Goal: Task Accomplishment & Management: Manage account settings

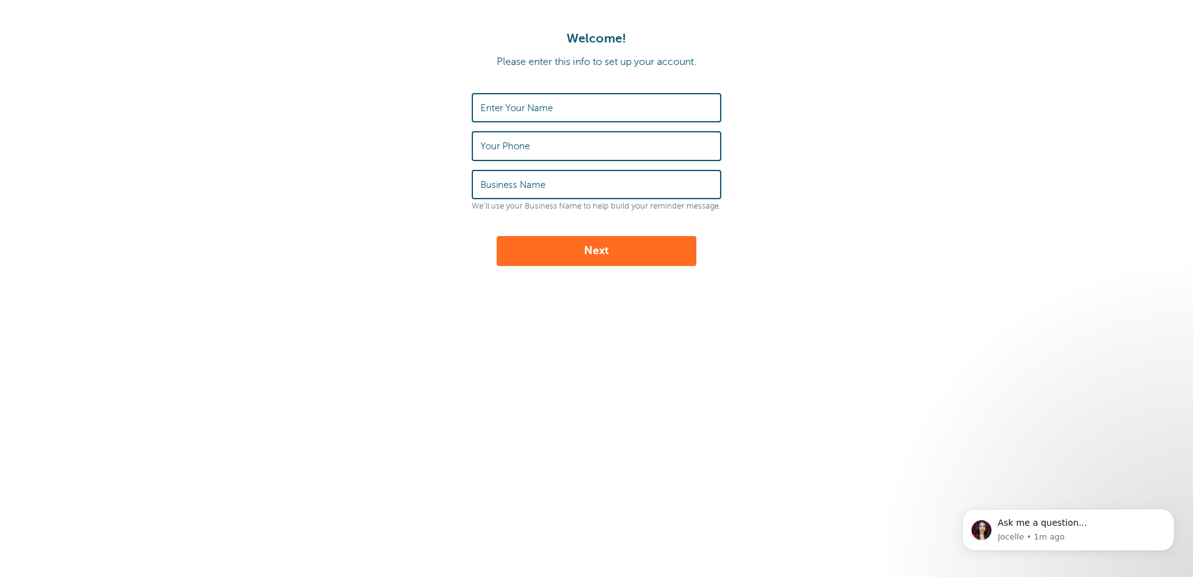
click at [471, 108] on form "Enter Your Name Your Phone Business Name We'll use your Business Name to help b…" at bounding box center [596, 179] width 1168 height 173
click at [484, 107] on label "Enter Your Name" at bounding box center [517, 107] width 72 height 11
click at [484, 107] on input "Enter Your Name" at bounding box center [597, 107] width 232 height 27
type input "MIRANDA ROSS"
type input "2074522157"
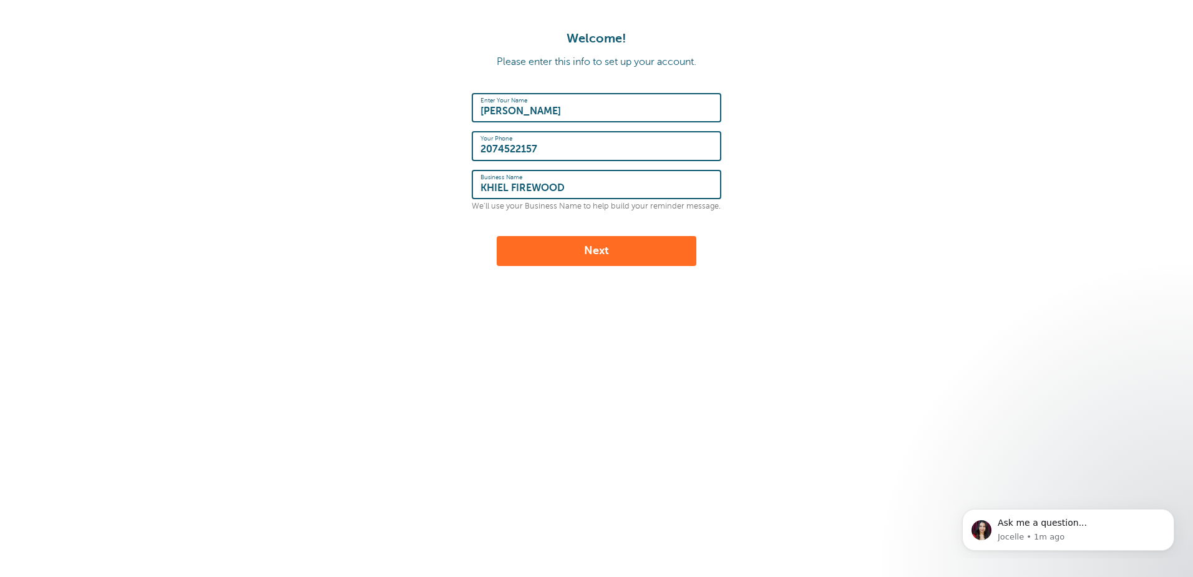
type input "KHIEL FIREWOOD"
click at [589, 247] on button "Next" at bounding box center [597, 251] width 200 height 30
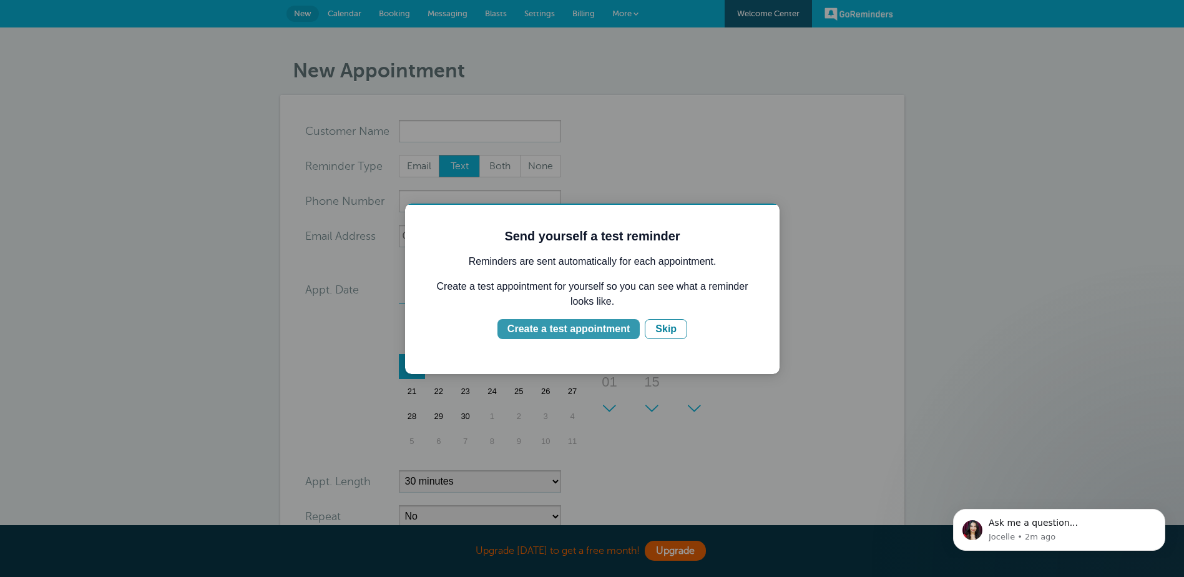
click at [589, 328] on div "Create a test appointment" at bounding box center [568, 328] width 122 height 15
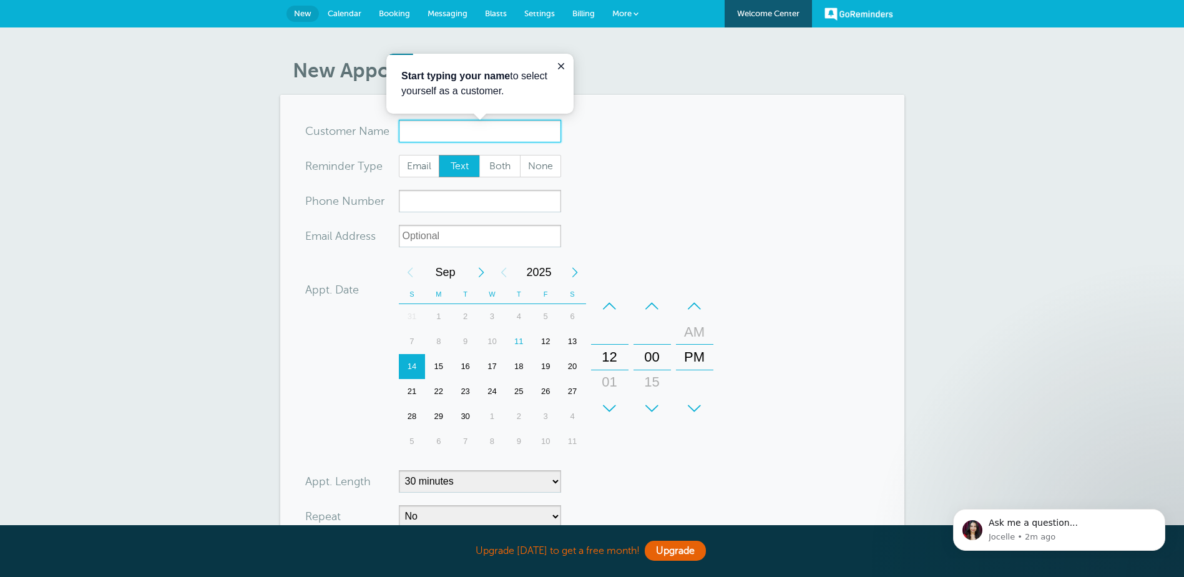
click at [422, 131] on input "x-no-autofill" at bounding box center [480, 131] width 162 height 22
click at [607, 401] on div "+" at bounding box center [609, 408] width 37 height 25
click at [612, 305] on div "–" at bounding box center [609, 305] width 37 height 25
click at [610, 403] on div "+" at bounding box center [609, 408] width 37 height 25
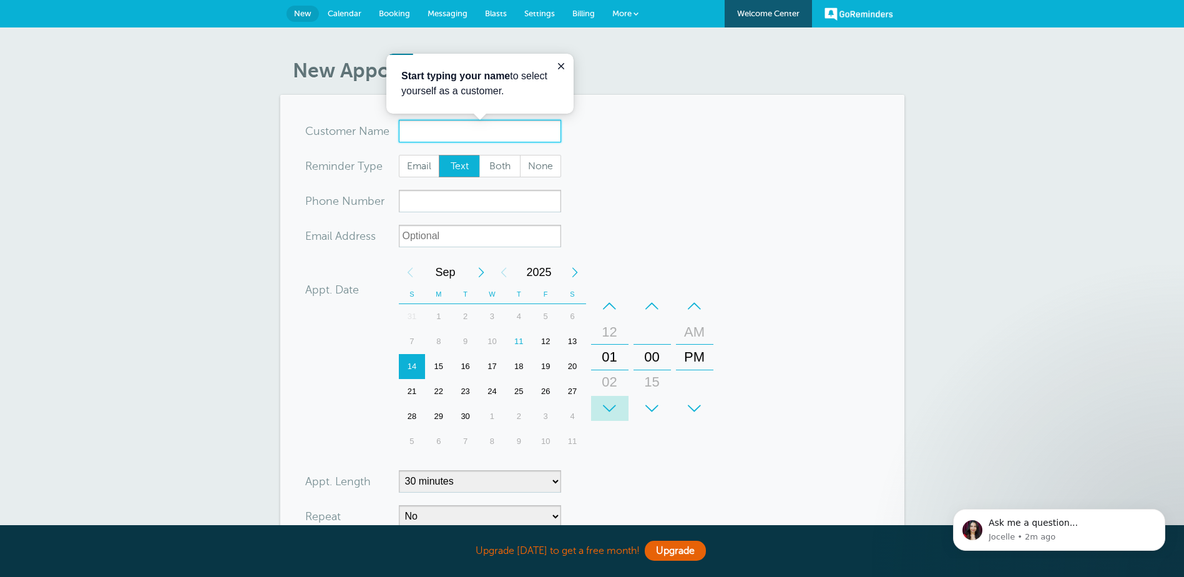
click at [610, 403] on div "+" at bounding box center [609, 408] width 37 height 25
drag, startPoint x: 767, startPoint y: 27, endPoint x: 665, endPoint y: 49, distance: 104.2
click at [767, 27] on link "Welcome Center" at bounding box center [768, 13] width 87 height 27
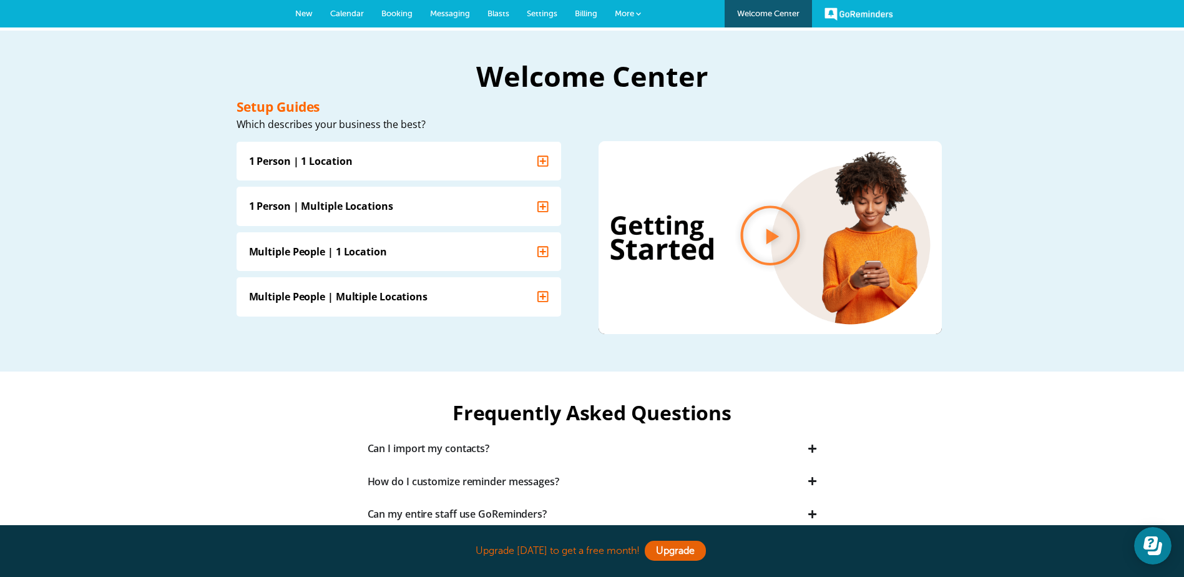
scroll to position [62, 0]
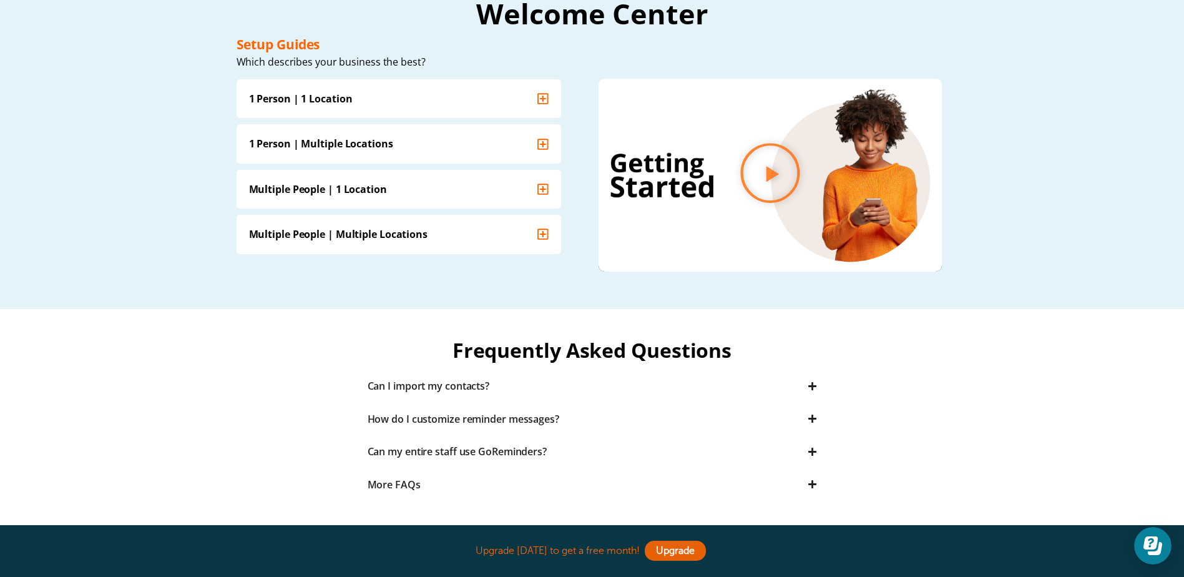
click at [545, 418] on div "How do I customize reminder messages?" at bounding box center [464, 419] width 192 height 14
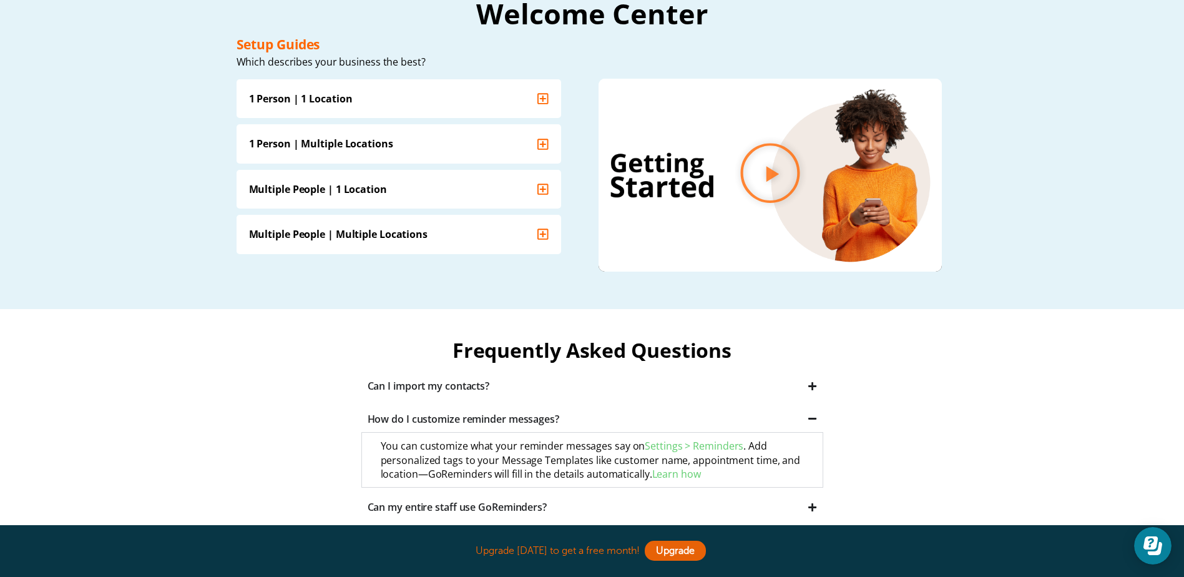
click at [706, 443] on link "Settings > Reminders" at bounding box center [694, 446] width 99 height 14
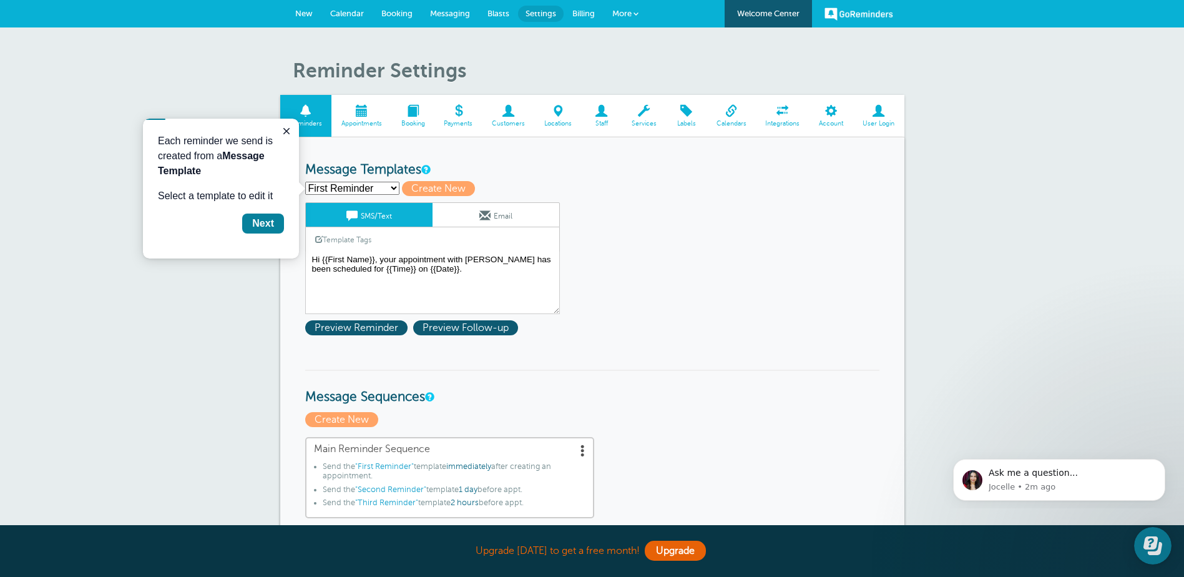
click at [363, 124] on span "Appointments" at bounding box center [361, 123] width 47 height 7
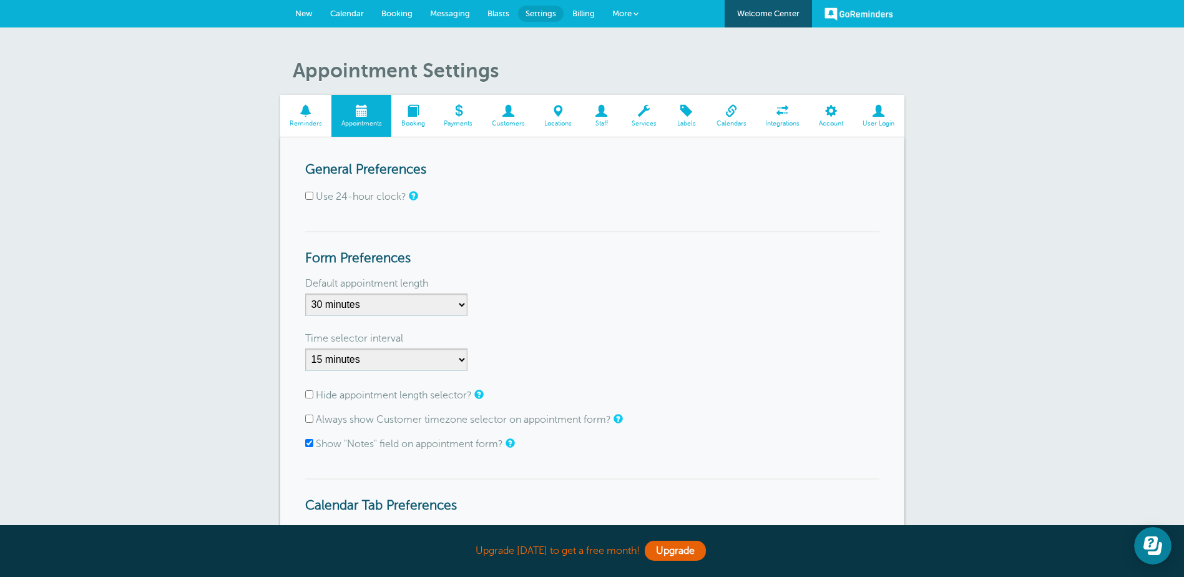
click at [416, 121] on span "Booking" at bounding box center [413, 123] width 31 height 7
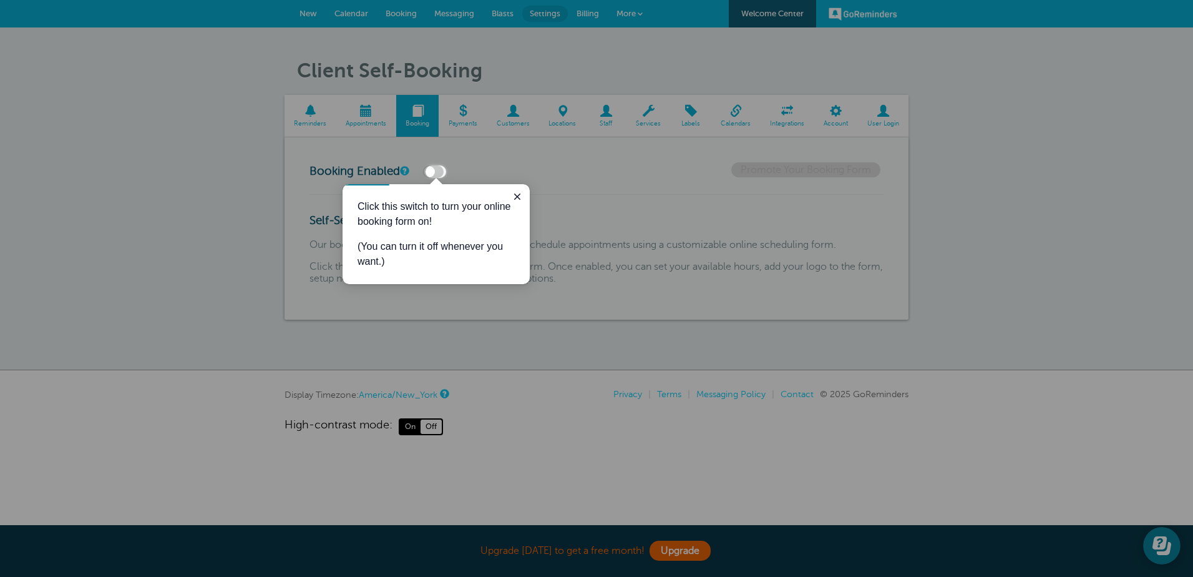
click at [497, 155] on div at bounding box center [819, 89] width 747 height 178
click at [518, 196] on icon "Close guide" at bounding box center [517, 196] width 6 height 6
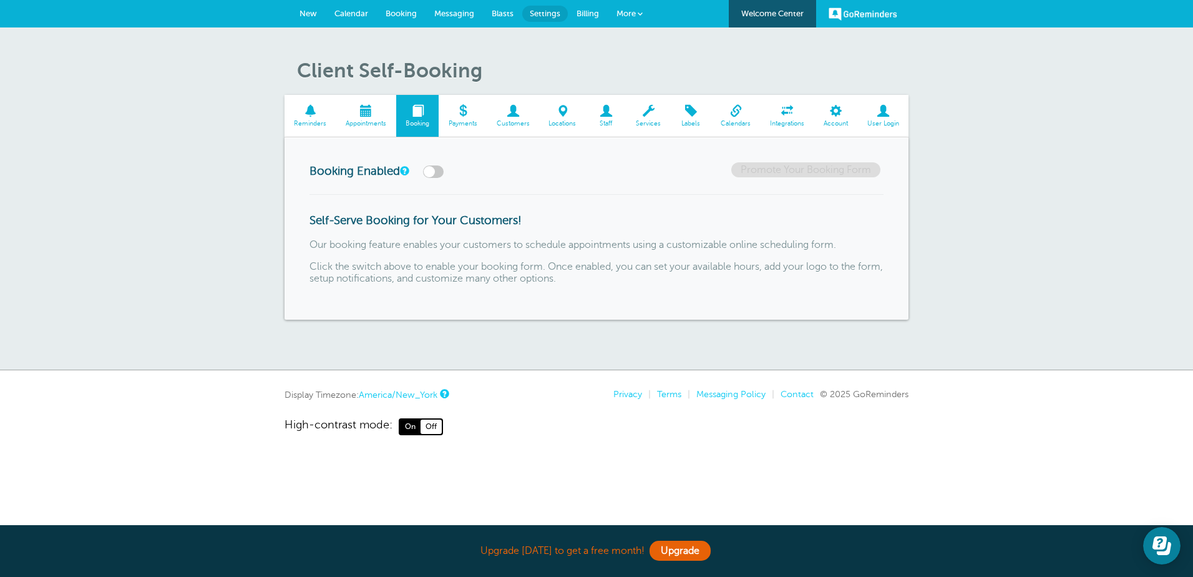
click at [506, 113] on span at bounding box center [513, 111] width 52 height 12
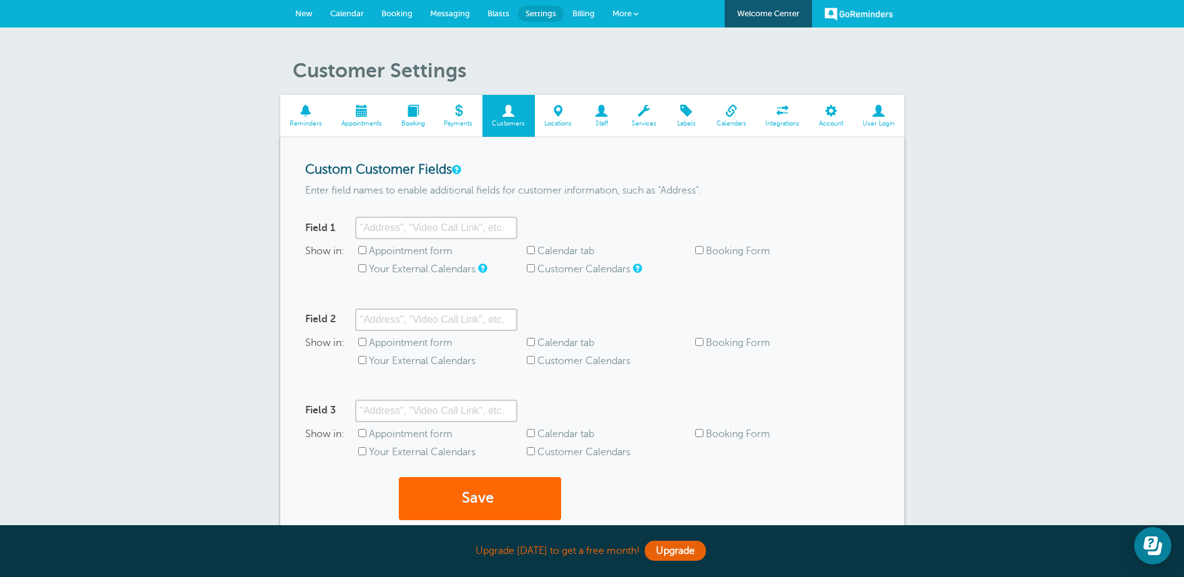
click at [554, 118] on link "Locations" at bounding box center [558, 116] width 47 height 42
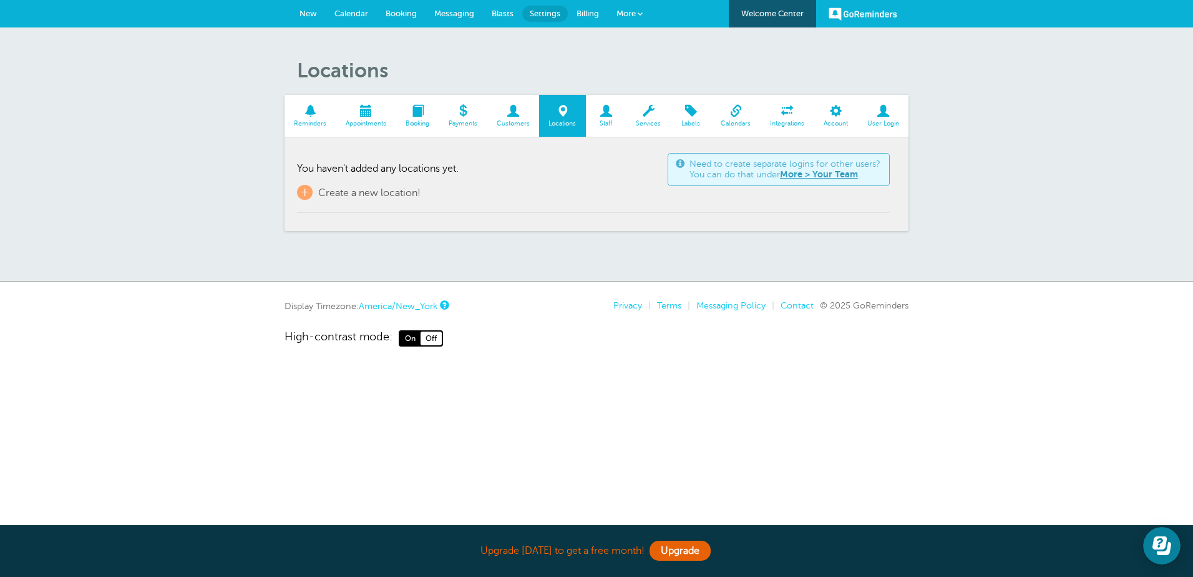
click at [610, 115] on span at bounding box center [606, 111] width 41 height 12
click at [651, 124] on span "Services" at bounding box center [649, 123] width 32 height 7
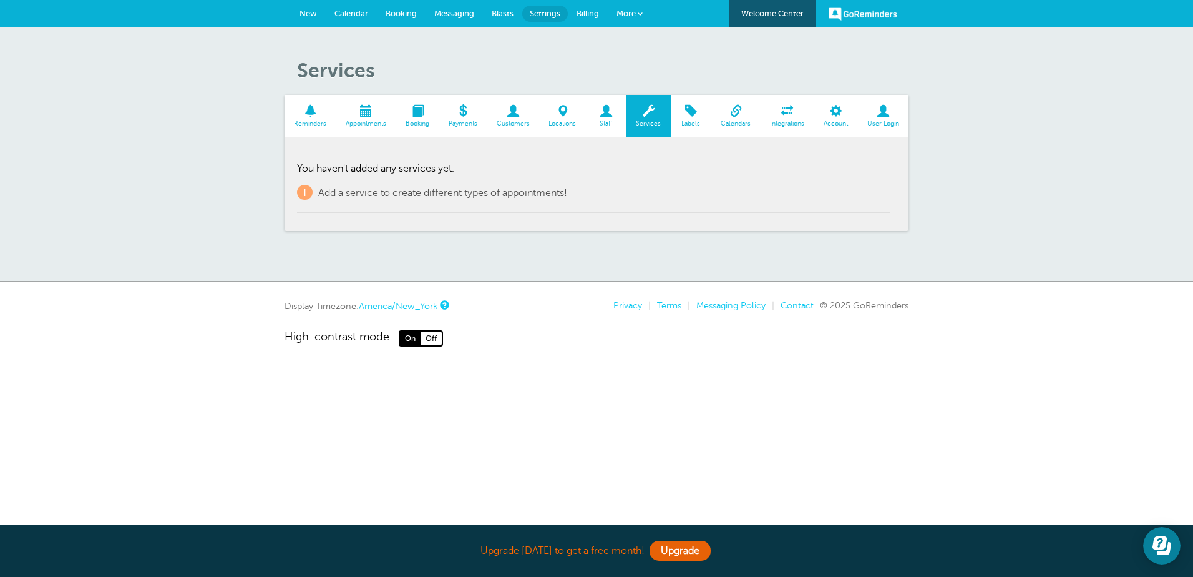
click at [703, 117] on link "Labels" at bounding box center [691, 116] width 41 height 42
click at [727, 117] on link "Calendars" at bounding box center [736, 116] width 49 height 42
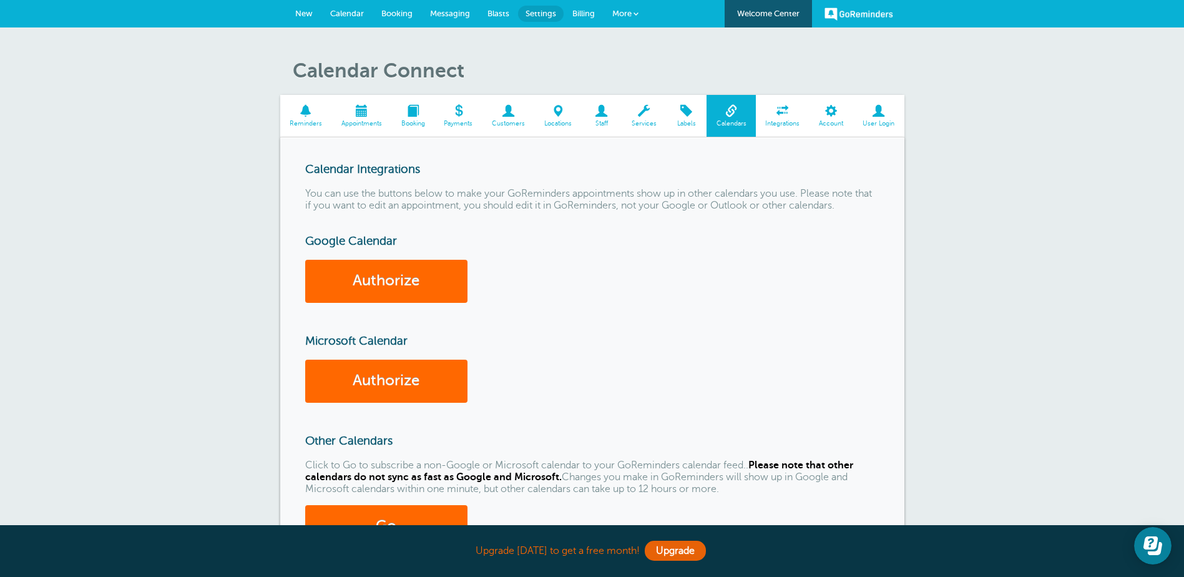
click at [778, 118] on link "Integrations" at bounding box center [783, 116] width 54 height 42
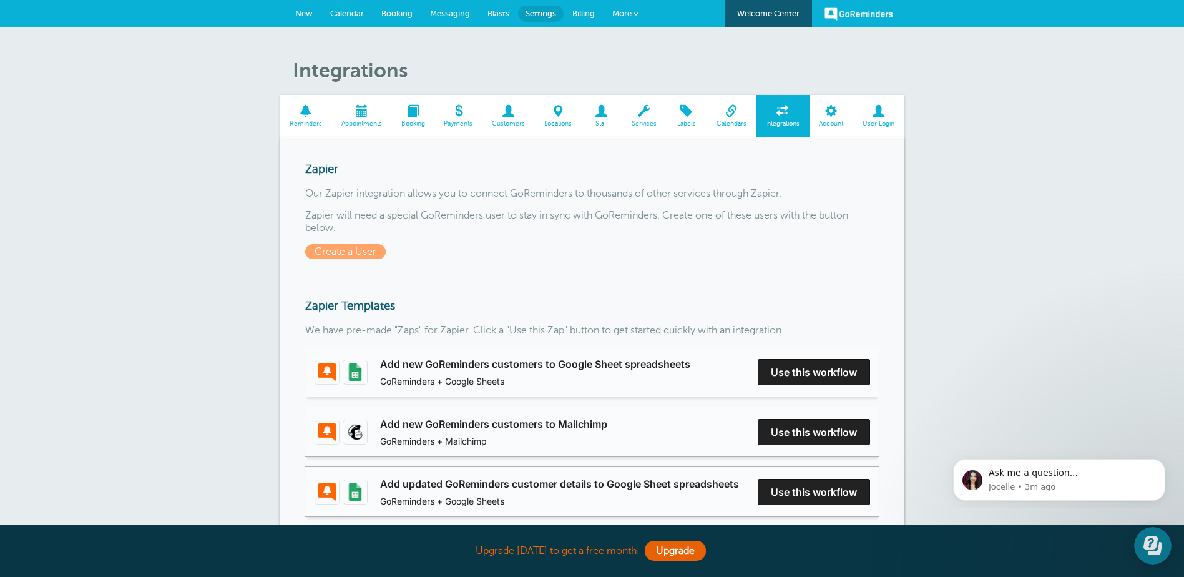
click at [829, 120] on span "Account" at bounding box center [831, 123] width 31 height 7
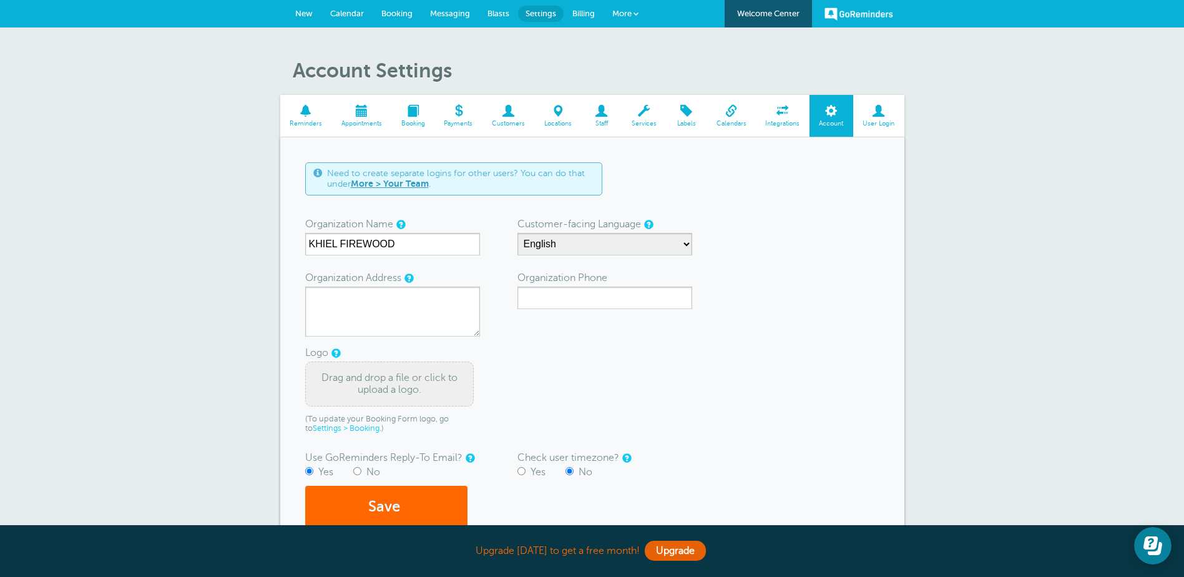
click at [306, 114] on span at bounding box center [306, 111] width 52 height 12
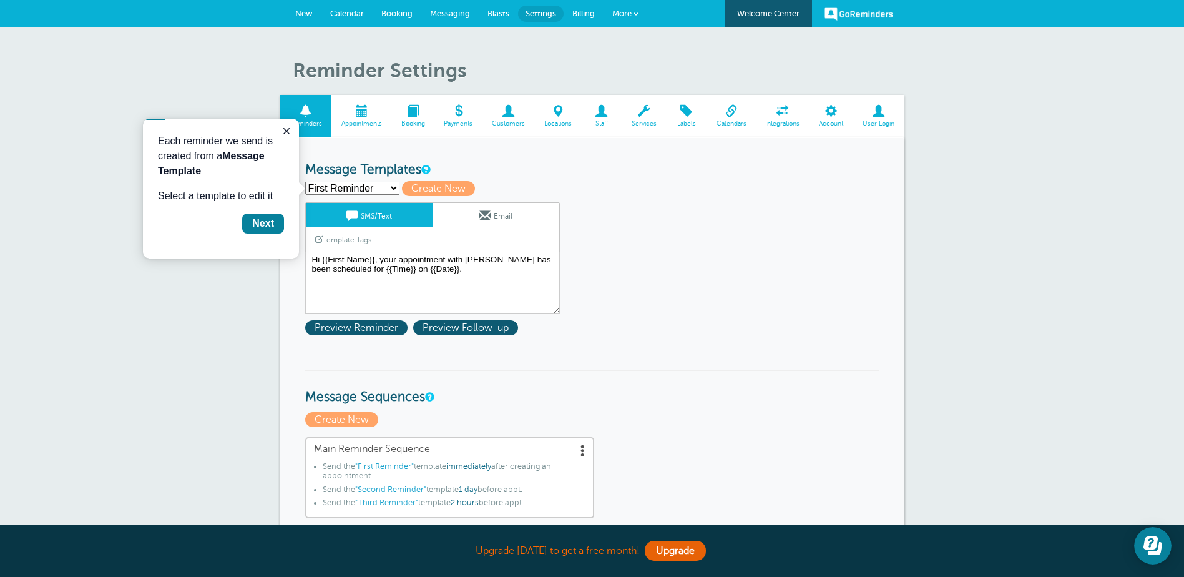
click at [366, 122] on span "Appointments" at bounding box center [361, 123] width 47 height 7
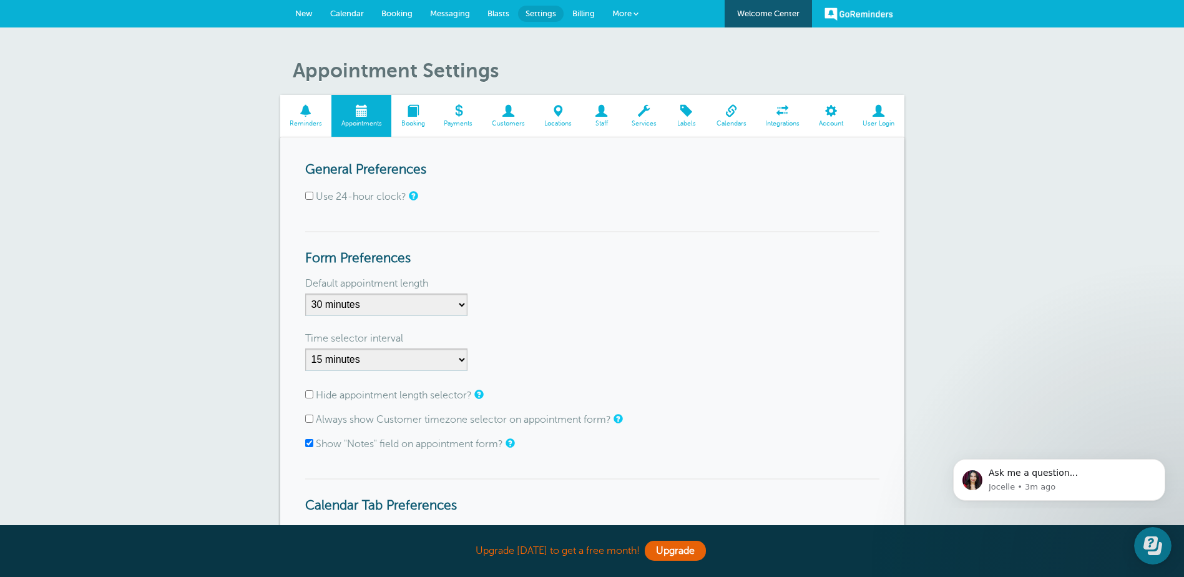
click at [310, 112] on span at bounding box center [306, 111] width 52 height 12
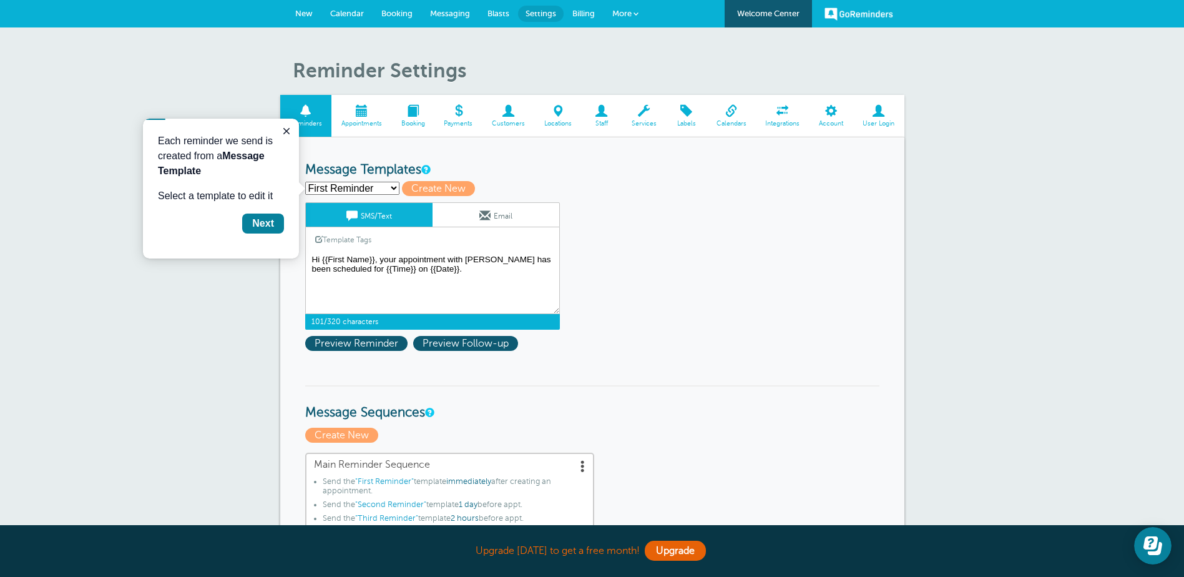
click at [453, 275] on textarea "Hi {{First Name}}, your appointment with [PERSON_NAME] has been scheduled for {…" at bounding box center [432, 283] width 255 height 62
click at [469, 276] on textarea "Hi {{First Name}}, your appointment with [PERSON_NAME] has been scheduled for {…" at bounding box center [432, 283] width 255 height 62
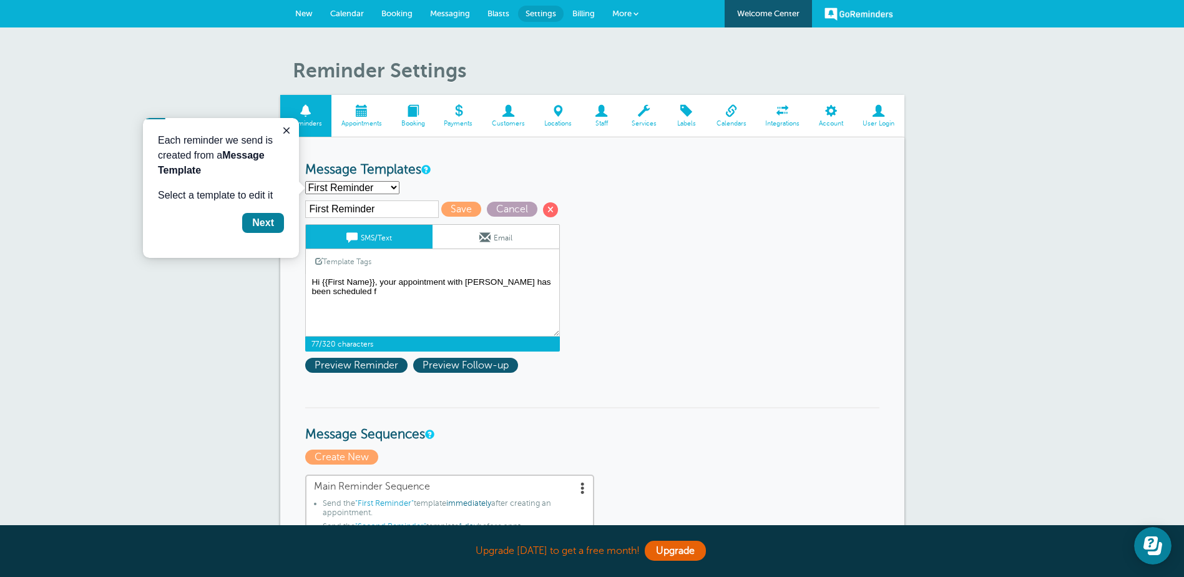
click at [509, 204] on span "Cancel" at bounding box center [512, 209] width 51 height 15
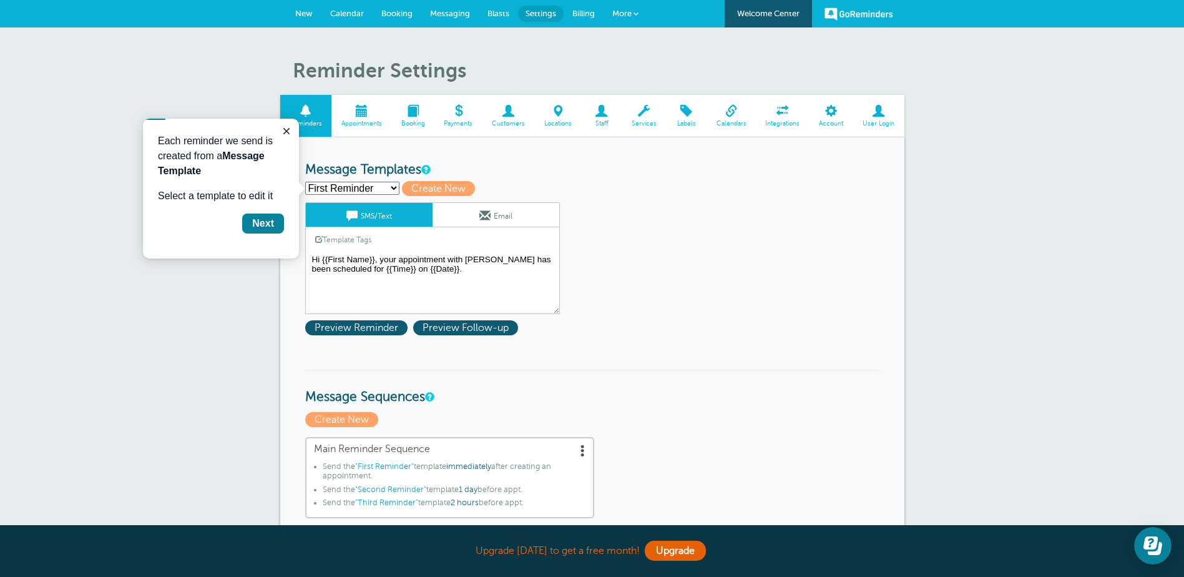
click at [426, 272] on textarea "Hi {{First Name}}, your appointment with KHIEL FIREWOOD has been scheduled for …" at bounding box center [432, 283] width 255 height 62
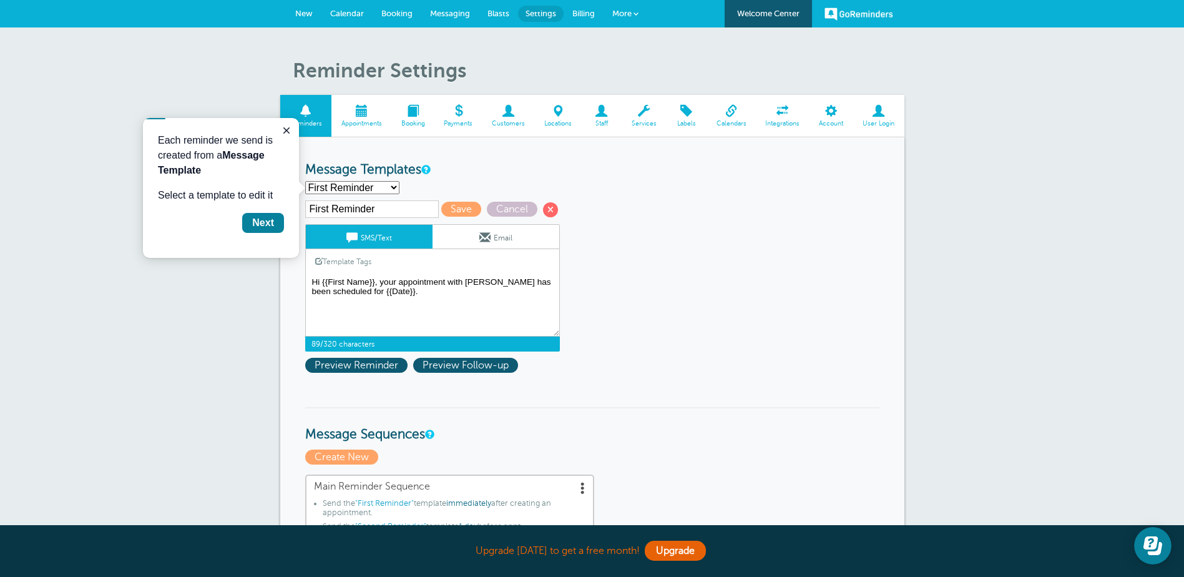
click at [463, 308] on textarea "Hi {{First Name}}, your appointment with KHIEL FIREWOOD has been scheduled for …" at bounding box center [432, 305] width 255 height 62
type textarea "Hi {{First Name}}, your appointment with KHIEL FIREWOOD has been scheduled for …"
click at [254, 222] on div "Next" at bounding box center [263, 222] width 22 height 15
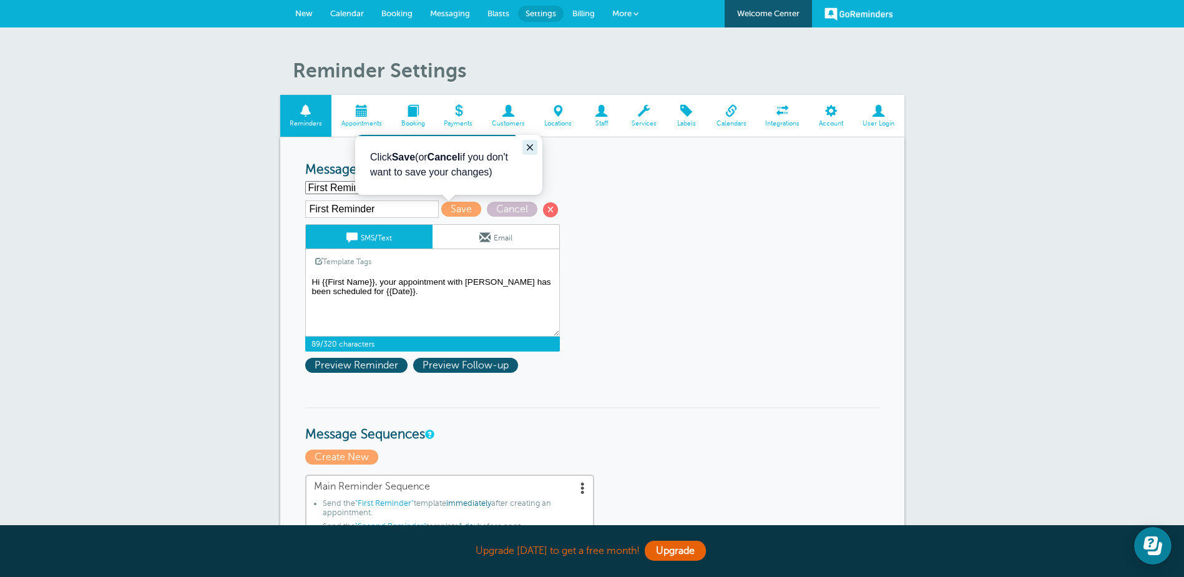
click at [524, 150] on button "Close guide" at bounding box center [529, 147] width 15 height 15
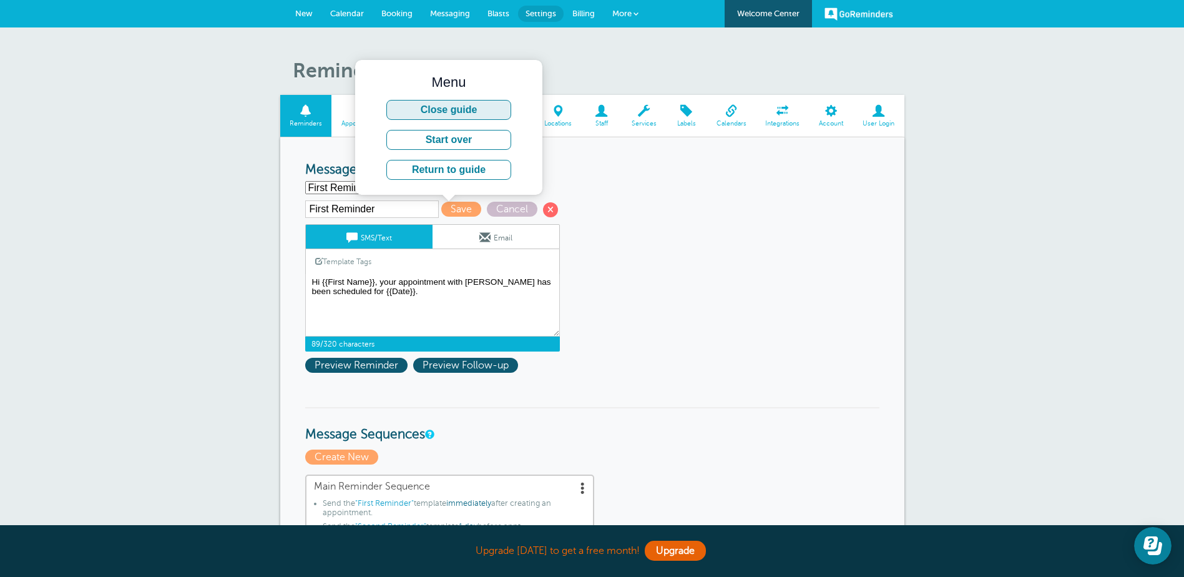
click at [479, 109] on button "Close guide" at bounding box center [448, 110] width 125 height 20
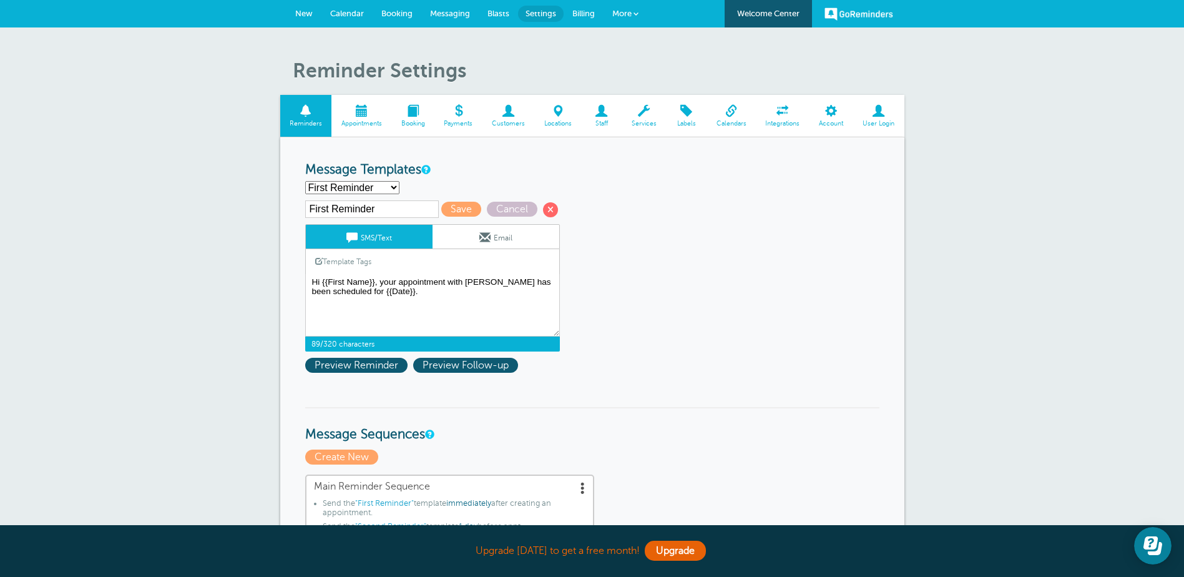
click at [384, 185] on select "First Reminder Second Reminder Third Reminder Create new..." at bounding box center [352, 187] width 94 height 13
click at [305, 181] on select "First Reminder Second Reminder Third Reminder Create new..." at bounding box center [352, 187] width 94 height 13
select select "161545"
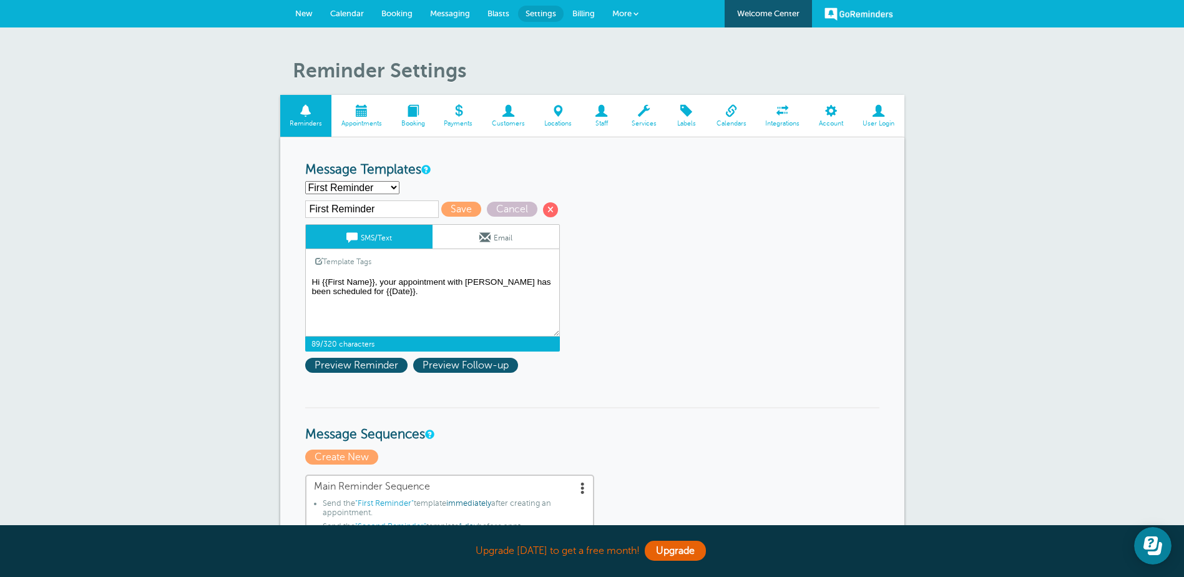
click at [443, 286] on textarea "Hi {{First Name}}, your appointment with KHIEL FIREWOOD has been scheduled for …" at bounding box center [432, 305] width 255 height 62
click at [441, 286] on textarea "Hi {{First Name}}, your appointment with KHIEL FIREWOOD has been scheduled for …" at bounding box center [432, 305] width 255 height 62
type textarea "Hi {{First Name}}, your delivery with KHIEL FIREWOOD has been scheduled for {{D…"
drag, startPoint x: 640, startPoint y: 321, endPoint x: 644, endPoint y: 327, distance: 7.1
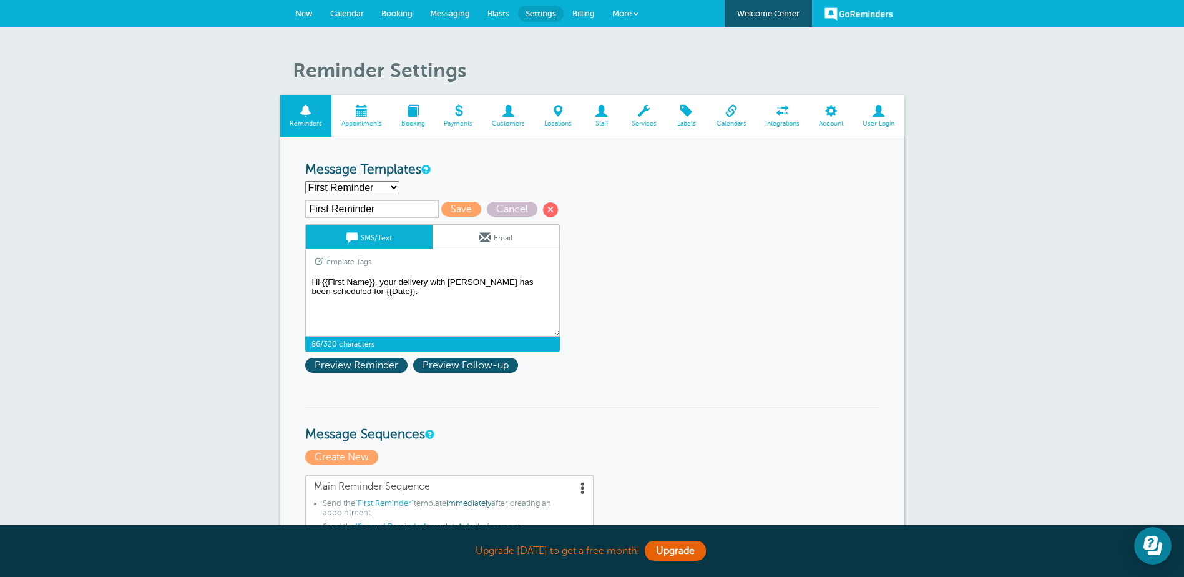
click at [414, 298] on textarea "Hi {{First Name}}, your appointment with KHIEL FIREWOOD has been scheduled for …" at bounding box center [432, 305] width 255 height 62
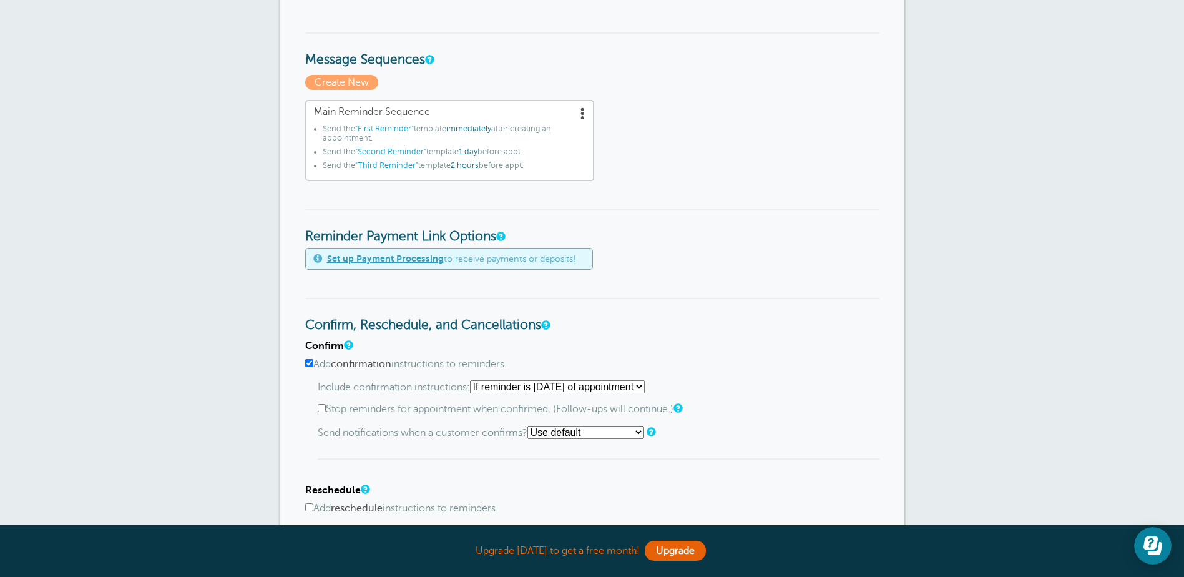
scroll to position [437, 0]
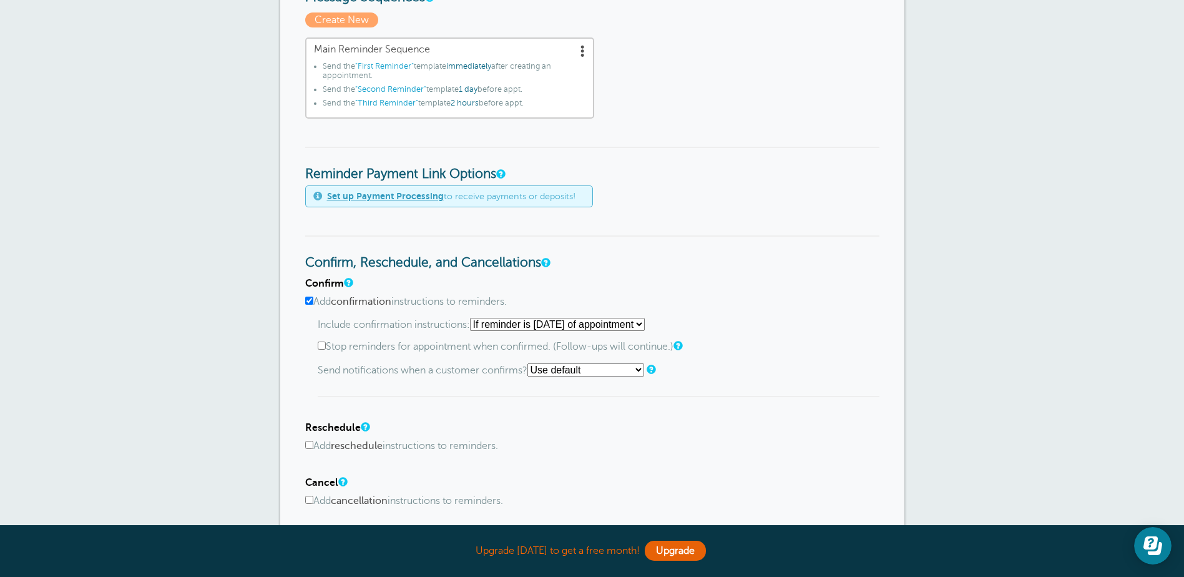
click at [305, 303] on input "Add confirmation instructions to reminders." at bounding box center [309, 300] width 8 height 8
checkbox input "false"
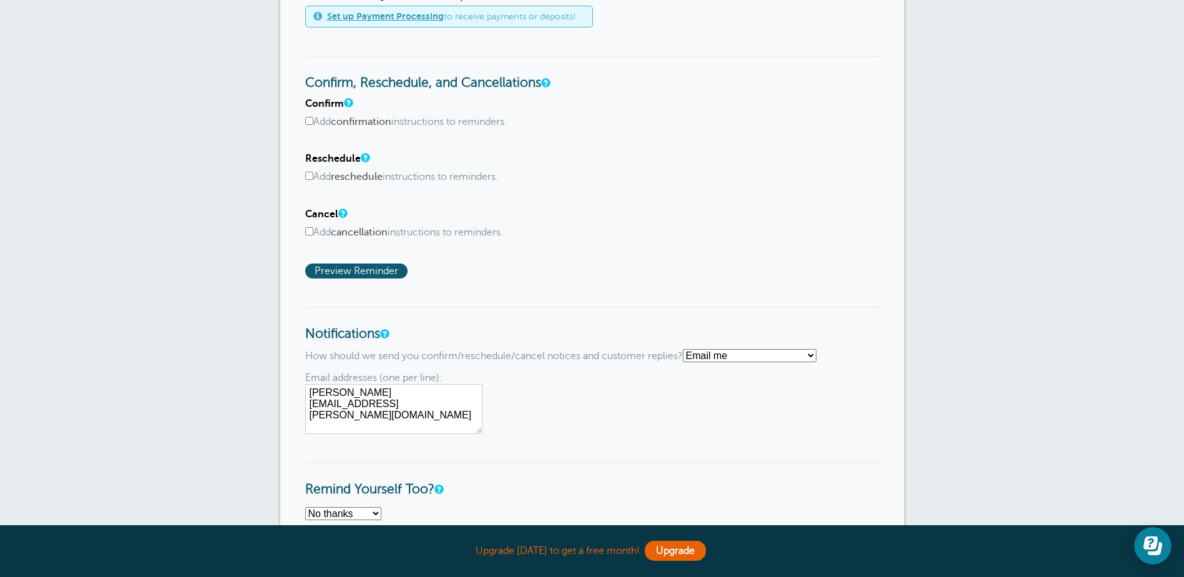
scroll to position [687, 0]
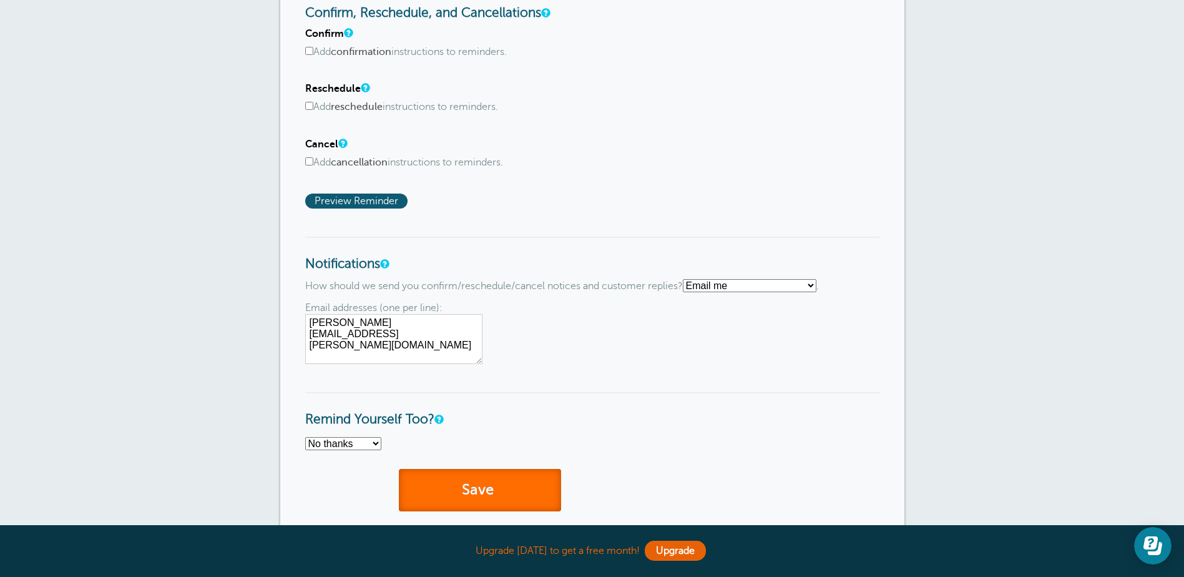
click at [491, 482] on button "Save" at bounding box center [480, 490] width 162 height 43
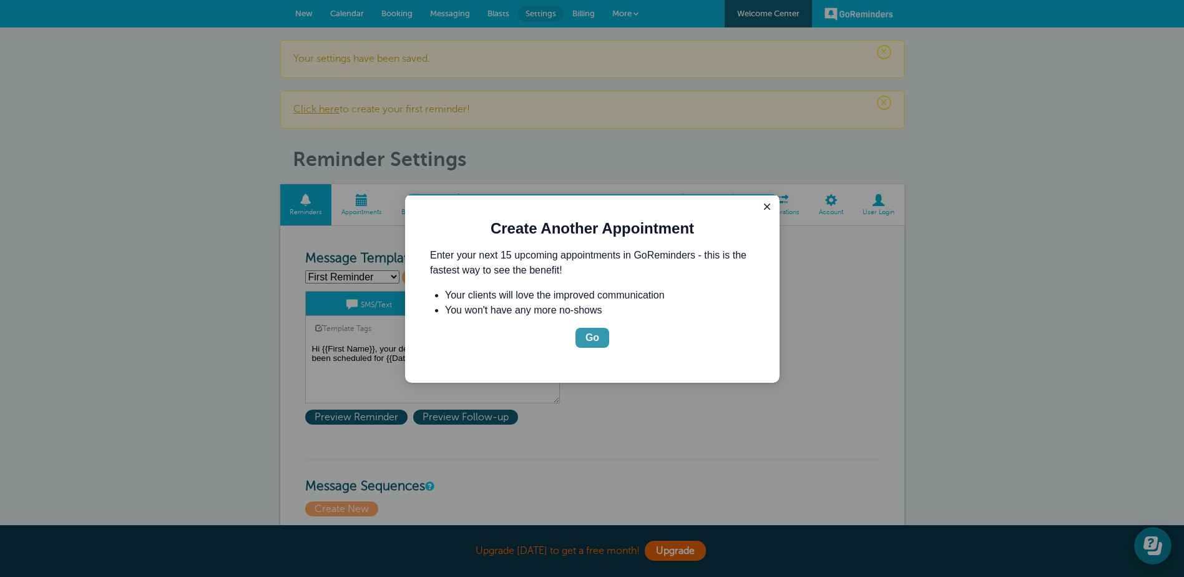
click at [585, 339] on button "Go" at bounding box center [592, 338] width 34 height 20
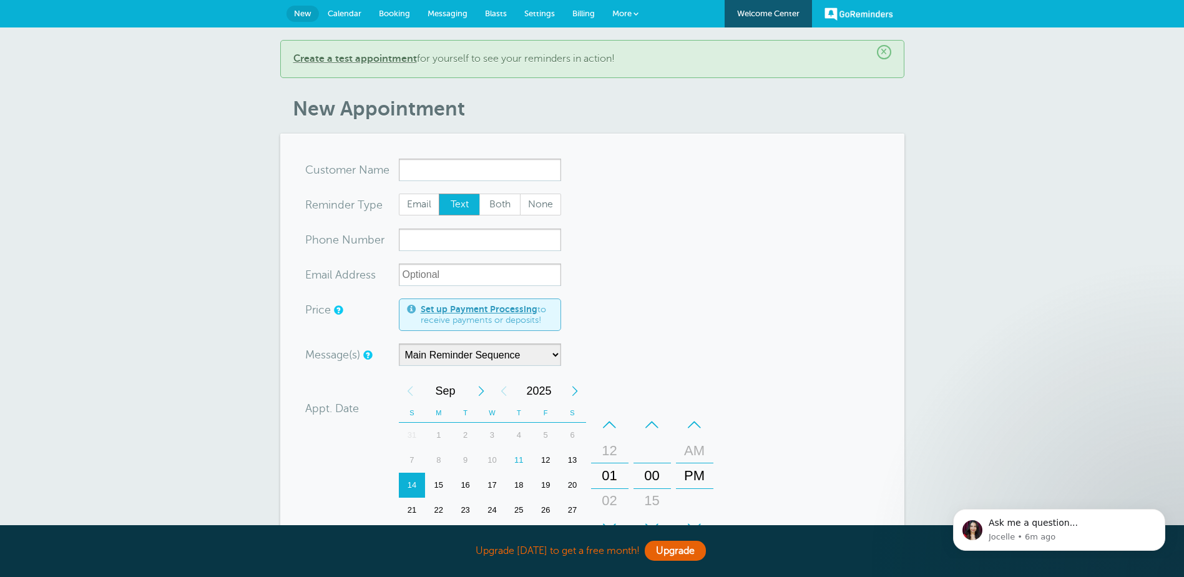
click at [438, 169] on input "x-no-autofill" at bounding box center [480, 170] width 162 height 22
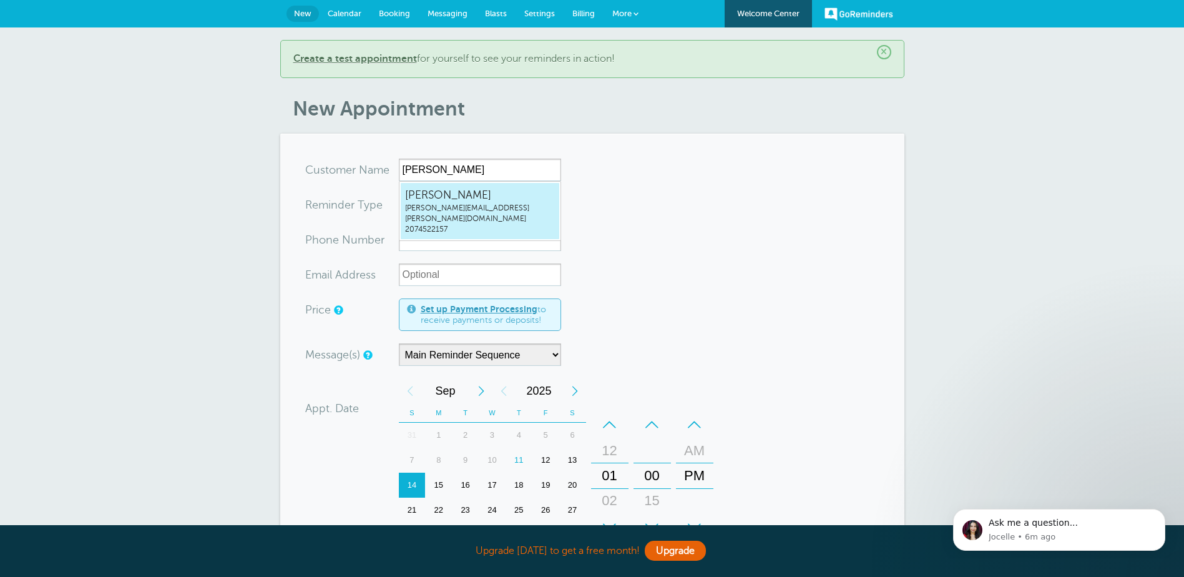
drag, startPoint x: 383, startPoint y: 169, endPoint x: 356, endPoint y: 169, distance: 27.5
click at [356, 169] on div "x-no-autofill Cus tomer N ame miranda 1 result is available, use up and down ar…" at bounding box center [433, 170] width 256 height 22
type input "Miranda Ross"
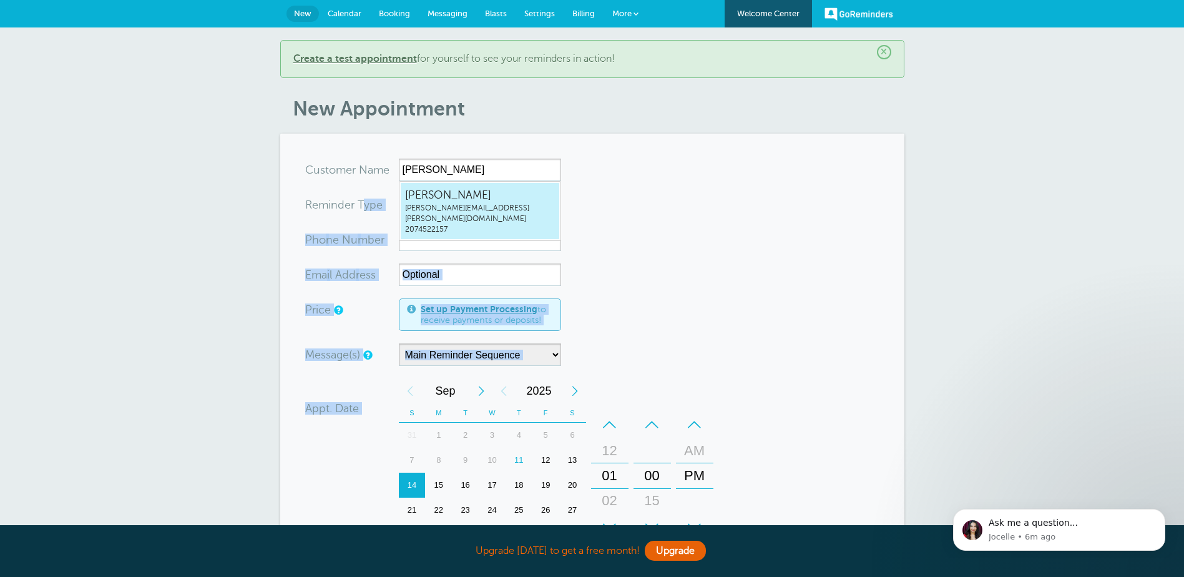
click at [366, 216] on form "You are creating a new customer. To use an existing customer select one from th…" at bounding box center [592, 467] width 574 height 617
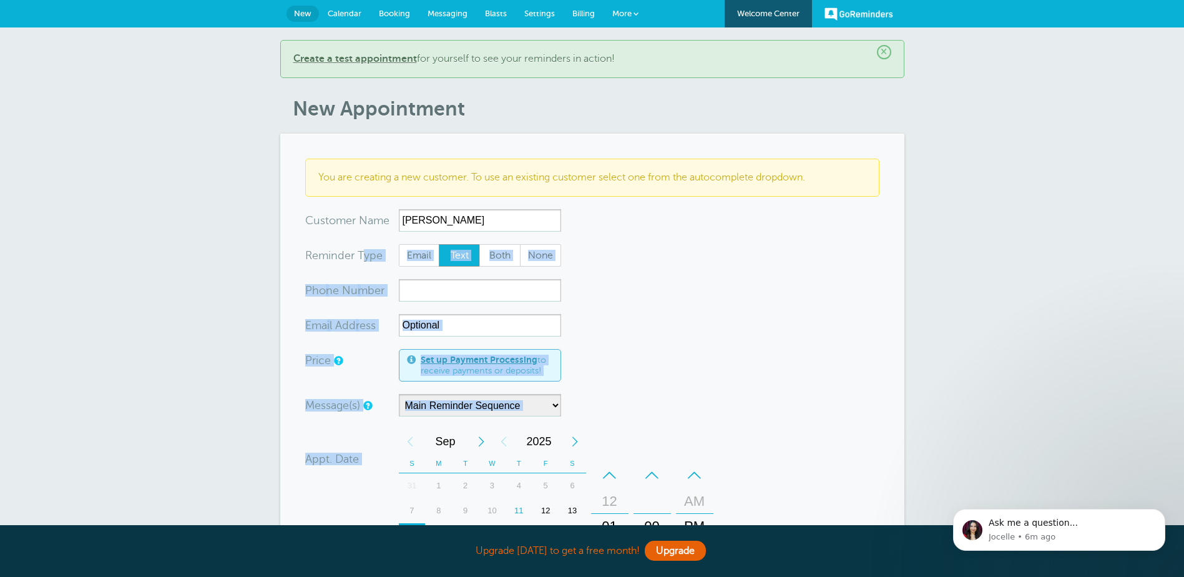
drag, startPoint x: 366, startPoint y: 216, endPoint x: 638, endPoint y: 283, distance: 280.8
click at [640, 283] on form "You are creating a new customer. To use an existing customer select one from th…" at bounding box center [592, 492] width 574 height 667
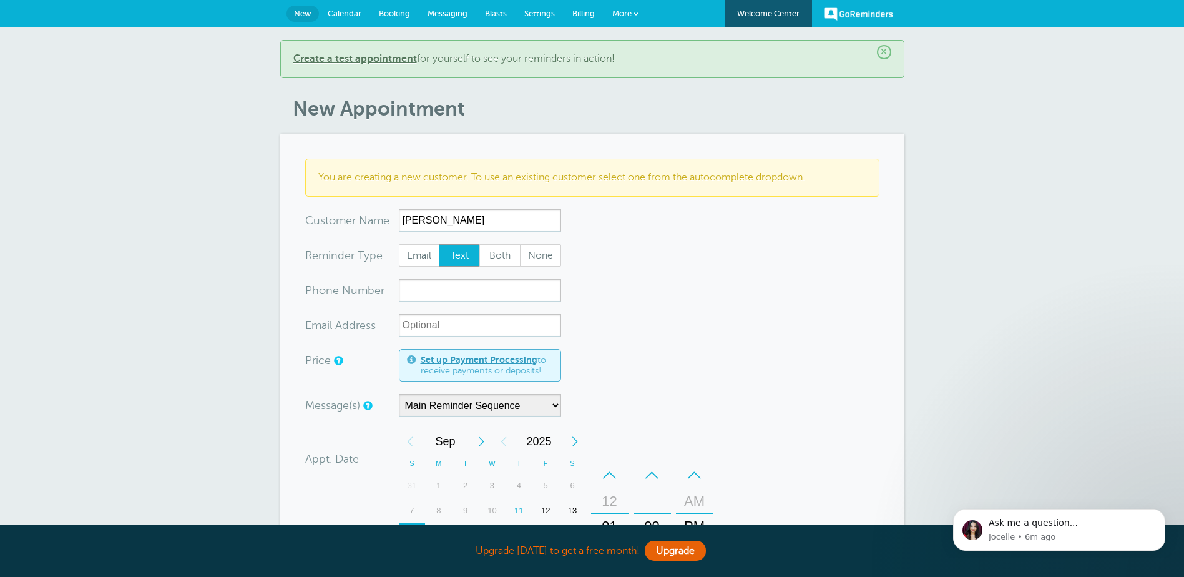
click at [640, 283] on form "You are creating a new customer. To use an existing customer select one from th…" at bounding box center [592, 492] width 574 height 667
click at [454, 249] on span "Text" at bounding box center [459, 255] width 40 height 21
click at [439, 244] on input "Text" at bounding box center [438, 243] width 1 height 1
click at [453, 283] on input "xxx-no-autofill" at bounding box center [480, 290] width 162 height 22
type input "978-944-7830"
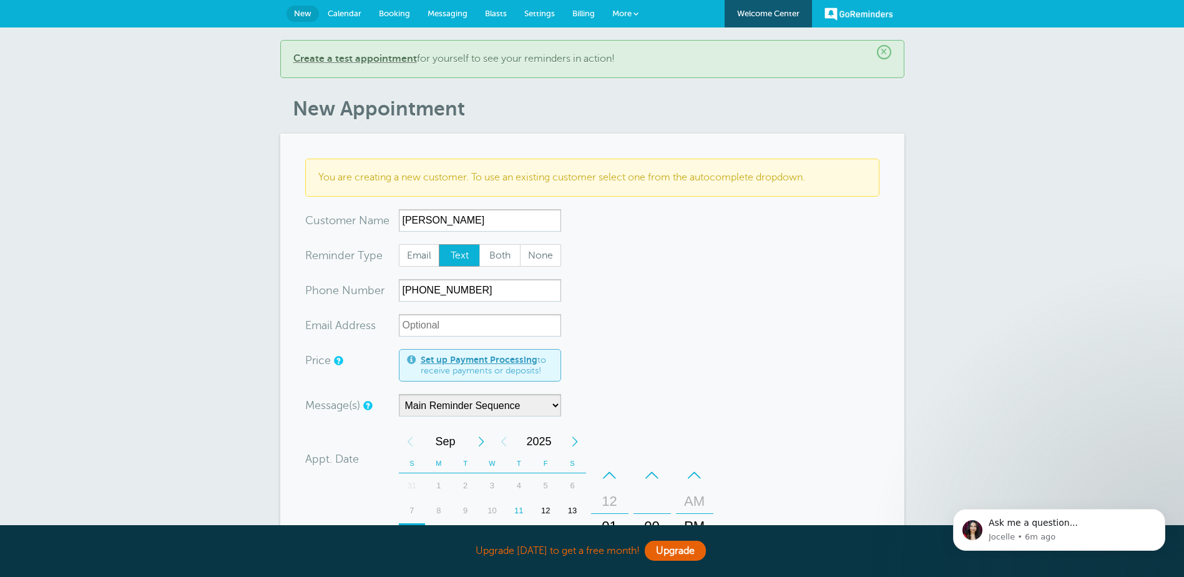
click at [713, 303] on form "You are creating a new customer. To use an existing customer select one from th…" at bounding box center [592, 492] width 574 height 667
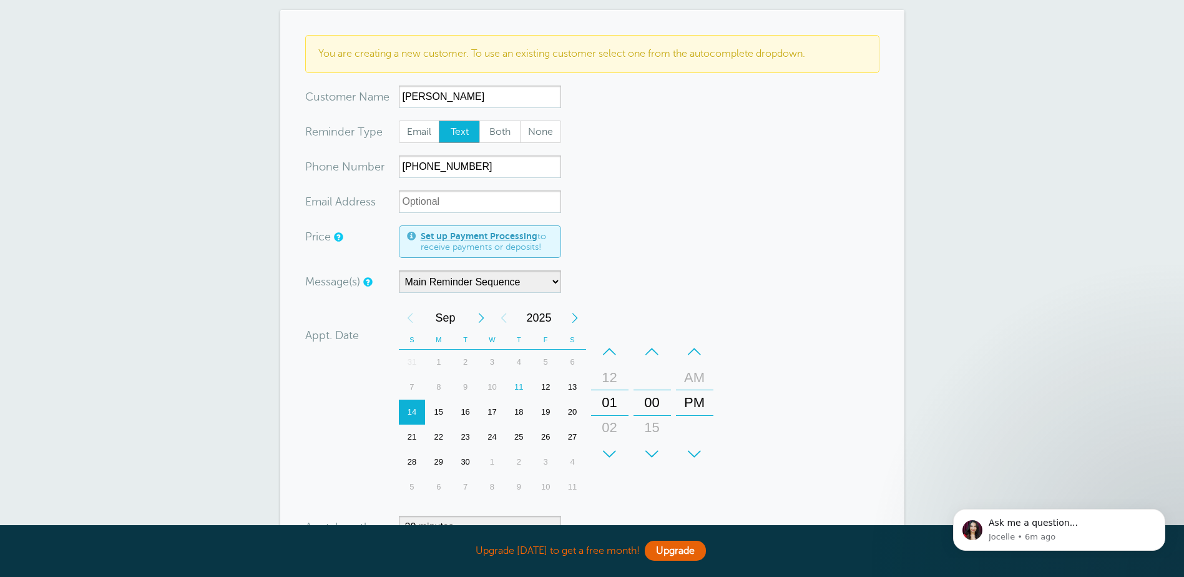
scroll to position [125, 0]
click at [554, 280] on select "Main Reminder Sequence" at bounding box center [480, 280] width 162 height 22
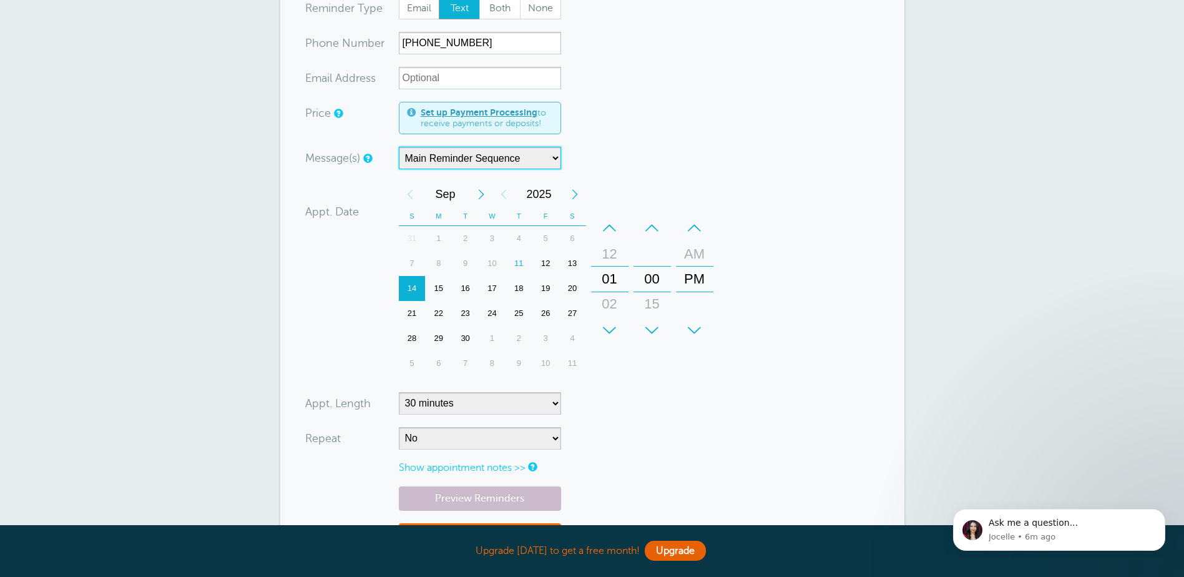
scroll to position [250, 0]
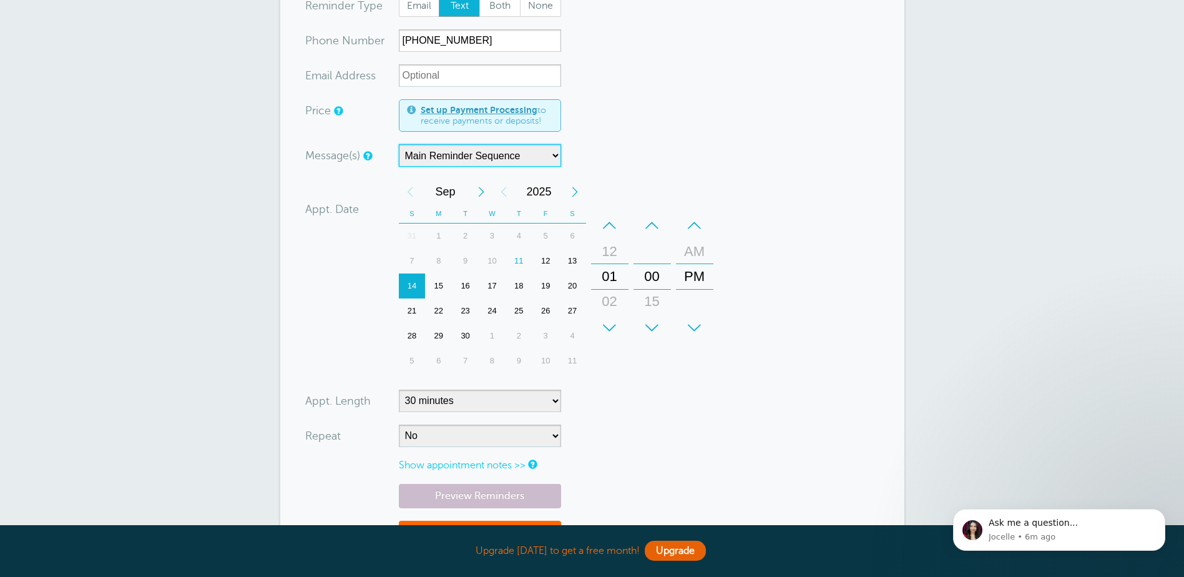
click at [487, 308] on div "24" at bounding box center [492, 310] width 27 height 25
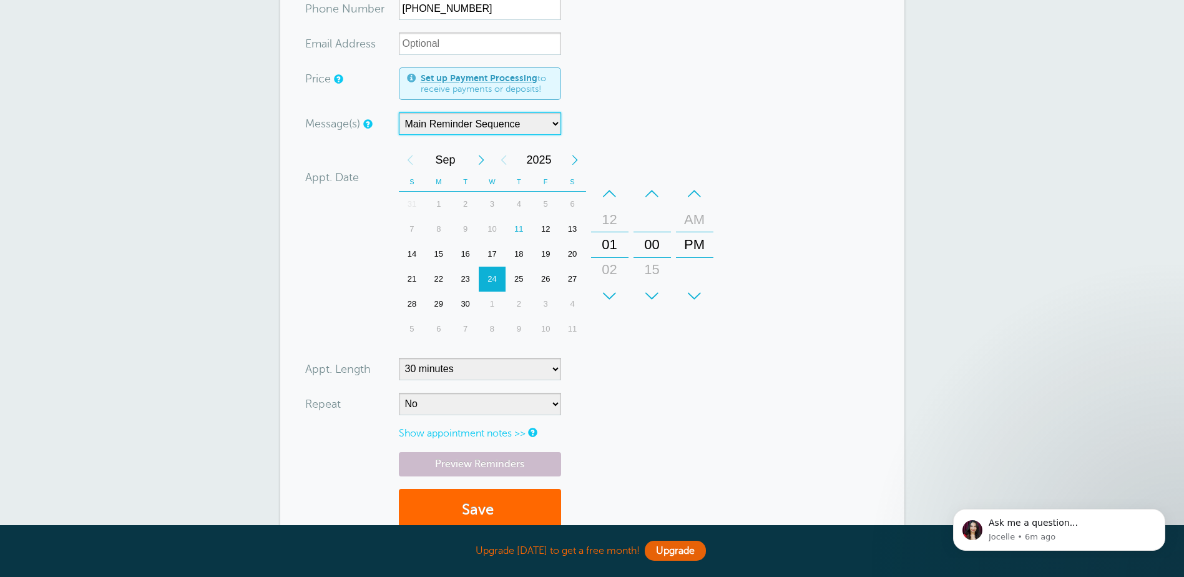
scroll to position [312, 0]
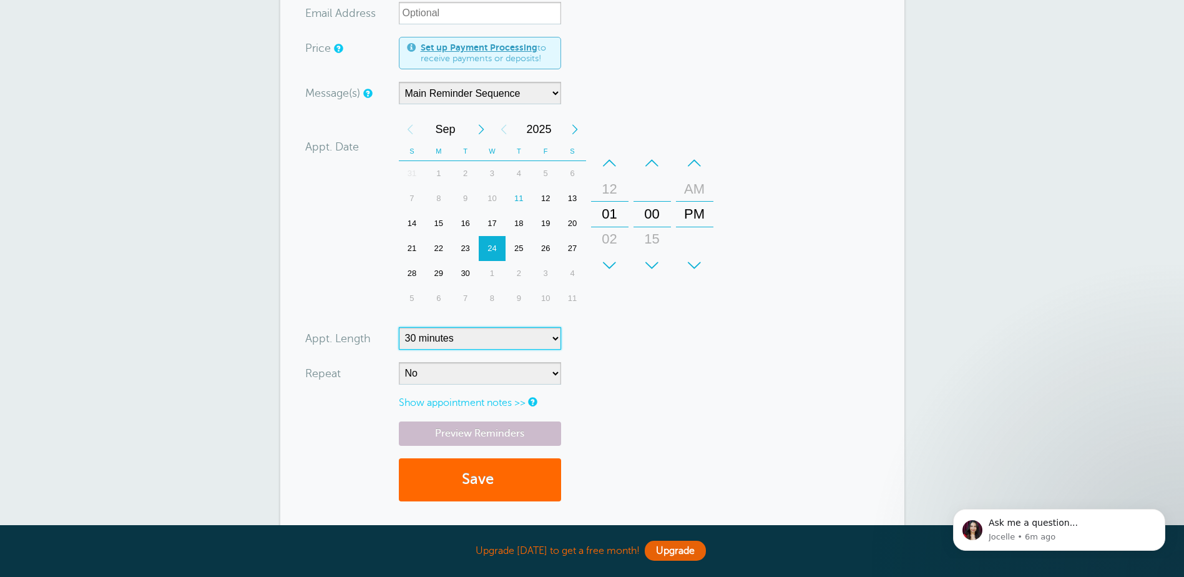
click at [547, 336] on select "5 minutes 10 minutes 15 minutes 20 minutes 25 minutes 30 minutes 35 minutes 40 …" at bounding box center [480, 338] width 162 height 22
click at [680, 341] on form "You are creating a new customer. To use an existing customer select one from th…" at bounding box center [592, 179] width 574 height 667
click at [479, 477] on button "Save" at bounding box center [480, 479] width 162 height 43
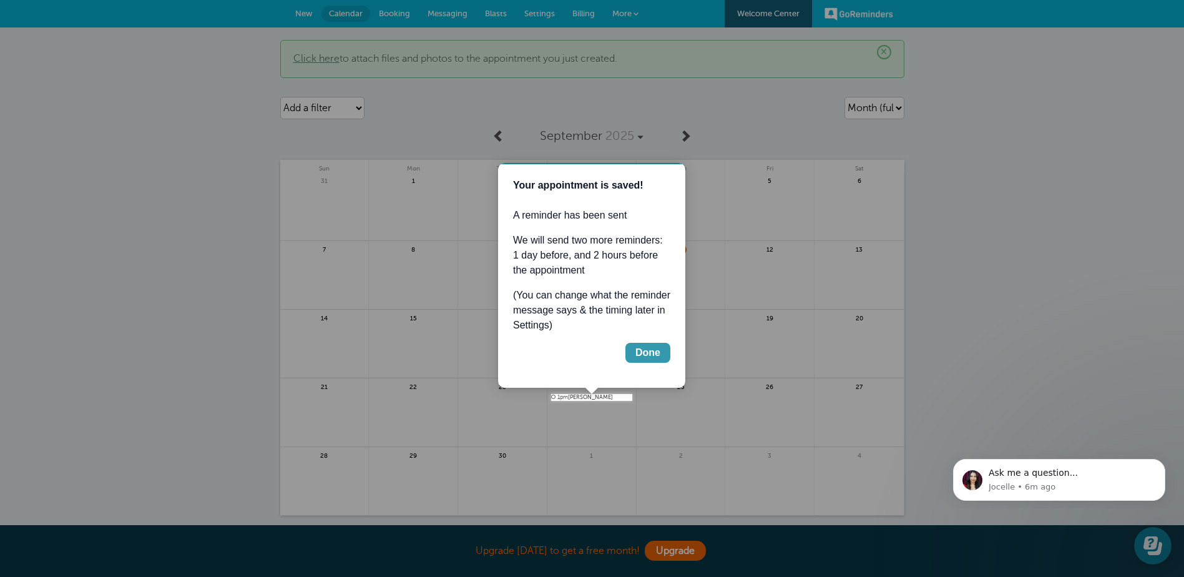
click at [652, 350] on div "Done" at bounding box center [647, 352] width 25 height 15
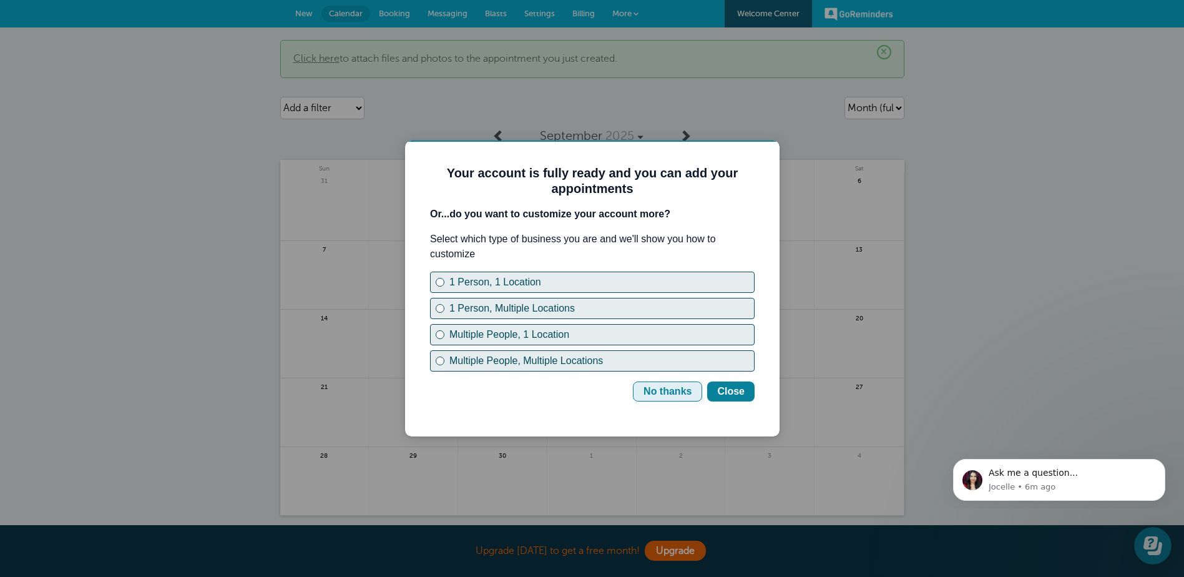
click at [683, 392] on div "No thanks" at bounding box center [667, 391] width 48 height 15
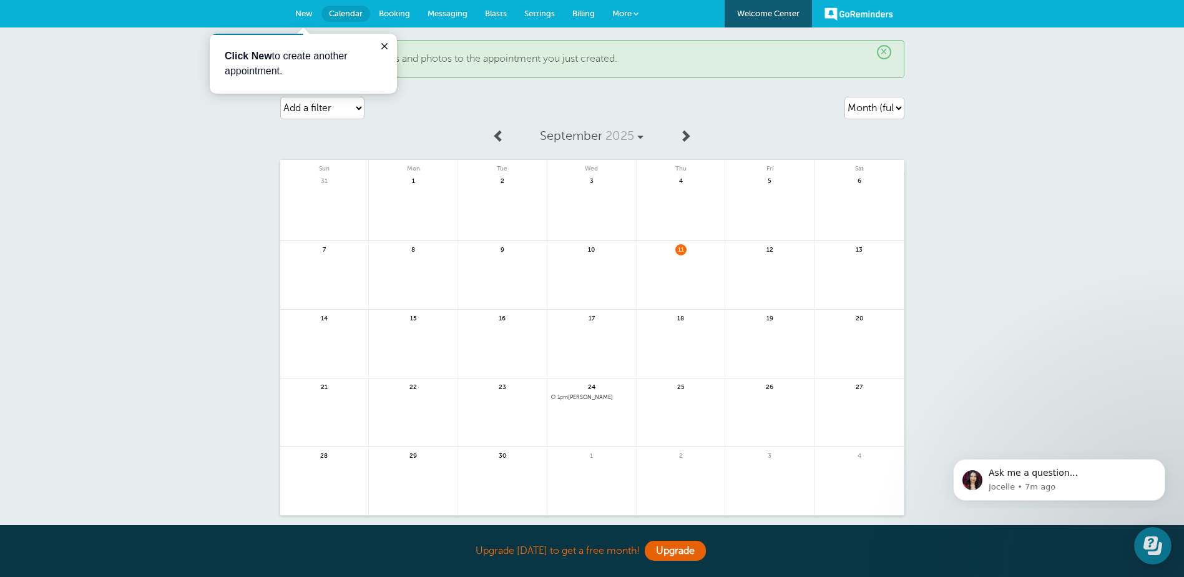
click at [595, 410] on link at bounding box center [591, 430] width 89 height 54
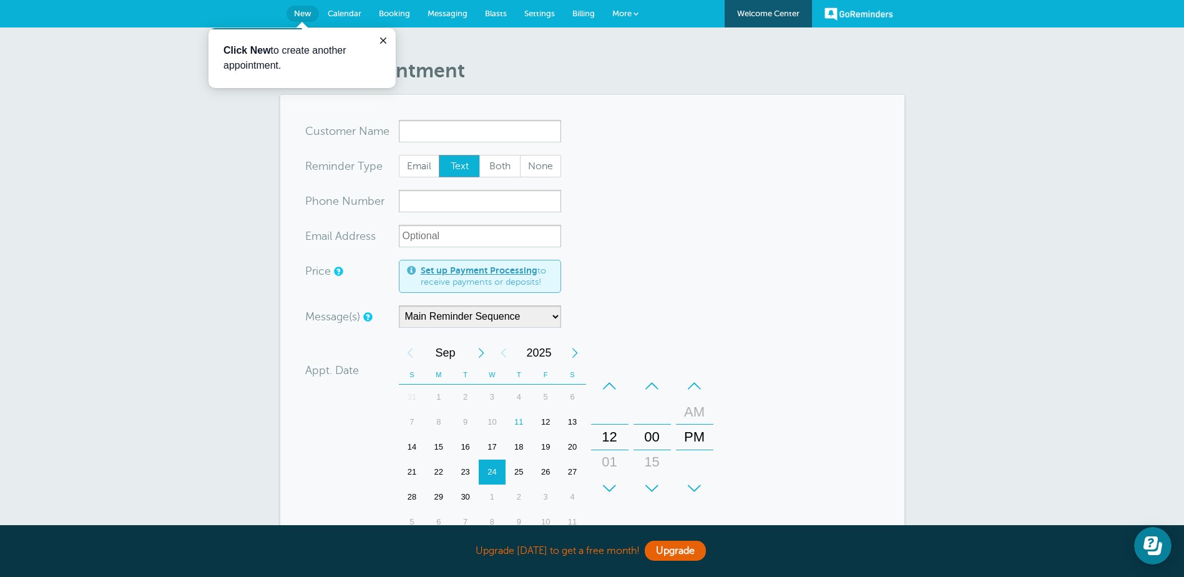
click at [934, 264] on div "New Appointment You are creating a new customer. To use an existing customer se…" at bounding box center [592, 419] width 1184 height 785
click at [342, 17] on span "Calendar" at bounding box center [345, 13] width 34 height 9
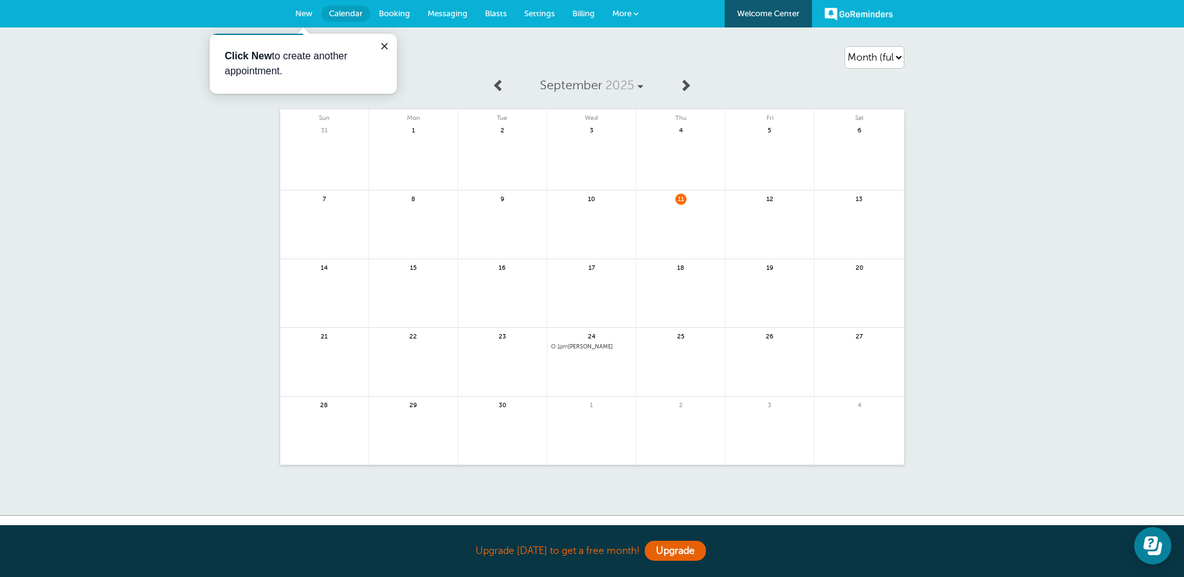
click at [386, 9] on span "Booking" at bounding box center [394, 13] width 31 height 9
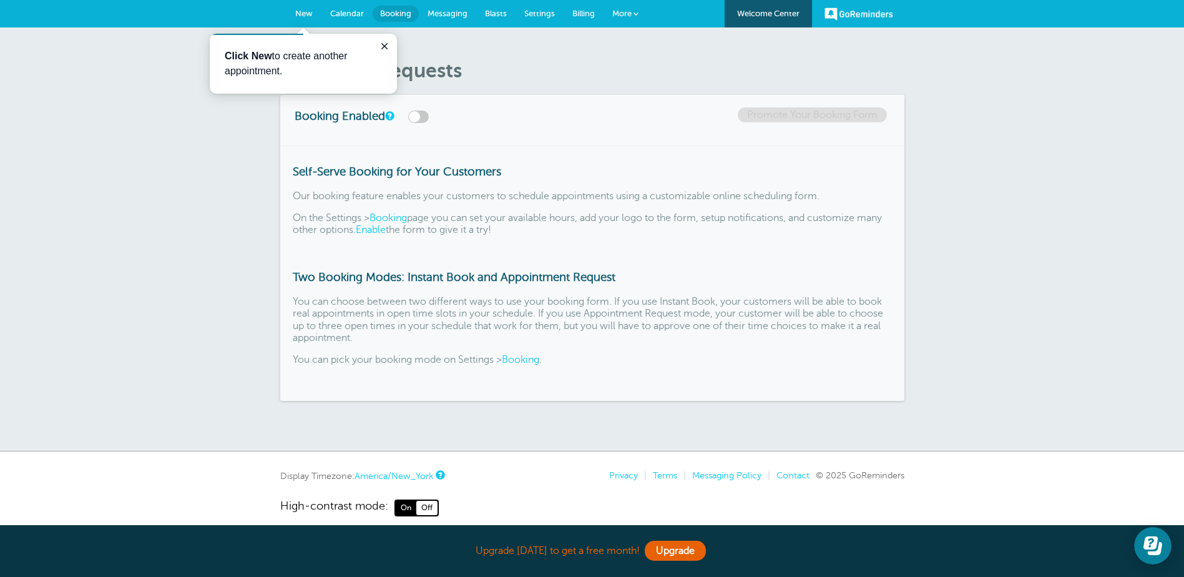
click at [347, 13] on span "Calendar" at bounding box center [347, 13] width 34 height 9
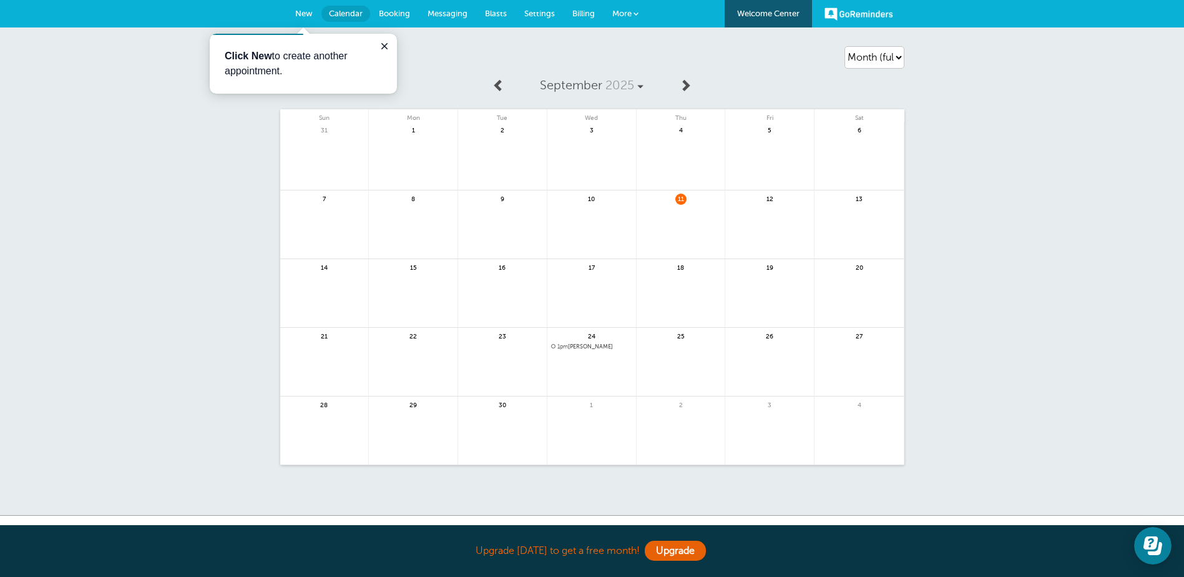
click at [307, 14] on span "New" at bounding box center [303, 13] width 17 height 9
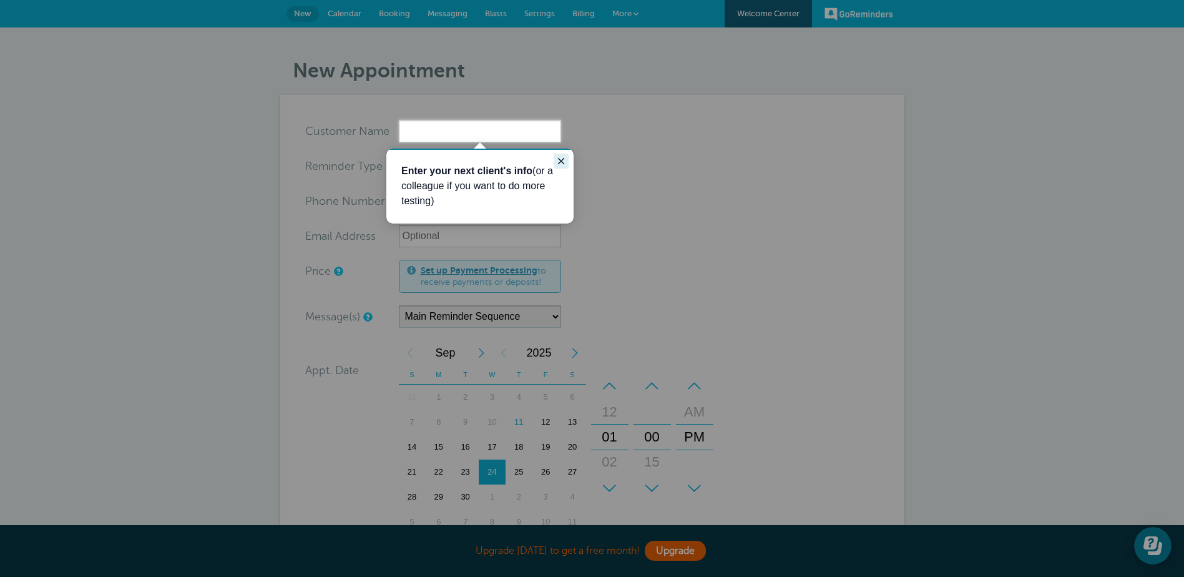
click at [564, 159] on icon "Close guide" at bounding box center [561, 161] width 10 height 10
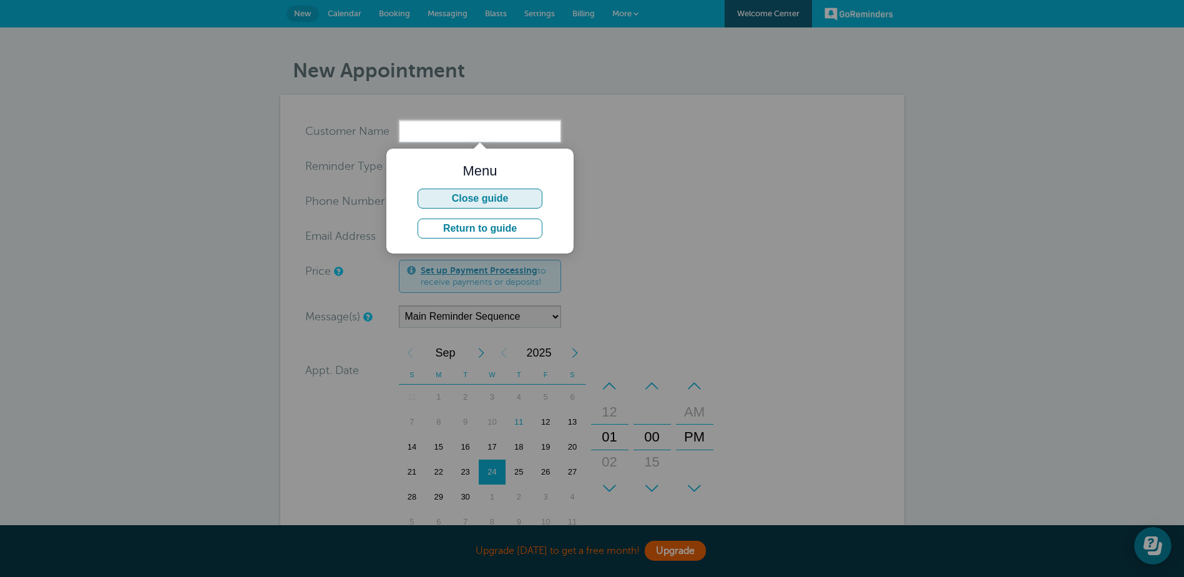
click at [493, 199] on button "Close guide" at bounding box center [480, 198] width 125 height 20
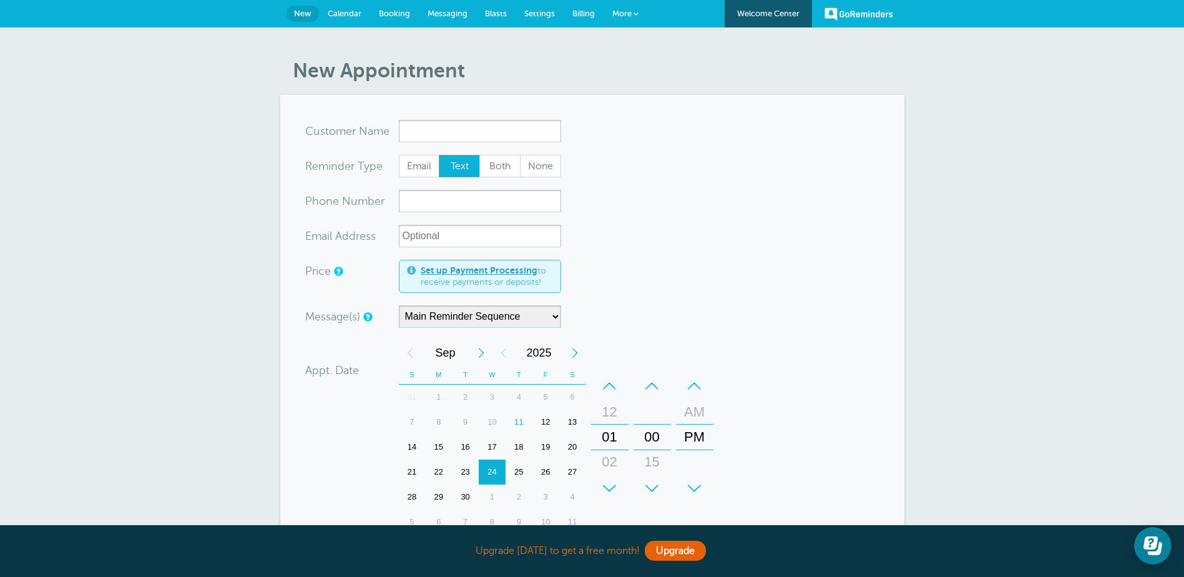
click at [740, 232] on form "You are creating a new customer. To use an existing customer select one from th…" at bounding box center [592, 428] width 574 height 617
click at [423, 132] on input "x-no-autofill" at bounding box center [480, 131] width 162 height 22
click at [403, 130] on input "x-no-autofill" at bounding box center [480, 131] width 162 height 22
click at [403, 129] on input "x-no-autofill" at bounding box center [480, 131] width 162 height 22
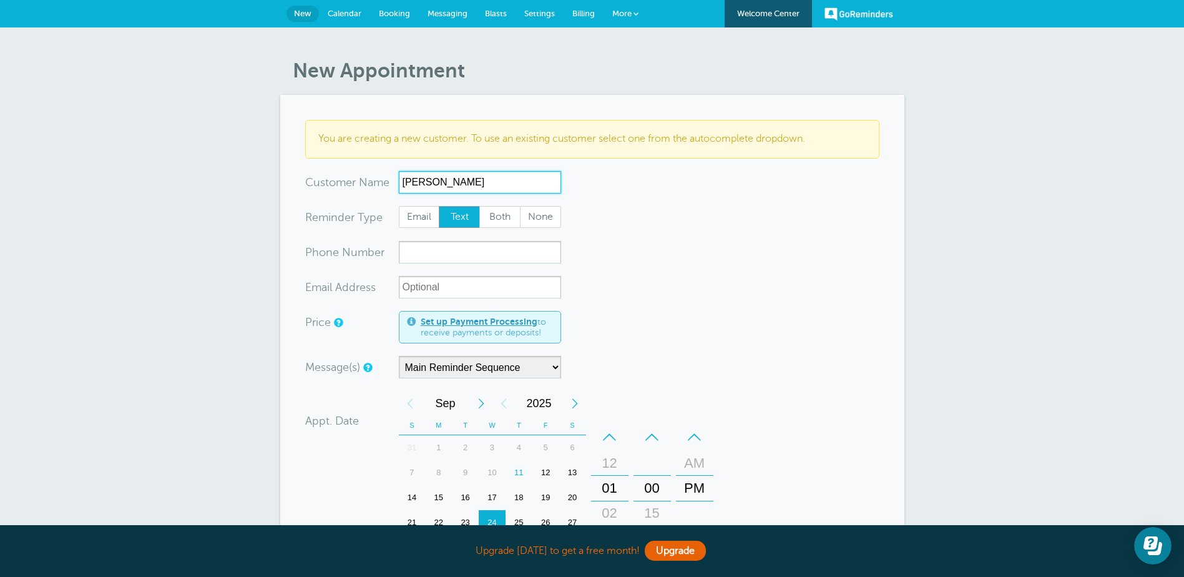
type input "Rebecca Khiel"
click at [463, 209] on span "Text" at bounding box center [459, 217] width 40 height 21
click at [439, 206] on input "Text" at bounding box center [438, 205] width 1 height 1
click at [449, 245] on input "xxx-no-autofill" at bounding box center [480, 252] width 162 height 22
click at [413, 287] on input "xx-no-autofill" at bounding box center [480, 287] width 162 height 22
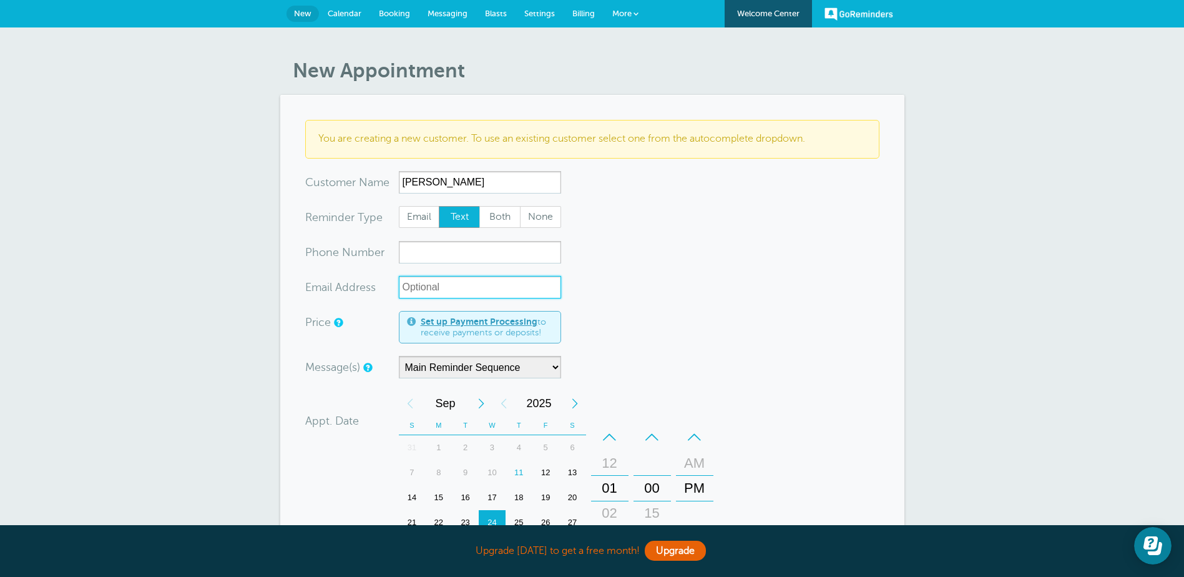
click at [405, 286] on input "xx-no-autofill" at bounding box center [480, 287] width 162 height 22
click at [416, 253] on input "xxx-no-autofill" at bounding box center [480, 252] width 162 height 22
click at [414, 251] on input "xxx-no-autofill" at bounding box center [480, 252] width 162 height 22
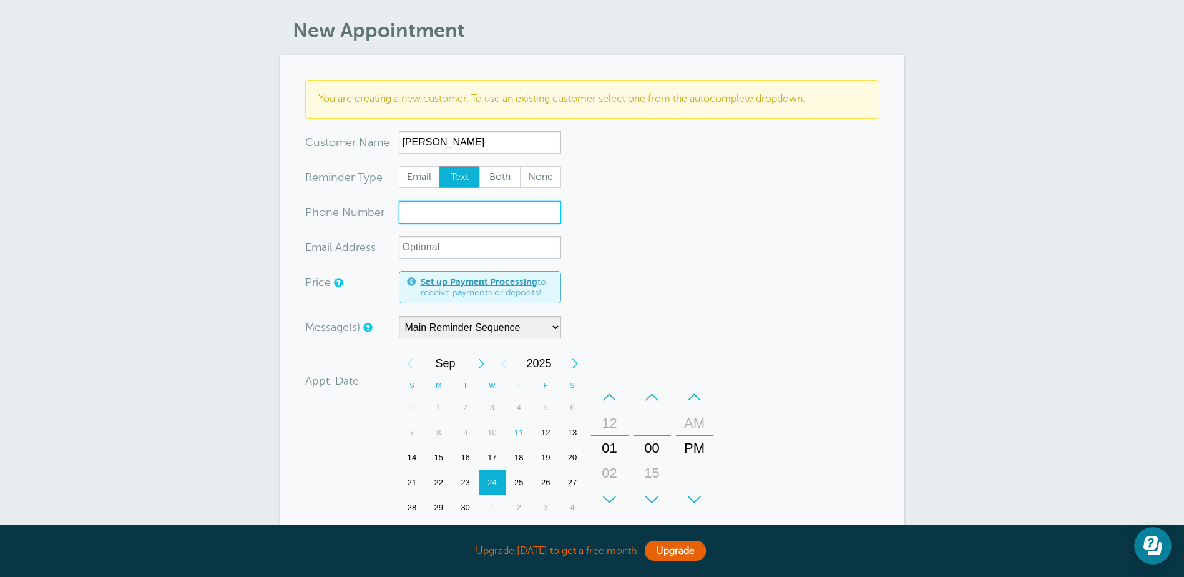
scroll to position [62, 0]
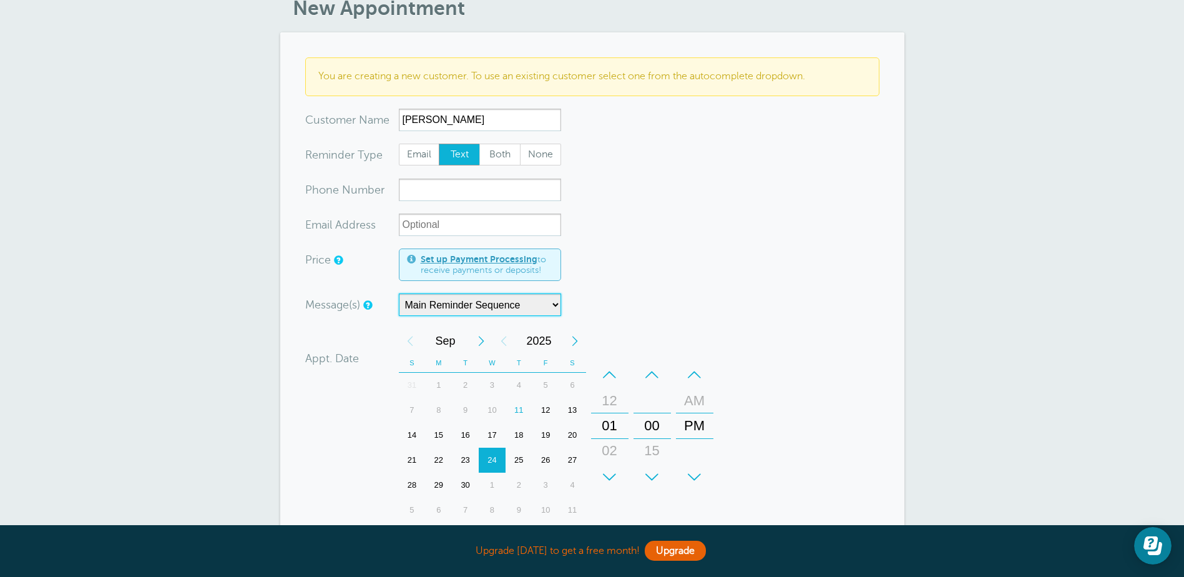
click at [547, 303] on select "Main Reminder Sequence" at bounding box center [480, 304] width 162 height 22
click at [501, 181] on input "xxx-no-autofill" at bounding box center [480, 190] width 162 height 22
type input "6036519141"
click at [822, 245] on form "You are creating a new customer. To use an existing customer select one from th…" at bounding box center [592, 390] width 574 height 667
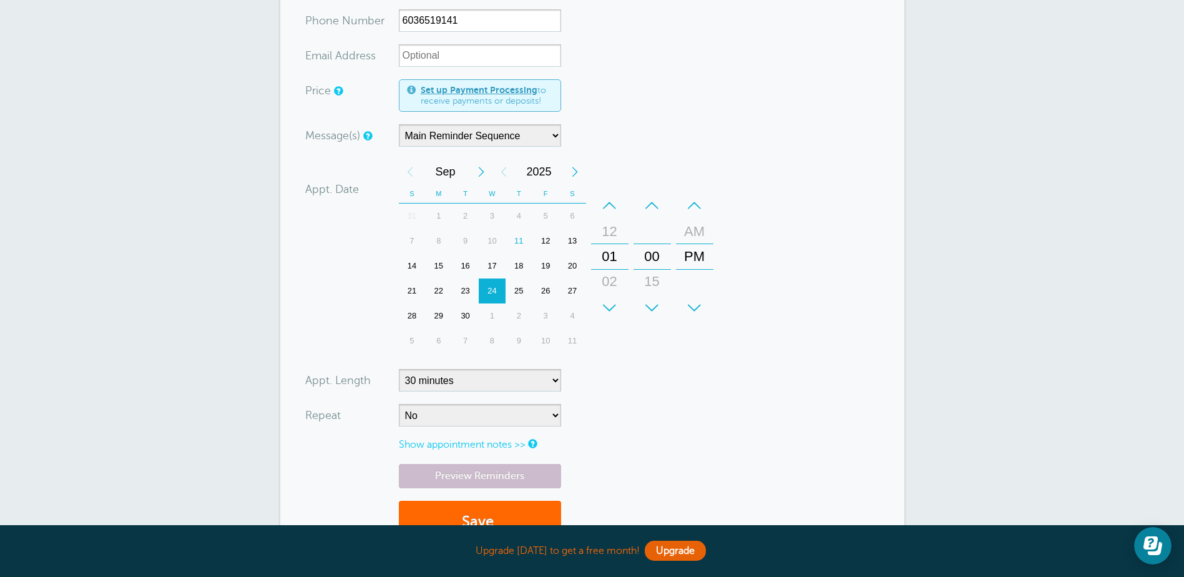
scroll to position [250, 0]
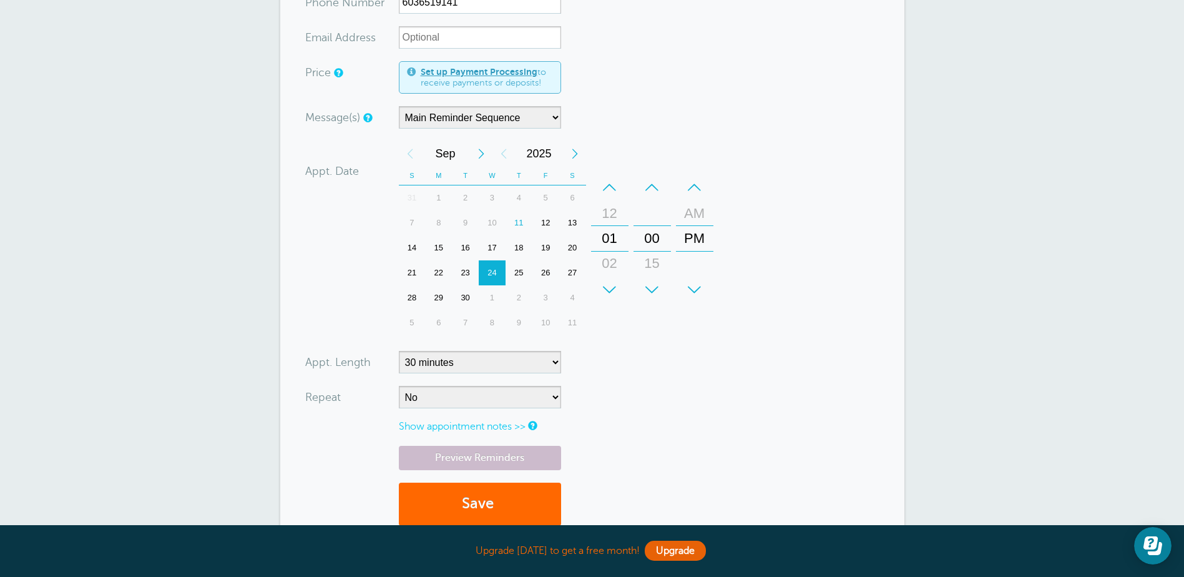
click at [492, 272] on div "24" at bounding box center [492, 272] width 27 height 25
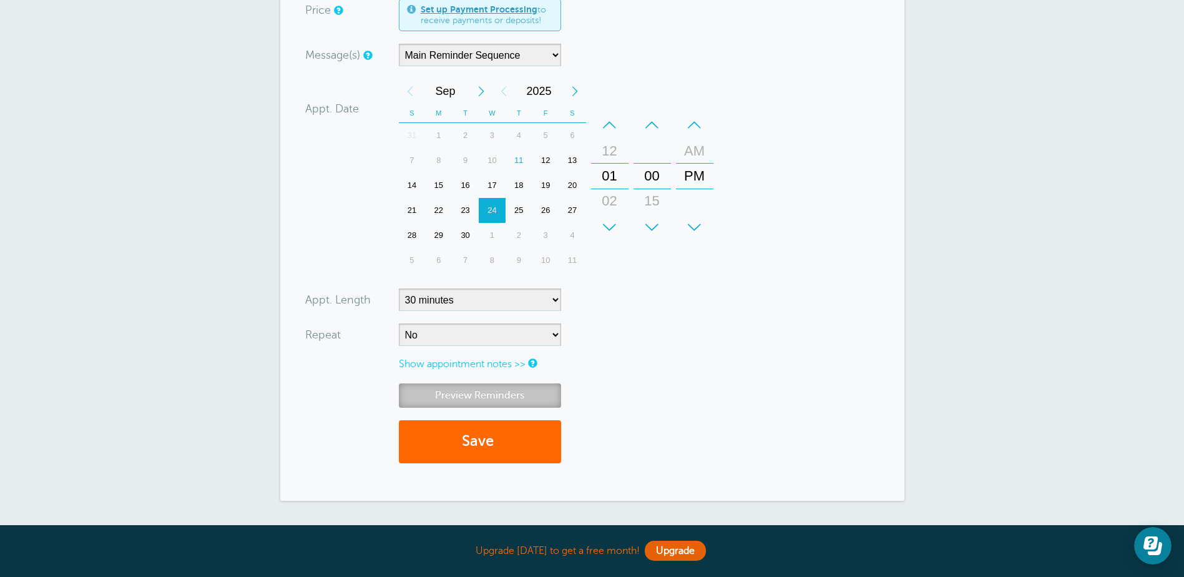
click at [474, 391] on link "Preview Reminders" at bounding box center [480, 395] width 162 height 24
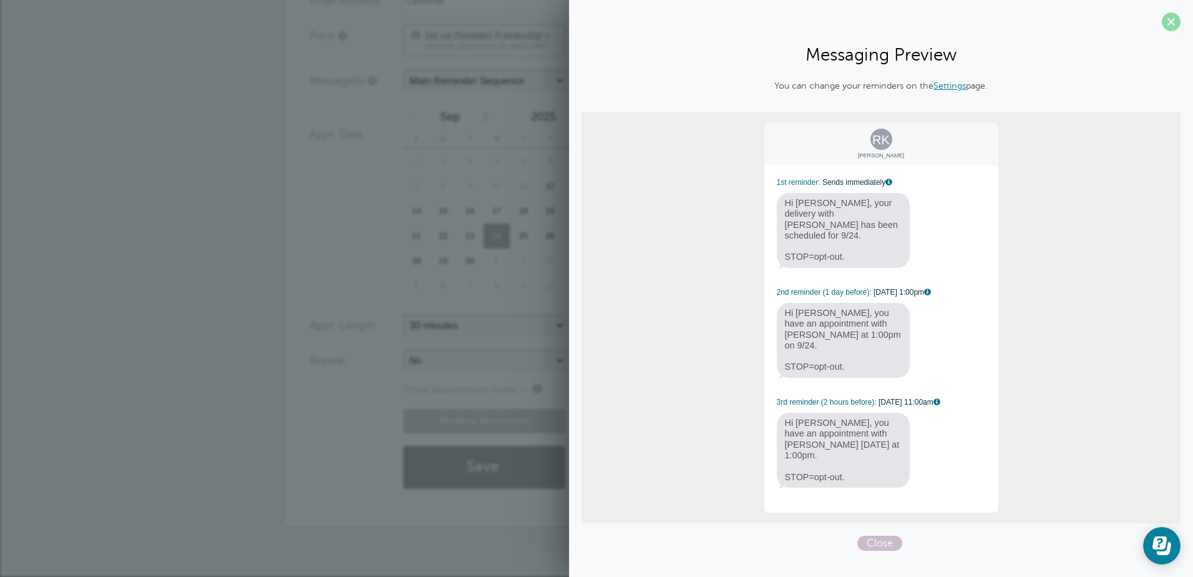
click at [1167, 27] on span at bounding box center [1171, 21] width 19 height 19
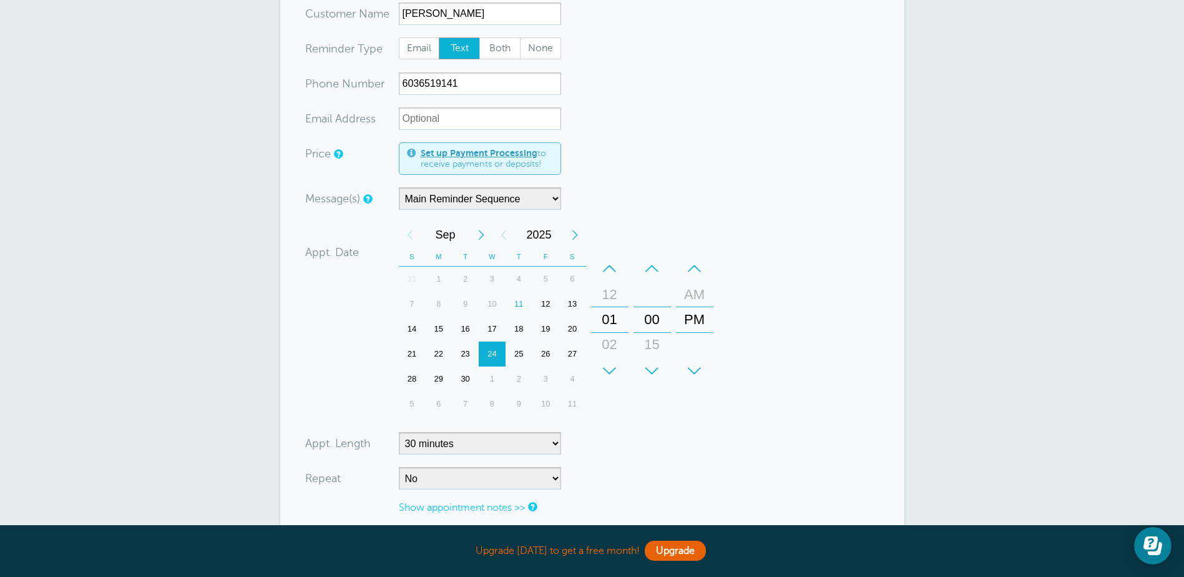
scroll to position [0, 0]
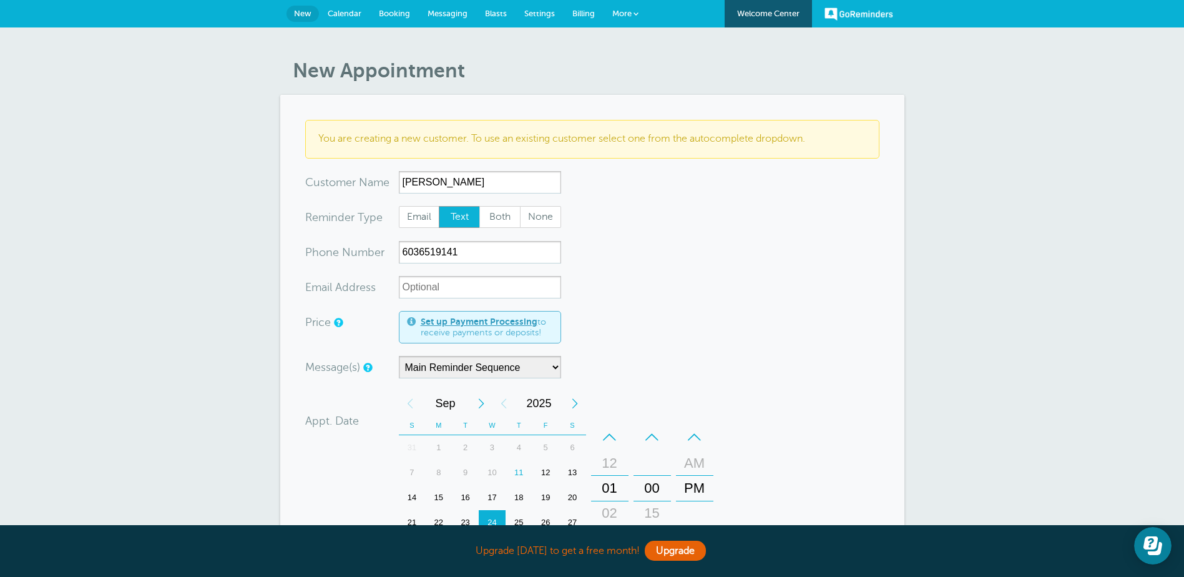
click at [552, 9] on span "Settings" at bounding box center [539, 13] width 31 height 9
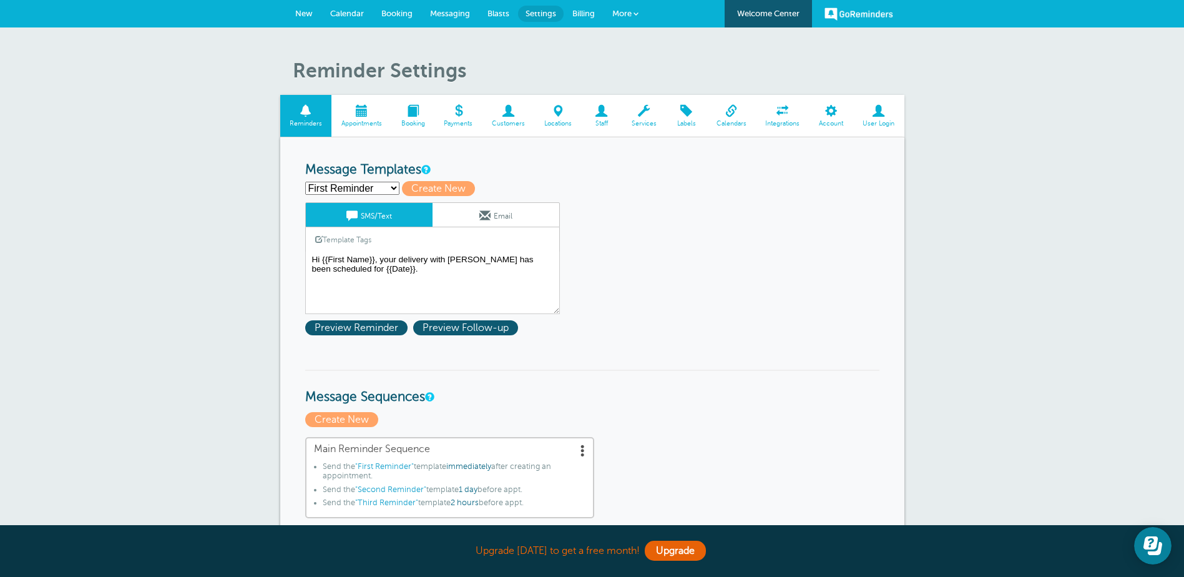
click at [387, 184] on select "First Reminder Second Reminder Third Reminder Create new..." at bounding box center [352, 188] width 94 height 13
select select "161547"
click at [305, 182] on select "First Reminder Second Reminder Third Reminder Create new..." at bounding box center [352, 188] width 94 height 13
type input "Second Reminder"
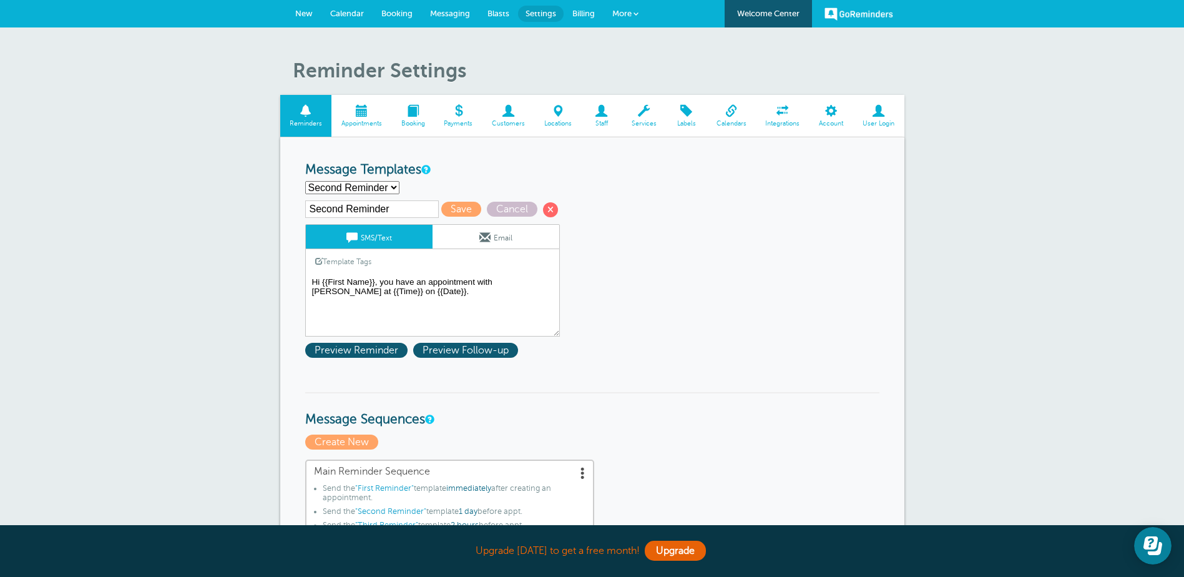
click at [399, 297] on textarea "Hi {{First Name}}, your delivery with [PERSON_NAME] has been scheduled for {{Da…" at bounding box center [432, 305] width 255 height 62
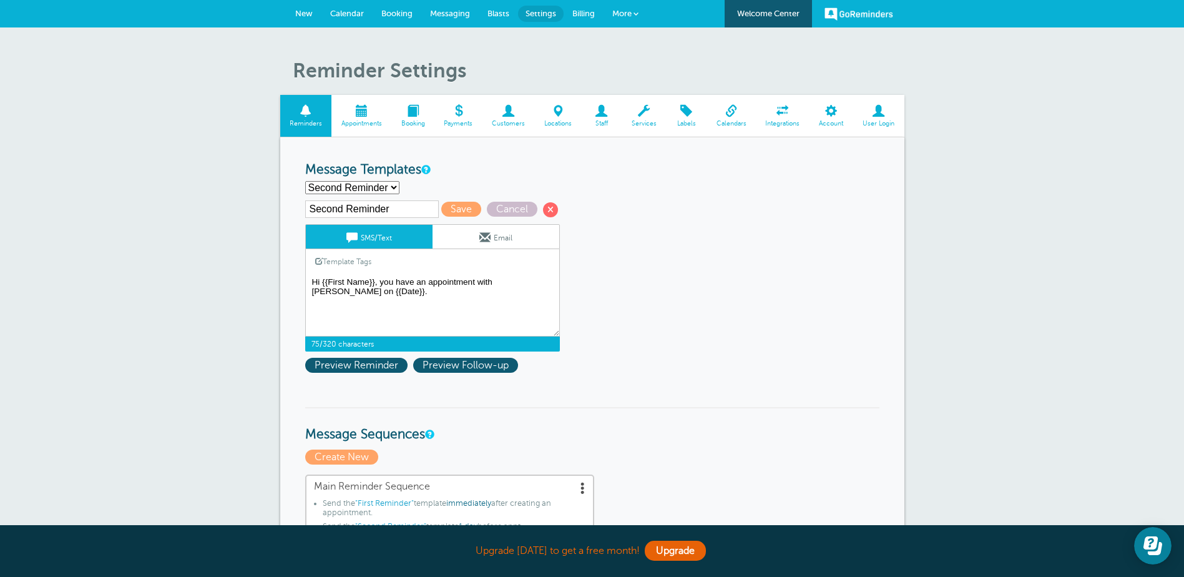
click at [471, 286] on textarea "Hi {{First Name}}, your delivery with [PERSON_NAME] has been scheduled for {{Da…" at bounding box center [432, 305] width 255 height 62
click at [359, 298] on textarea "Hi {{First Name}}, your delivery with [PERSON_NAME] has been scheduled for {{Da…" at bounding box center [432, 305] width 255 height 62
type textarea "Hi {{First Name}}, you have a delivery from KHIEL FIREWOOD on {{Date}}."
click at [442, 210] on span "Save" at bounding box center [461, 209] width 40 height 15
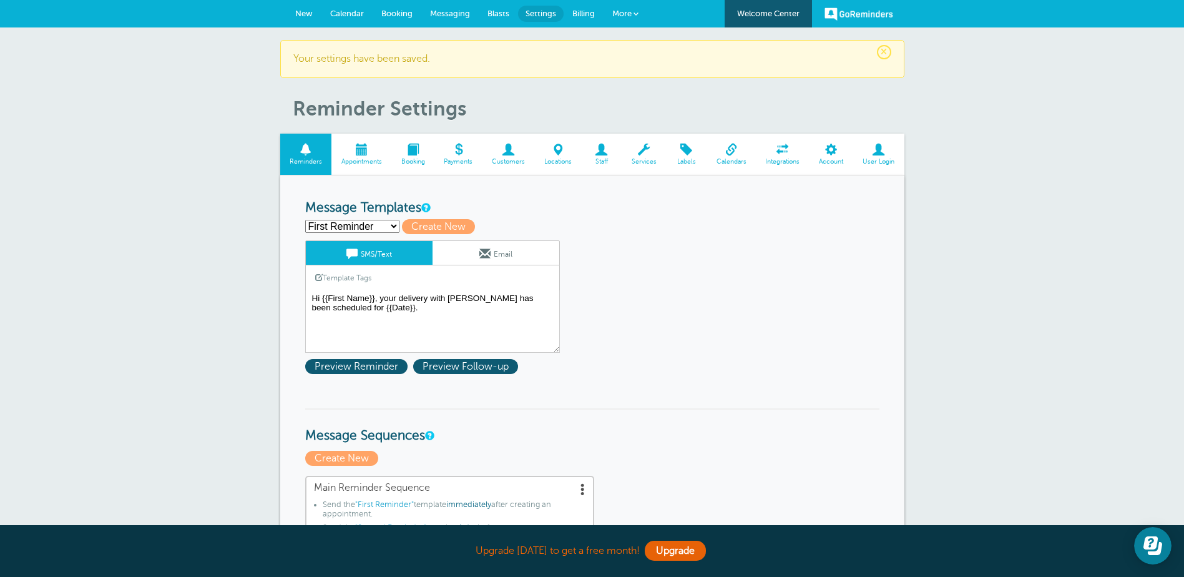
click at [390, 223] on select "First Reminder Second Reminder Third Reminder Create new..." at bounding box center [352, 226] width 94 height 13
click at [436, 312] on textarea "Hi {{First Name}}, your delivery with KHIEL FIREWOOD has been scheduled for {{D…" at bounding box center [432, 321] width 255 height 62
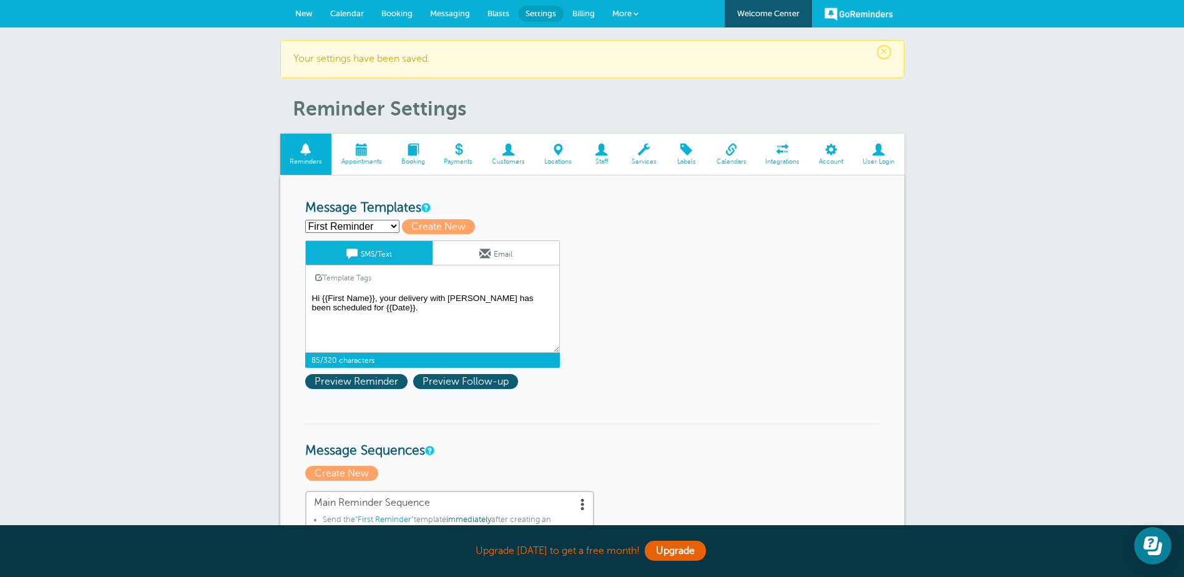
click at [444, 298] on textarea "Hi {{First Name}}, your delivery with KHIEL FIREWOOD has been scheduled for {{D…" at bounding box center [432, 321] width 255 height 62
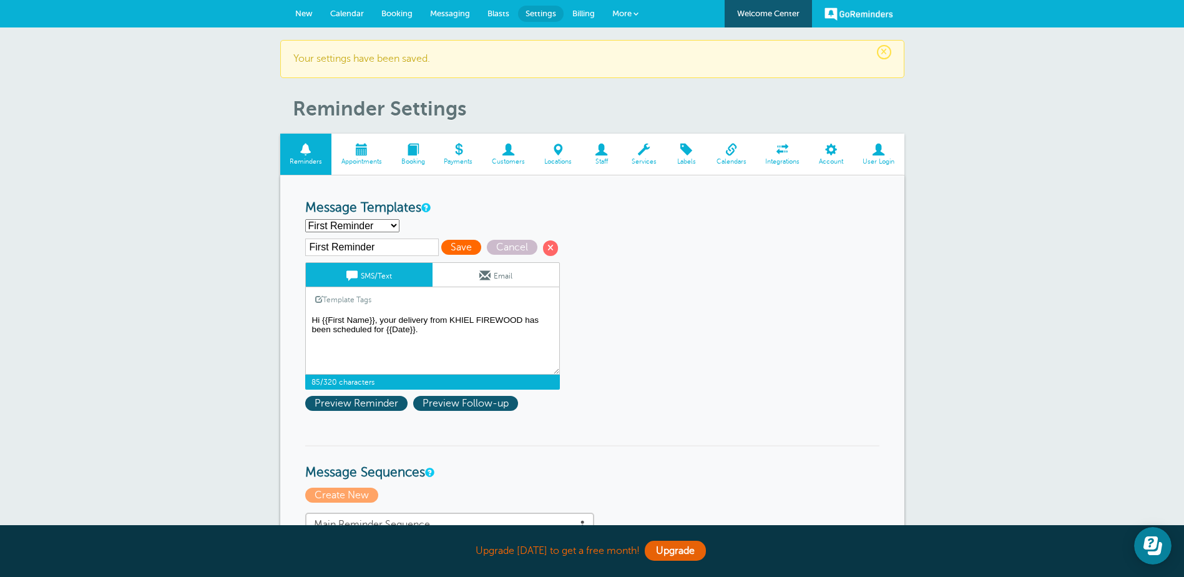
type textarea "Hi {{First Name}}, your delivery from KHIEL FIREWOOD has been scheduled for {{D…"
click at [452, 248] on span "Save" at bounding box center [461, 247] width 40 height 15
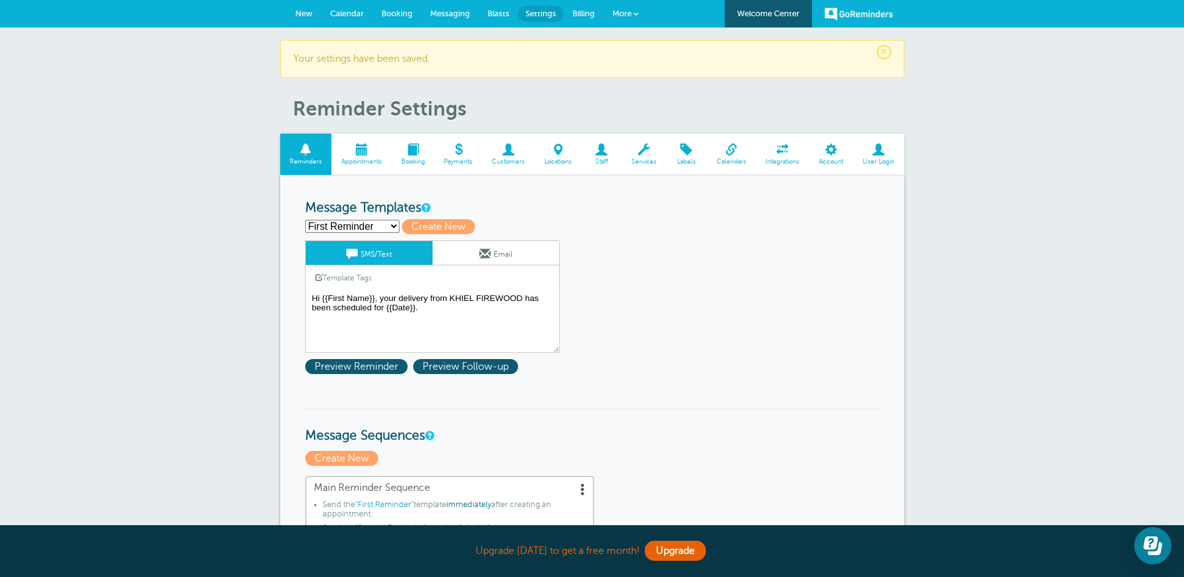
click at [391, 225] on select "First Reminder Second Reminder Third Reminder Create new..." at bounding box center [352, 226] width 94 height 13
select select "161547"
click at [305, 220] on select "First Reminder Second Reminder Third Reminder Create new..." at bounding box center [352, 226] width 94 height 13
type input "Second Reminder"
type textarea "Hi {{First Name}}, you have a delivery from KHIEL FIREWOOD on {{Date}}."
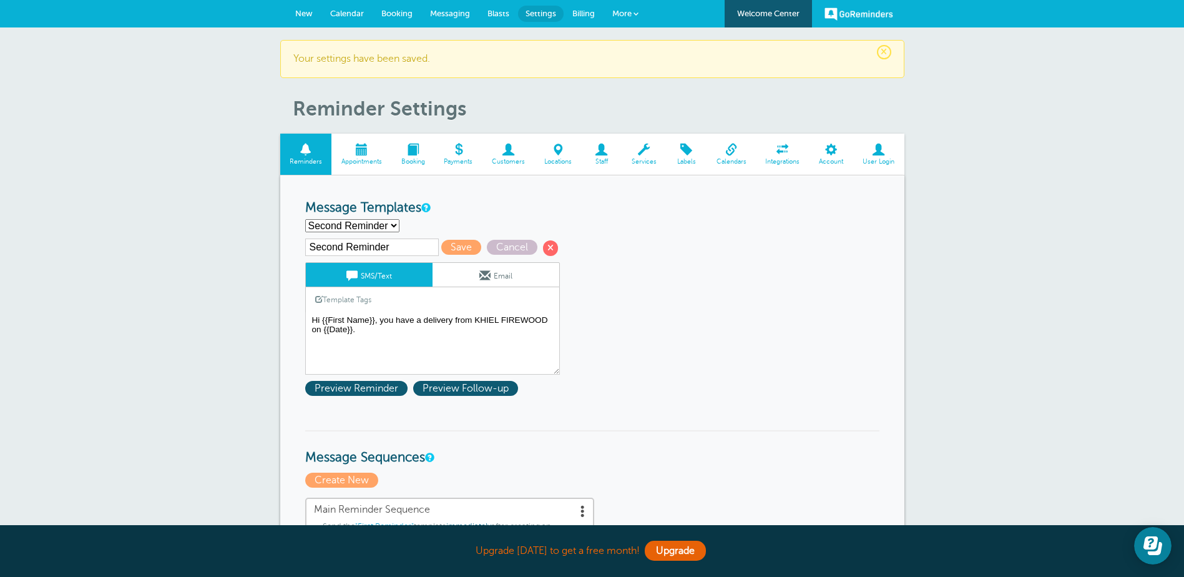
click at [391, 232] on select "First Reminder Second Reminder Third Reminder Create new..." at bounding box center [352, 225] width 94 height 13
select select "161548"
click at [305, 219] on select "First Reminder Second Reminder Third Reminder Create new..." at bounding box center [352, 225] width 94 height 13
type input "Third Reminder"
click at [492, 324] on textarea "Hi {{First Name}}, your delivery from KHIEL FIREWOOD has been scheduled for {{D…" at bounding box center [432, 343] width 255 height 62
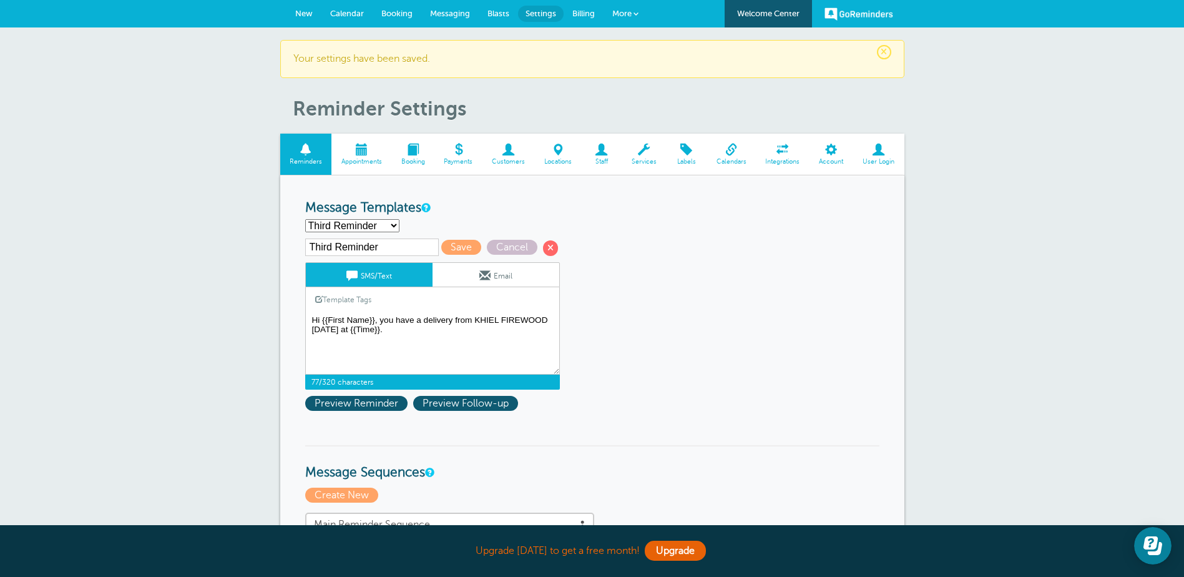
click at [379, 337] on textarea "Hi {{First Name}}, your delivery from KHIEL FIREWOOD has been scheduled for {{D…" at bounding box center [432, 343] width 255 height 62
type textarea "Hi {{First Name}}, you have a delivery from KHIEL FIREWOOD [DATE]. Khiel Firewo…"
click at [449, 248] on span "Save" at bounding box center [461, 247] width 40 height 15
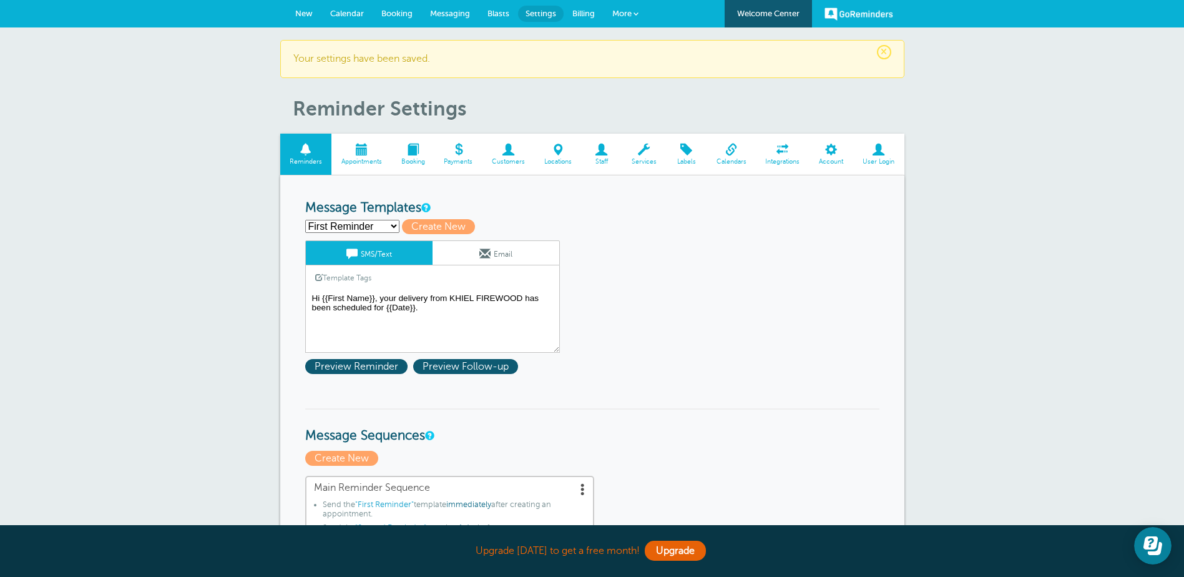
click at [403, 313] on textarea "Hi {{First Name}}, your delivery from KHIEL FIREWOOD has been scheduled for {{D…" at bounding box center [432, 321] width 255 height 62
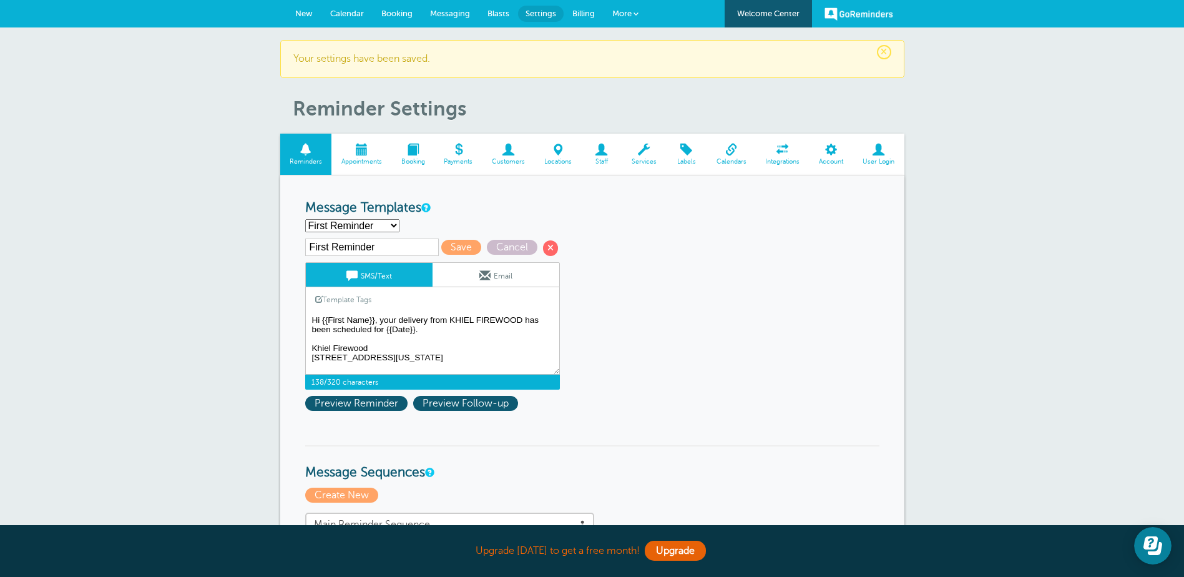
scroll to position [23, 0]
type textarea "Hi {{First Name}}, your delivery from KHIEL FIREWOOD has been scheduled for {{D…"
click at [448, 252] on span "Save" at bounding box center [461, 247] width 40 height 15
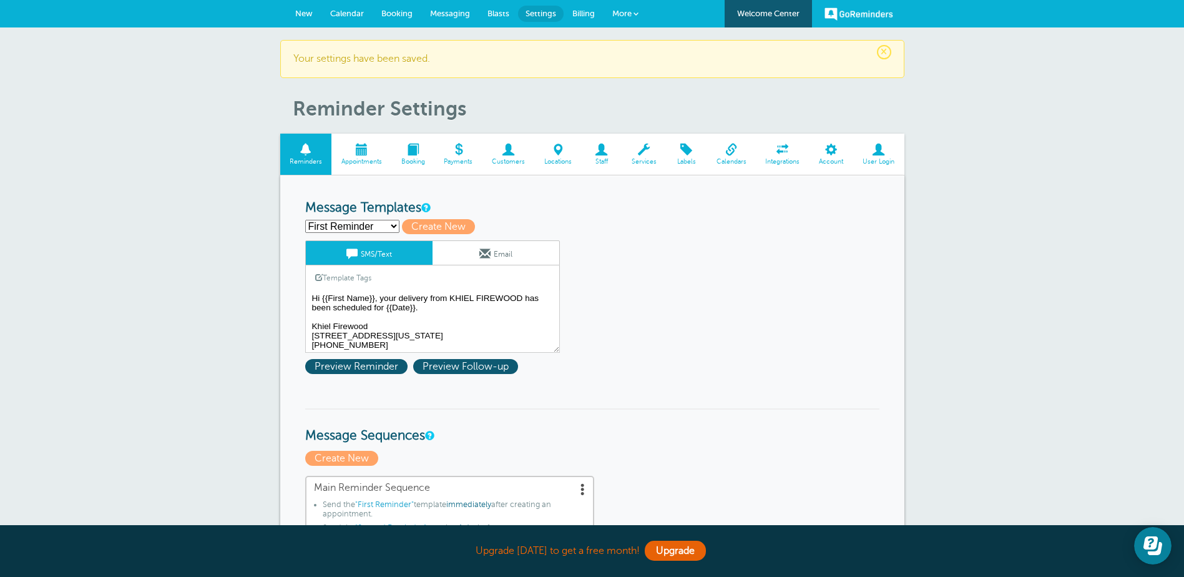
click at [388, 222] on select "First Reminder Second Reminder Third Reminder Create new..." at bounding box center [352, 226] width 94 height 13
select select "161547"
click at [305, 220] on select "First Reminder Second Reminder Third Reminder Create new..." at bounding box center [352, 226] width 94 height 13
type input "Second Reminder"
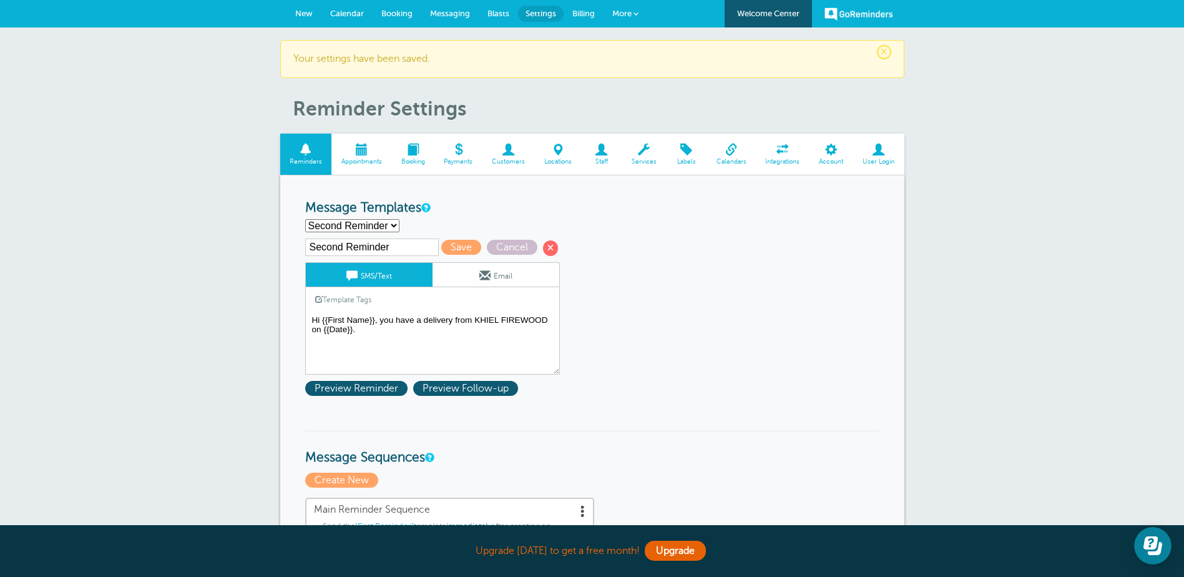
click at [354, 336] on textarea "Hi {{First Name}}, your delivery from KHIEL FIREWOOD has been scheduled for {{D…" at bounding box center [432, 343] width 255 height 62
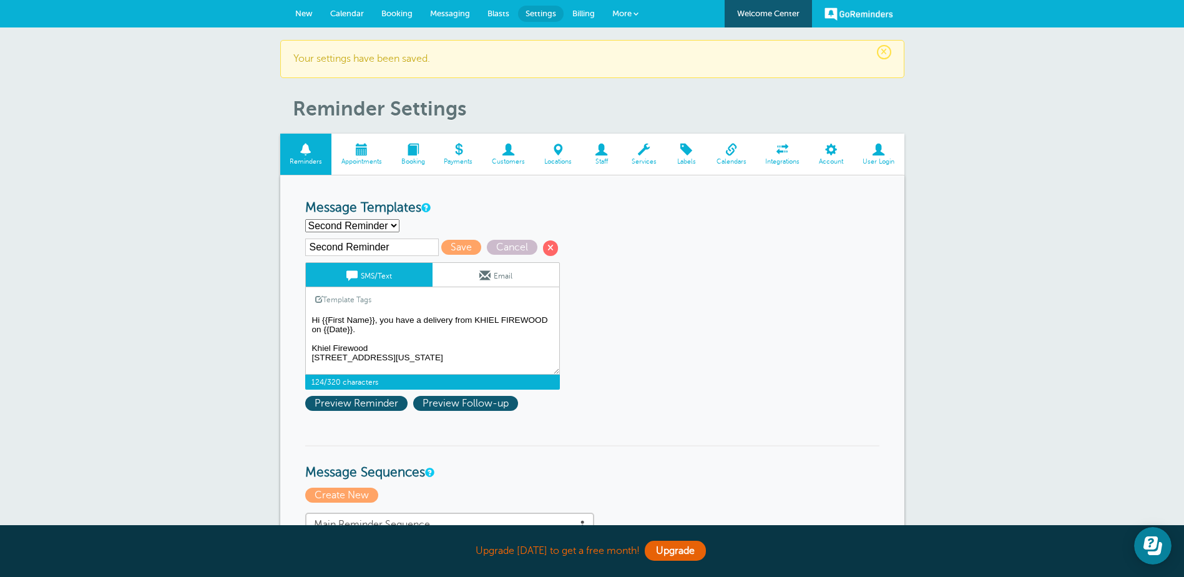
scroll to position [23, 0]
type textarea "Hi {{First Name}}, you have a delivery from KHIEL FIREWOOD on {{Date}}. Khiel F…"
click at [459, 252] on span "Save" at bounding box center [461, 247] width 40 height 15
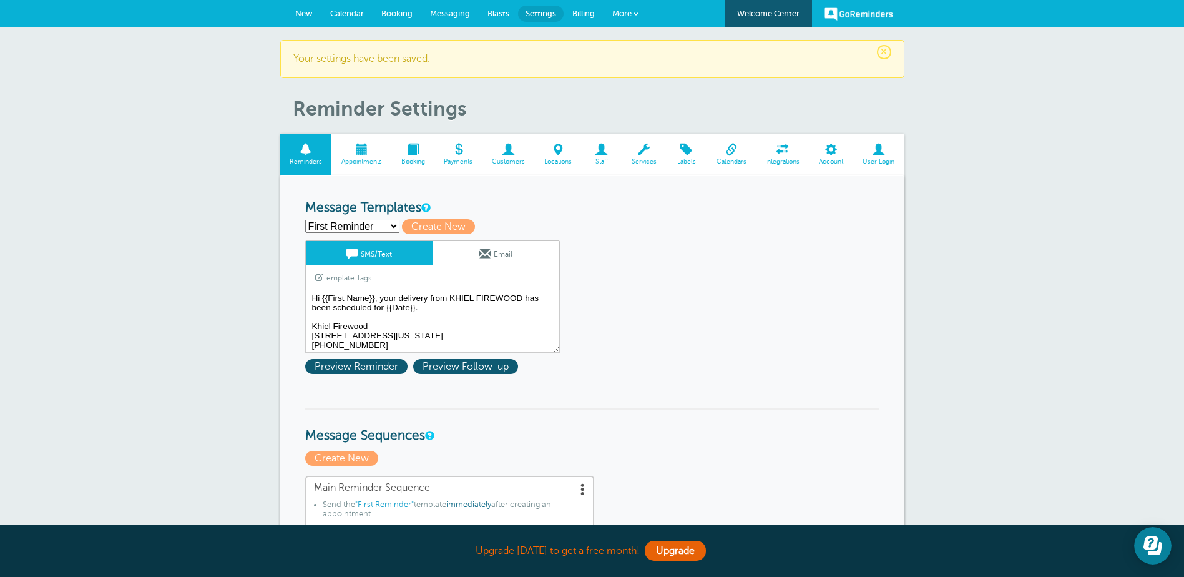
click at [390, 227] on select "First Reminder Second Reminder Third Reminder Create new..." at bounding box center [352, 226] width 94 height 13
click at [305, 220] on select "First Reminder Second Reminder Third Reminder Create new..." at bounding box center [352, 226] width 94 height 13
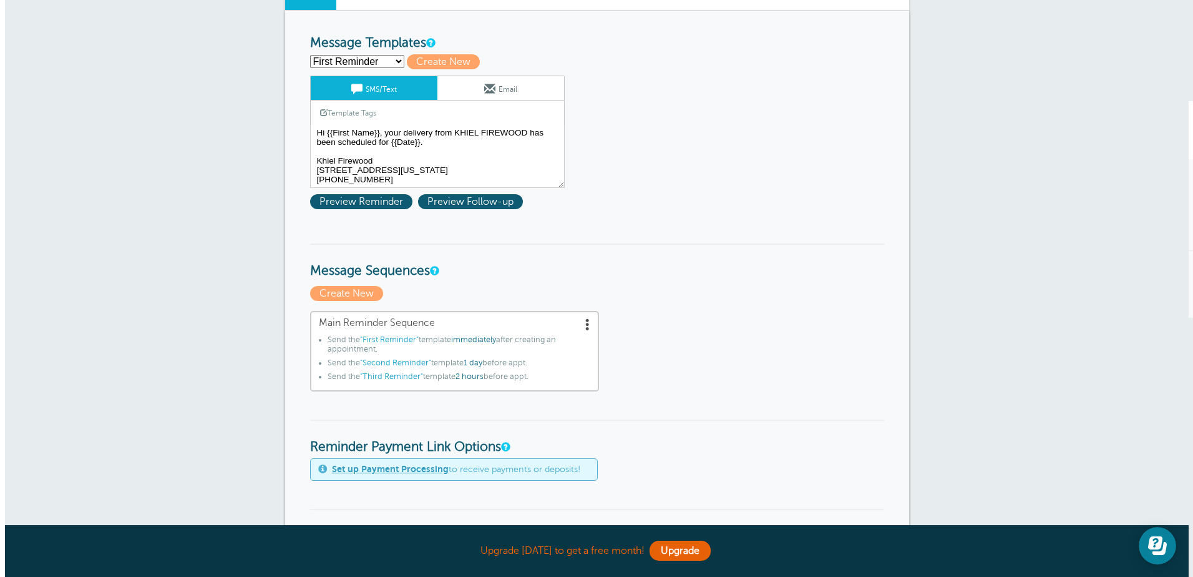
scroll to position [187, 0]
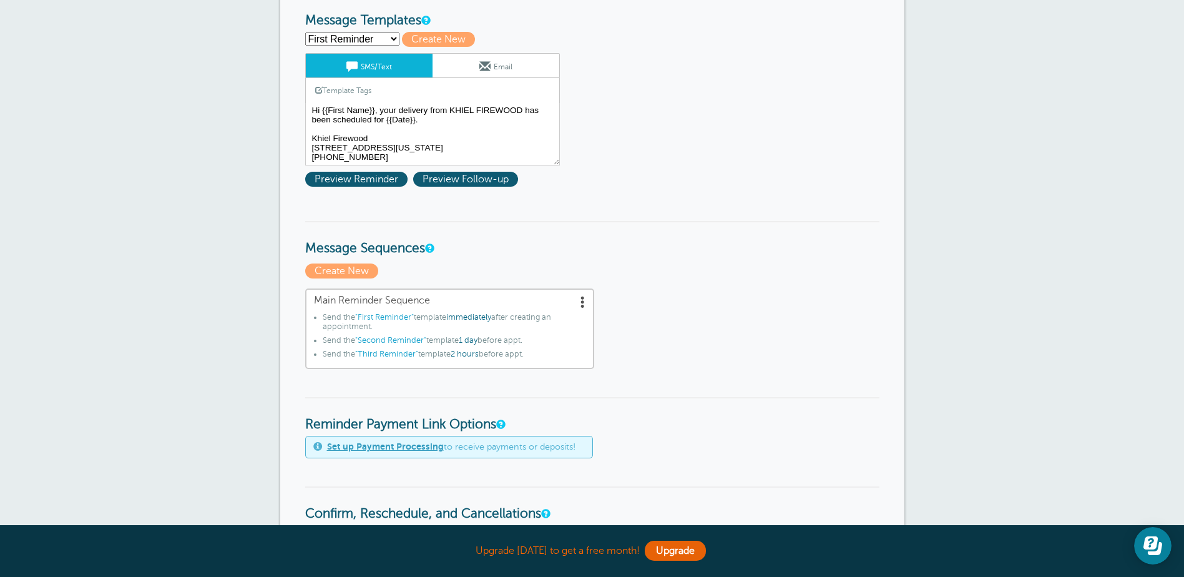
click at [584, 302] on span at bounding box center [583, 301] width 12 height 12
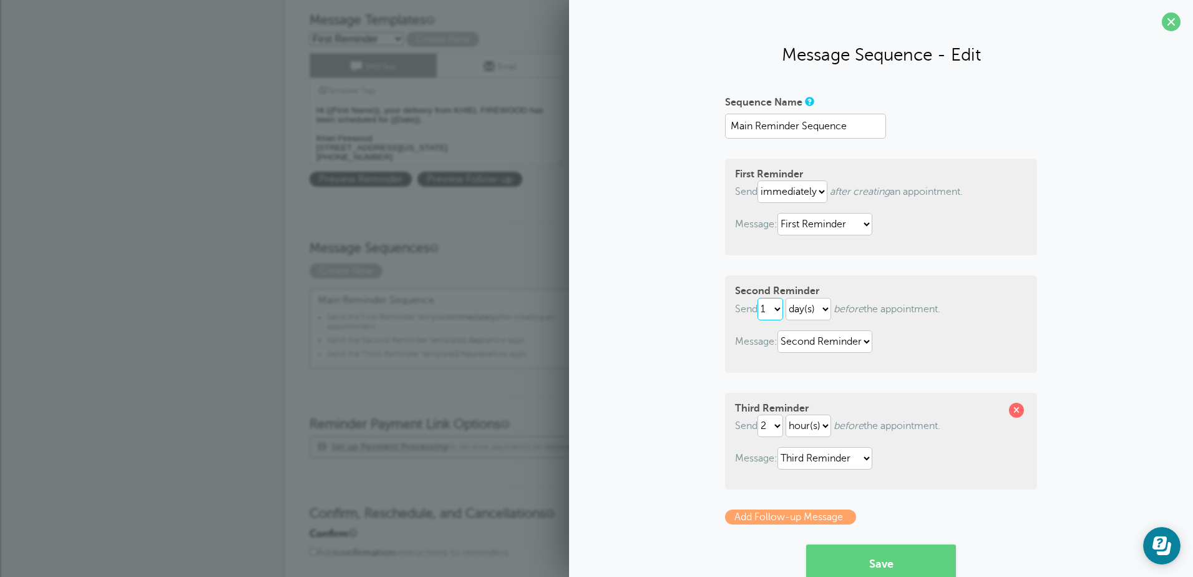
click at [775, 305] on select "1 2 3 4 5 6 7 8 9 10 11 12 13 14 15 16 17 18 19 20 21 22 23 24 25 26 27 28 29 30" at bounding box center [771, 309] width 26 height 22
click at [1072, 355] on div "Sequence Name Main Reminder Sequence First Reminder Send immediately 1 2 3 4 5 …" at bounding box center [881, 365] width 599 height 546
click at [864, 339] on select "First Reminder Second Reminder Third Reminder" at bounding box center [825, 341] width 95 height 22
click at [1014, 411] on span at bounding box center [1016, 410] width 15 height 15
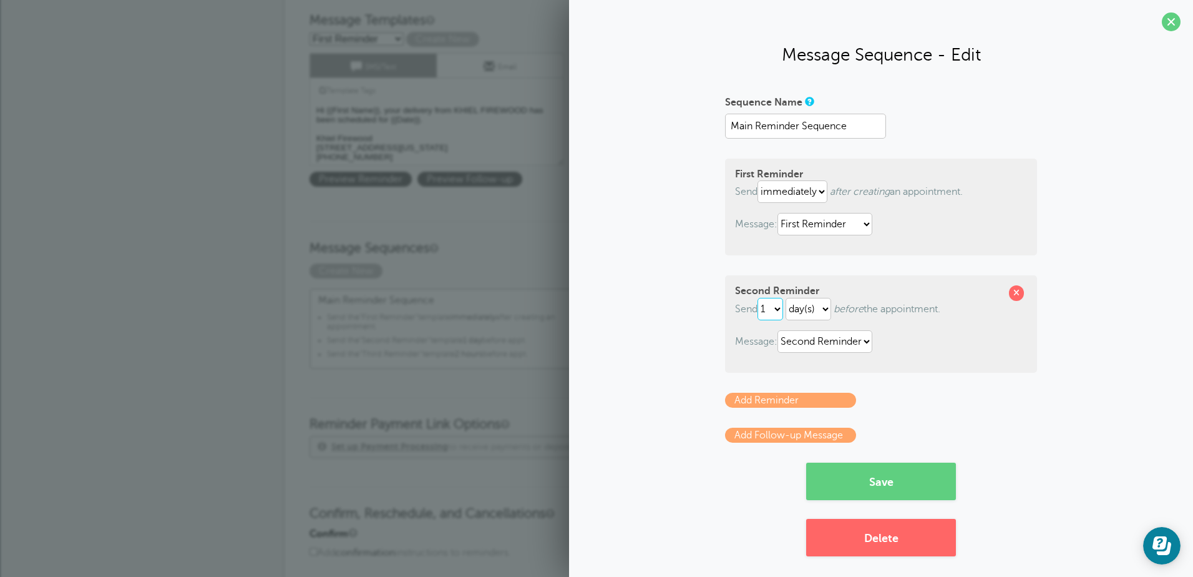
click at [776, 308] on select "1 2 3 4 5 6 7 8 9 10 11 12 13 14 15 16 17 18 19 20 21 22 23 24 25 26 27 28 29 30" at bounding box center [771, 309] width 26 height 22
click at [758, 298] on select "1 2 3 4 5 6 7 8 9 10 11 12 13 14 15 16 17 18 19 20 21 22 23 24 25 26 27 28 29 30" at bounding box center [771, 309] width 26 height 22
click at [808, 398] on link "Add Reminder" at bounding box center [790, 400] width 131 height 15
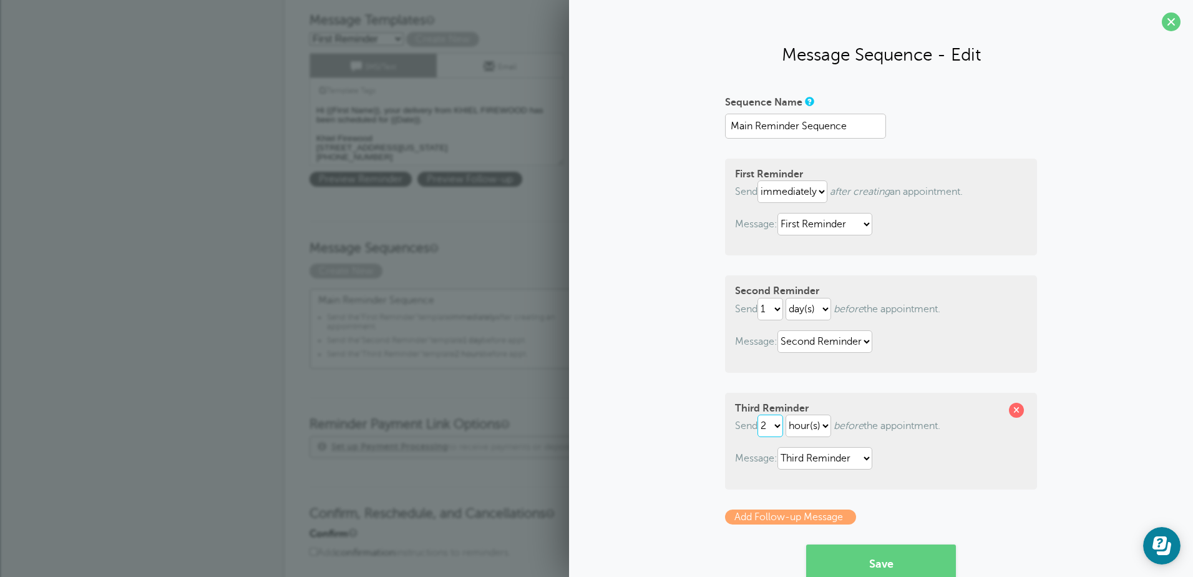
click at [778, 425] on select "1 2 3 4 5 6 7 8 9 10 11 12 13 14 15 16 17 18 19 20 21 22 23 24 25 26 27 28 29 30" at bounding box center [771, 425] width 26 height 22
click at [758, 414] on select "1 2 3 4 5 6 7 8 9 10 11 12 13 14 15 16 17 18 19 20 21 22 23 24 25 26 27 28 29 30" at bounding box center [771, 425] width 26 height 22
click at [779, 427] on select "1 2 3 4 5 6 7 8 9 10 11 12 13 14 15 16 17 18 19 20 21 22 23 24 25 26 27 28 29 30" at bounding box center [771, 425] width 26 height 22
click at [758, 414] on select "1 2 3 4 5 6 7 8 9 10 11 12 13 14 15 16 17 18 19 20 21 22 23 24 25 26 27 28 29 30" at bounding box center [771, 425] width 26 height 22
click at [777, 429] on select "1 2 3 4 5 6 7 8 9 10 11 12 13 14 15 16 17 18 19 20 21 22 23 24 25 26 27 28 29 30" at bounding box center [771, 425] width 26 height 22
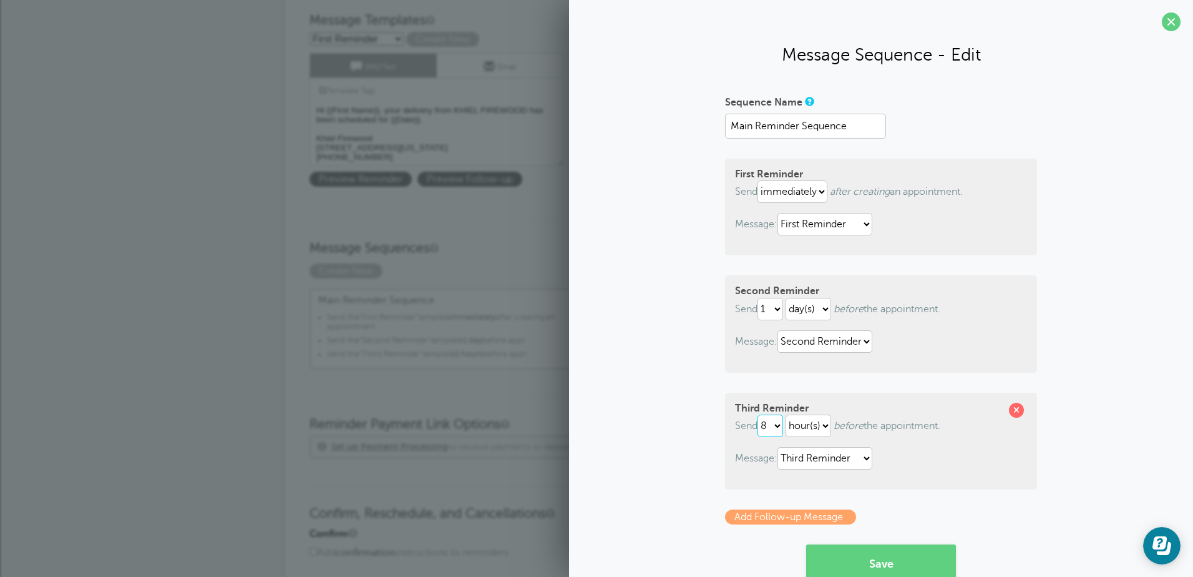
click at [758, 414] on select "1 2 3 4 5 6 7 8 9 10 11 12 13 14 15 16 17 18 19 20 21 22 23 24 25 26 27 28 29 30" at bounding box center [771, 425] width 26 height 22
click at [775, 423] on select "1 2 3 4 5 6 7 8 9 10 11 12 13 14 15 16 17 18 19 20 21 22 23 24 25 26 27 28 29 30" at bounding box center [771, 425] width 26 height 22
select select "6"
click at [758, 414] on select "1 2 3 4 5 6 7 8 9 10 11 12 13 14 15 16 17 18 19 20 21 22 23 24 25 26 27 28 29 30" at bounding box center [771, 425] width 26 height 22
click at [888, 562] on button "Save" at bounding box center [881, 562] width 150 height 37
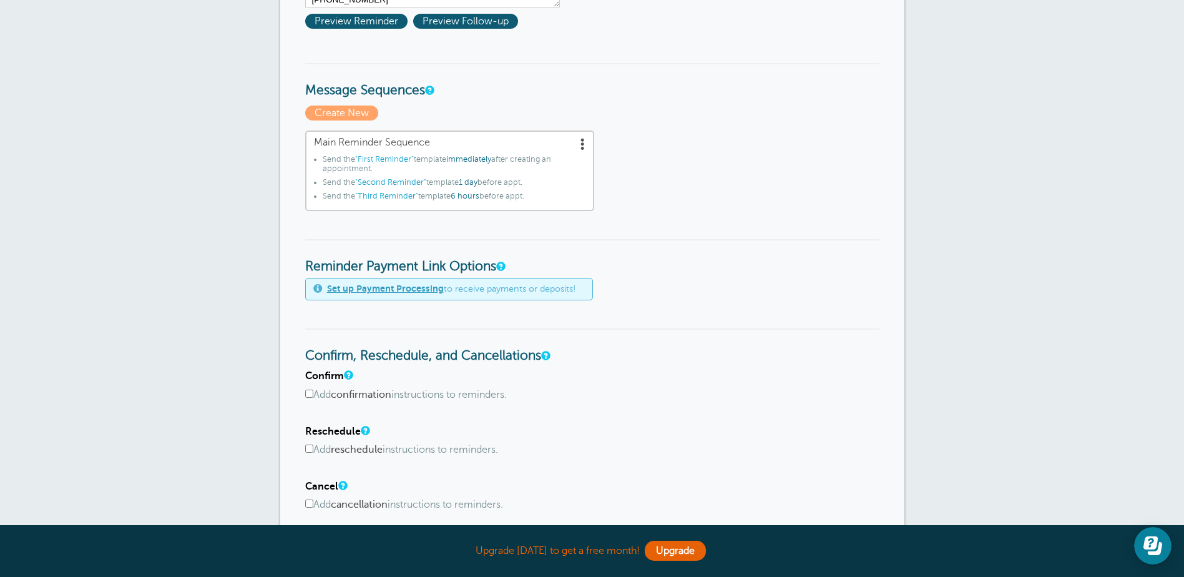
scroll to position [374, 0]
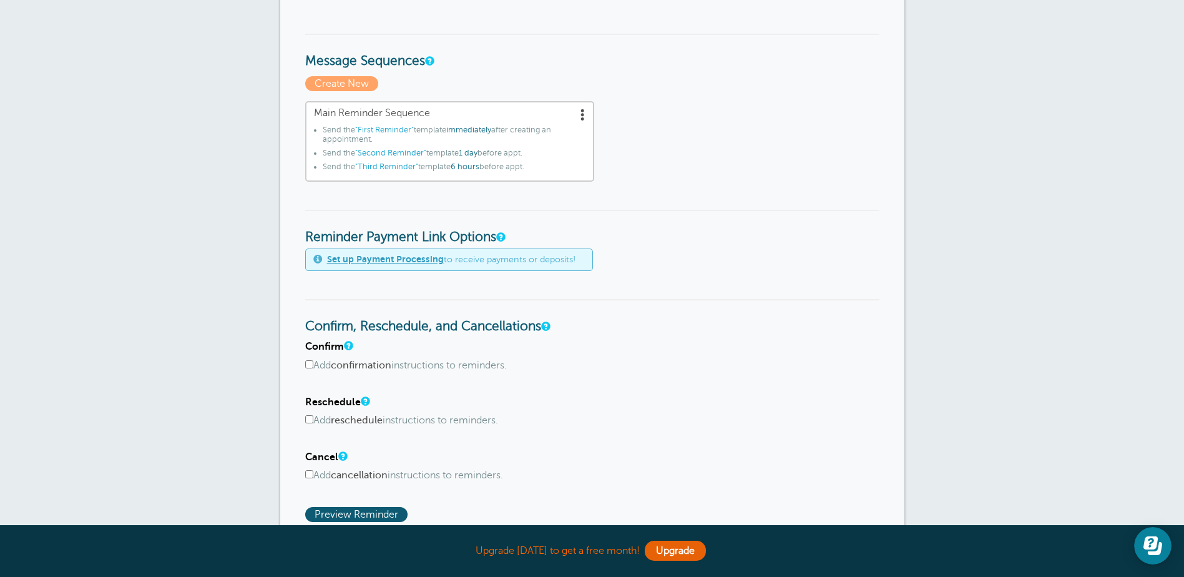
click at [612, 258] on div "Reminder Payment Link Options Set up Payment Processing to receive payments or …" at bounding box center [592, 240] width 574 height 61
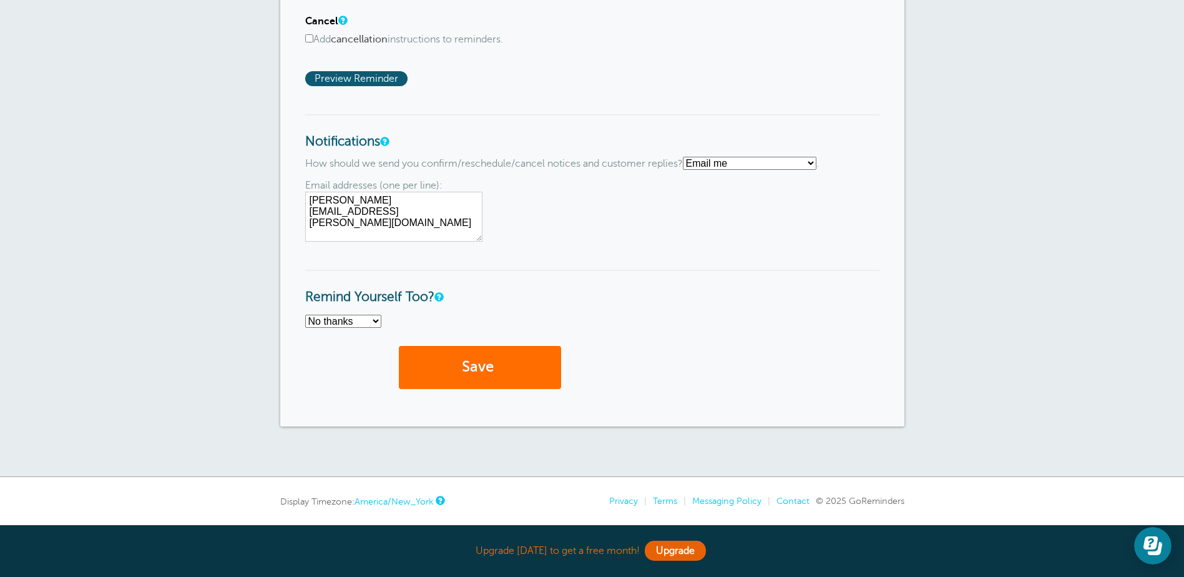
scroll to position [811, 0]
click at [466, 366] on button "Save" at bounding box center [480, 366] width 162 height 43
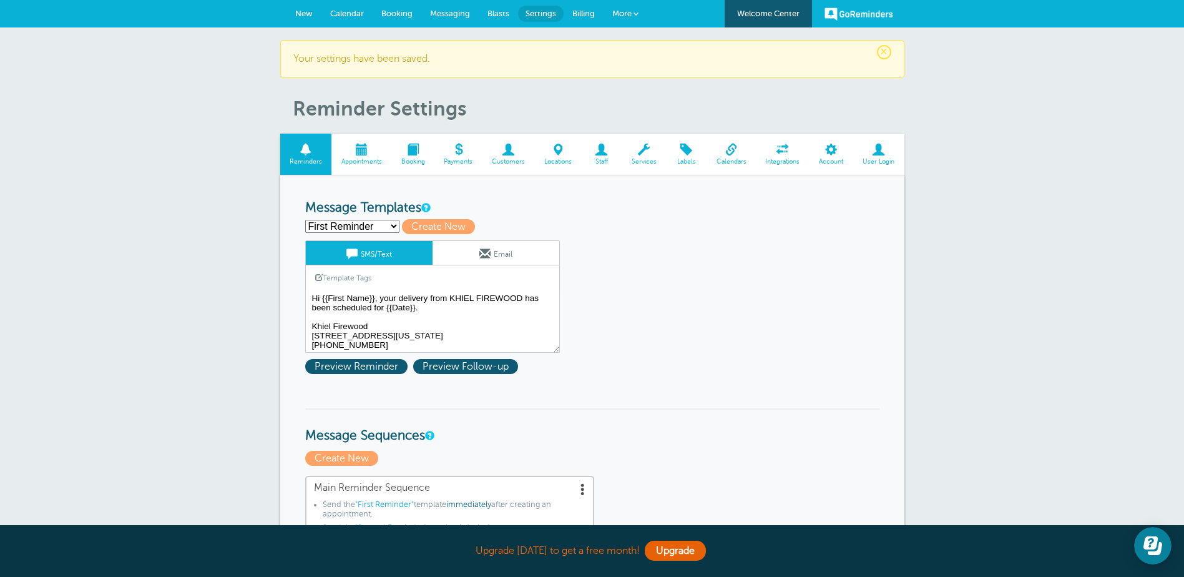
click at [457, 12] on span "Messaging" at bounding box center [450, 13] width 40 height 9
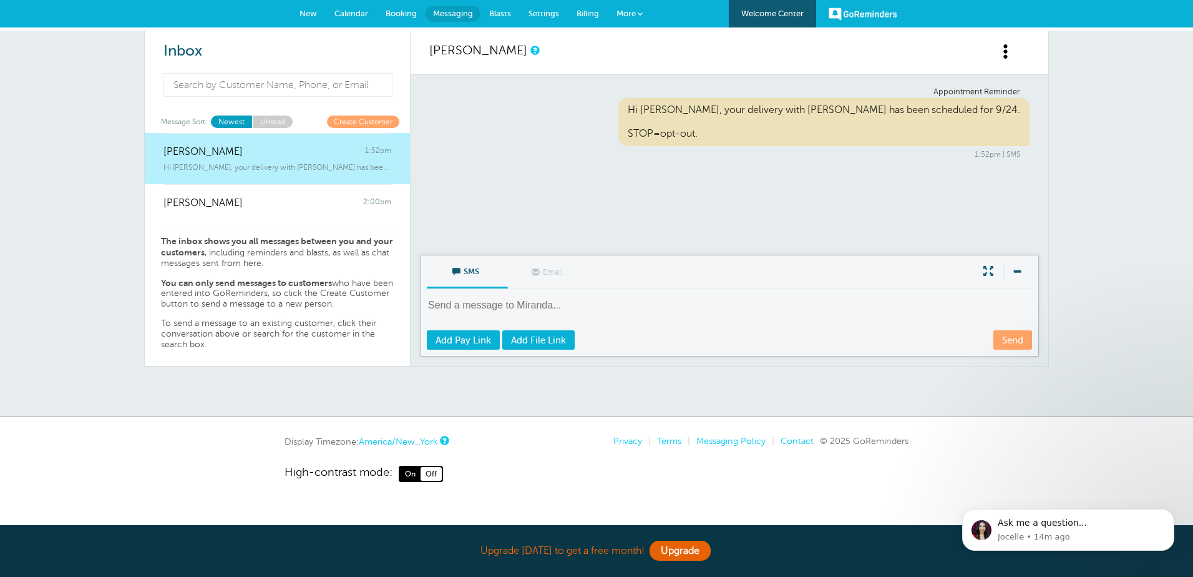
click at [363, 122] on link "Create Customer" at bounding box center [363, 121] width 72 height 12
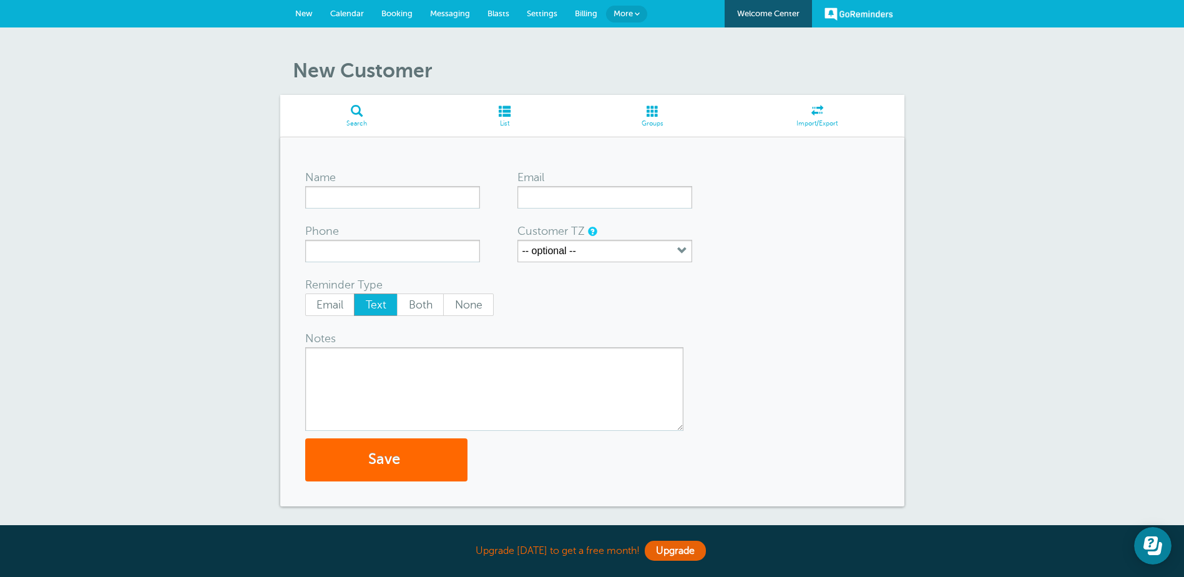
click at [426, 11] on link "Messaging" at bounding box center [449, 13] width 57 height 27
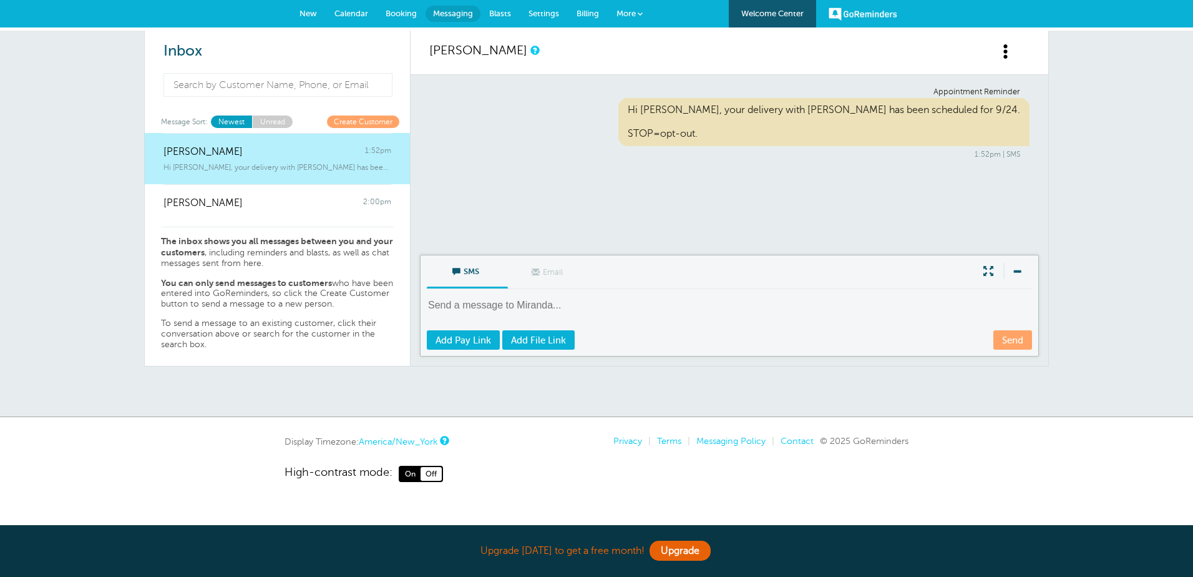
click at [353, 16] on span "Calendar" at bounding box center [352, 13] width 34 height 9
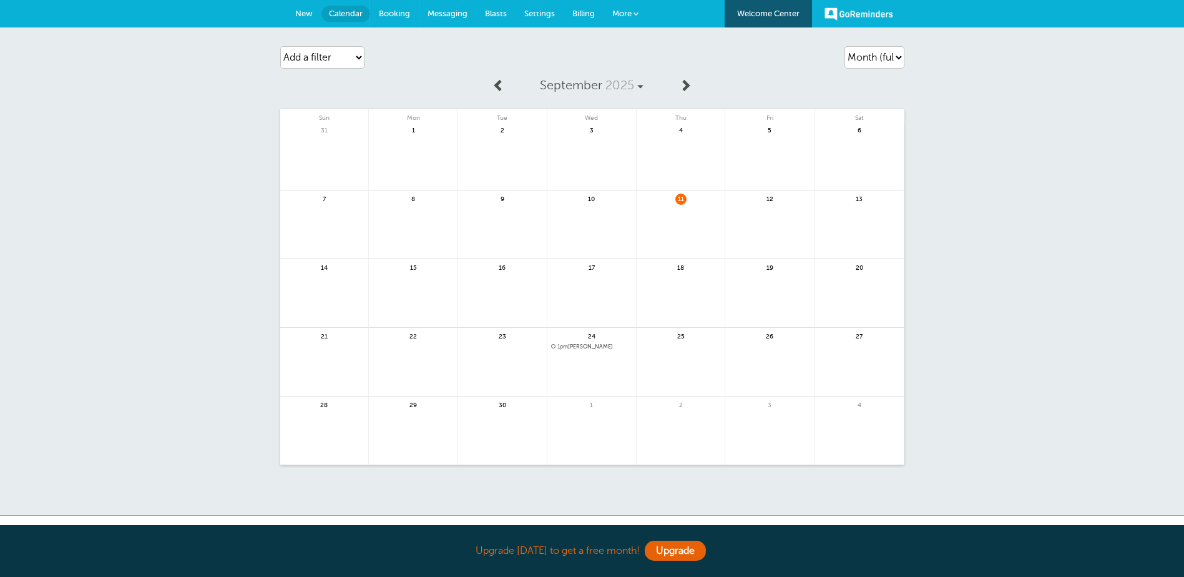
click at [398, 13] on span "Booking" at bounding box center [394, 13] width 31 height 9
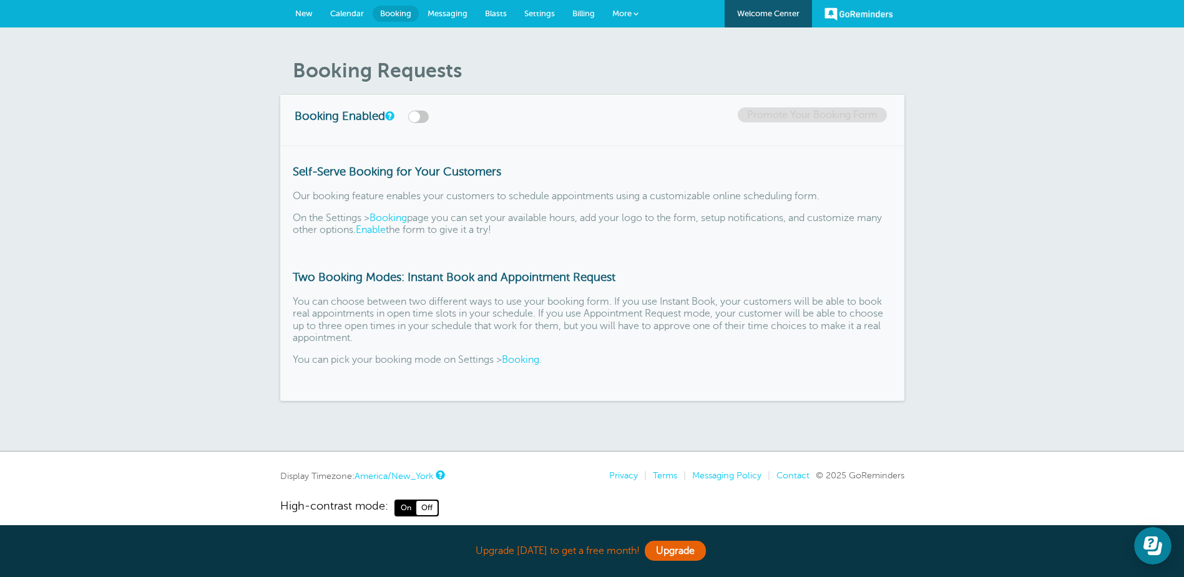
click at [303, 12] on span "New" at bounding box center [303, 13] width 17 height 9
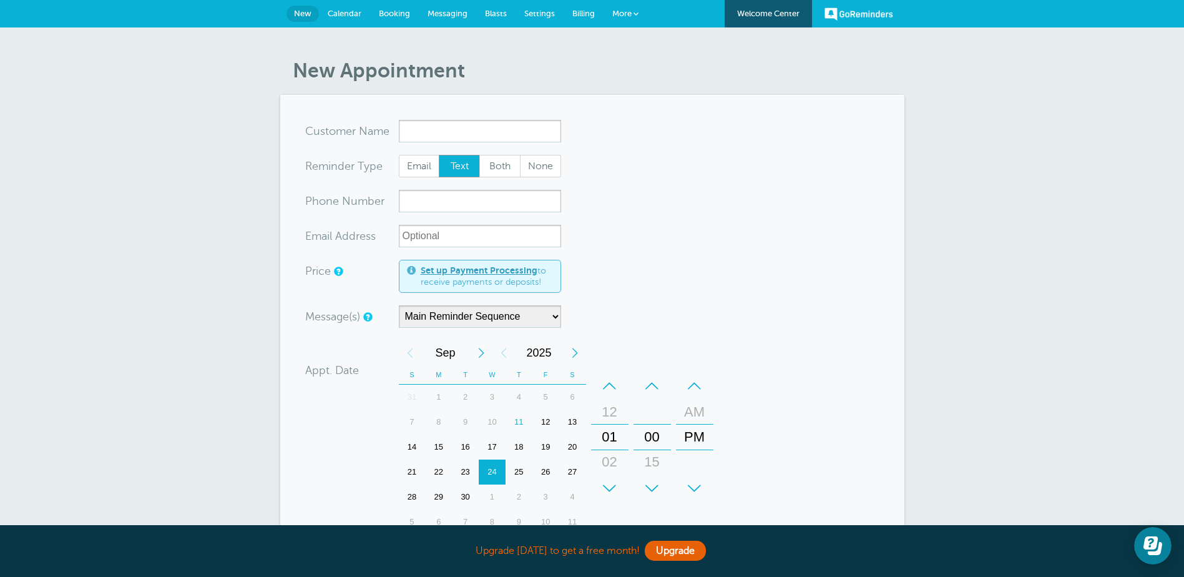
click at [417, 127] on input "x-no-autofill" at bounding box center [480, 131] width 162 height 22
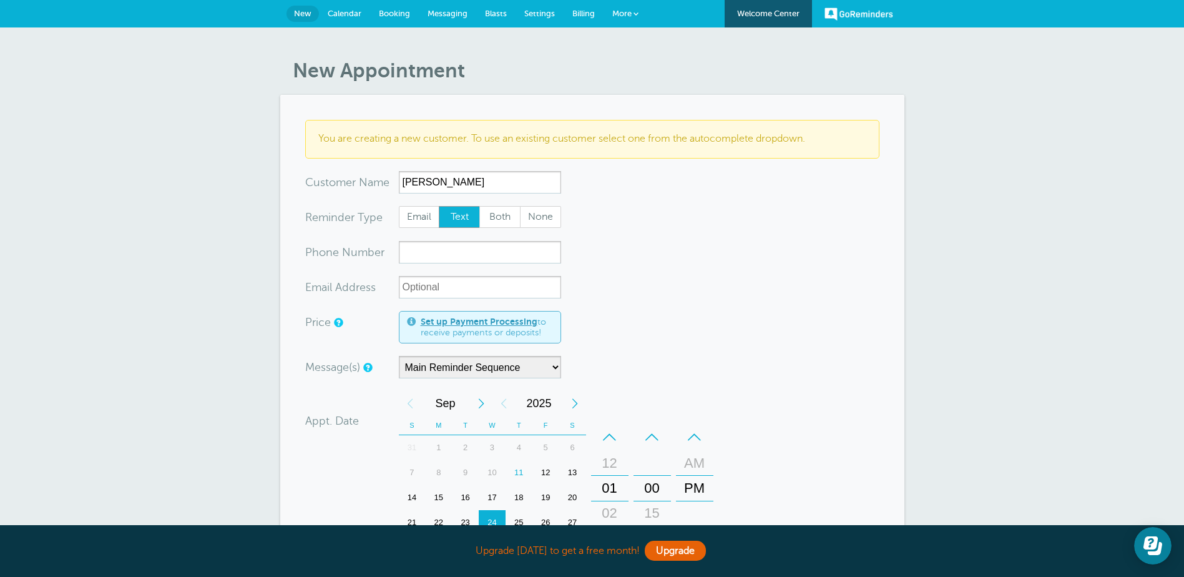
type input "[PERSON_NAME]"
click at [436, 252] on input "xxx-no-autofill" at bounding box center [480, 252] width 162 height 22
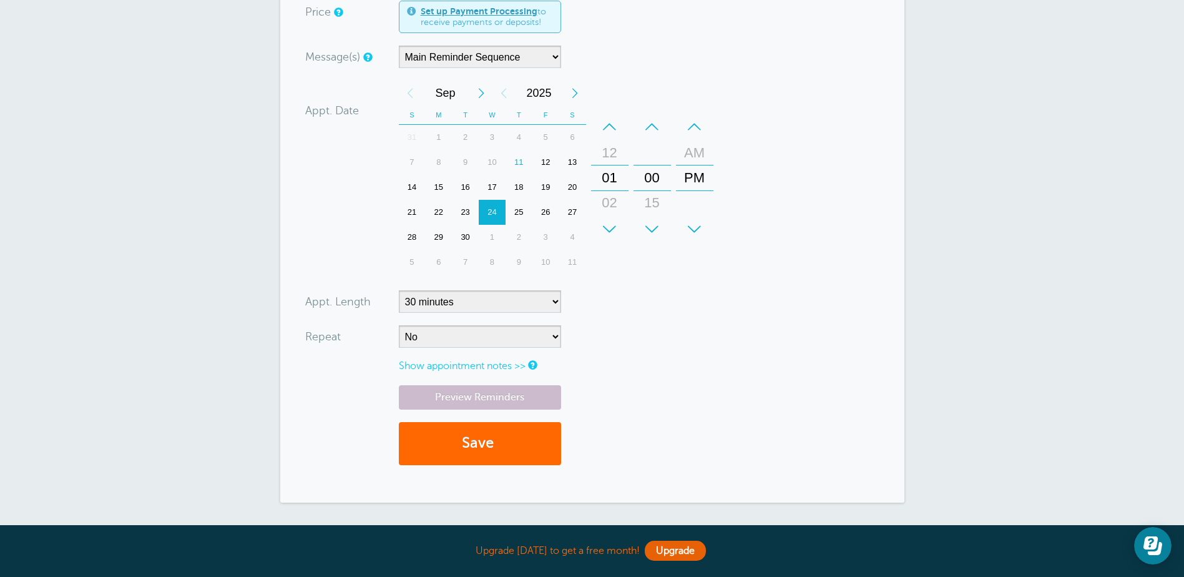
scroll to position [312, 0]
type input "6036519141"
click at [479, 443] on button "Save" at bounding box center [480, 441] width 162 height 43
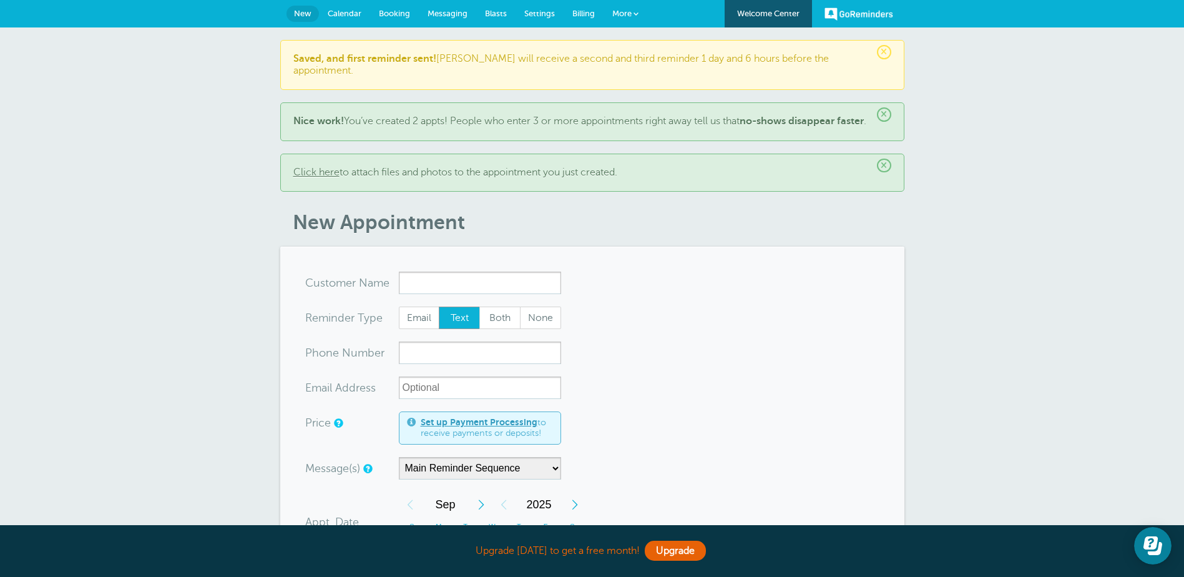
click at [346, 11] on span "Calendar" at bounding box center [345, 13] width 34 height 9
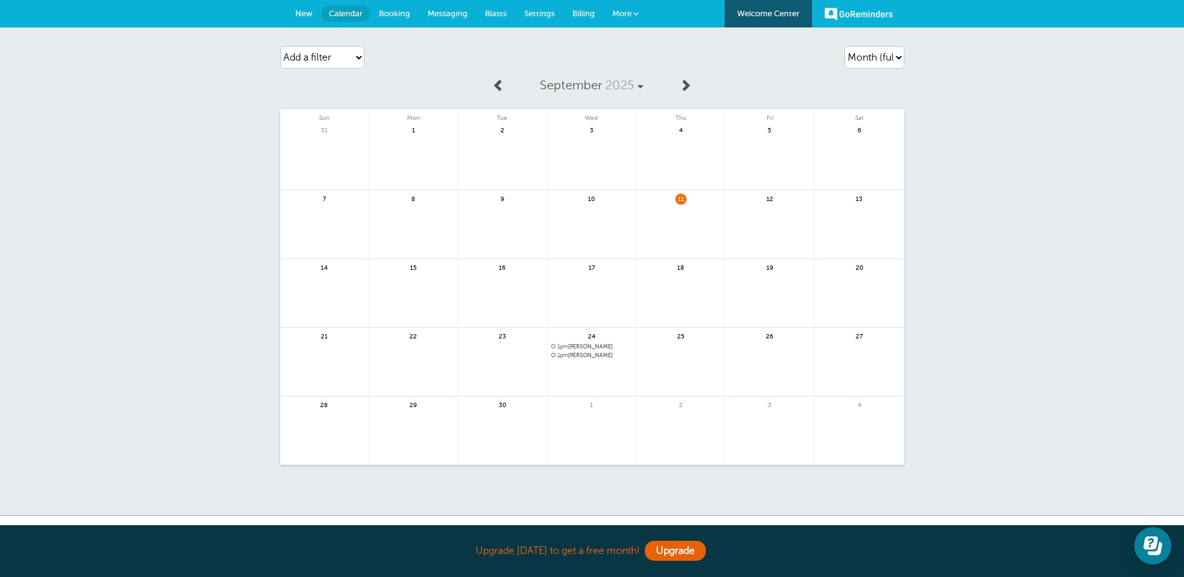
click at [1052, 333] on div "Agenda Day Week Month (full view) Month (condensed) Add a filter Customer Searc…" at bounding box center [592, 271] width 1184 height 488
click at [582, 356] on span "1pm [PERSON_NAME]" at bounding box center [591, 355] width 81 height 7
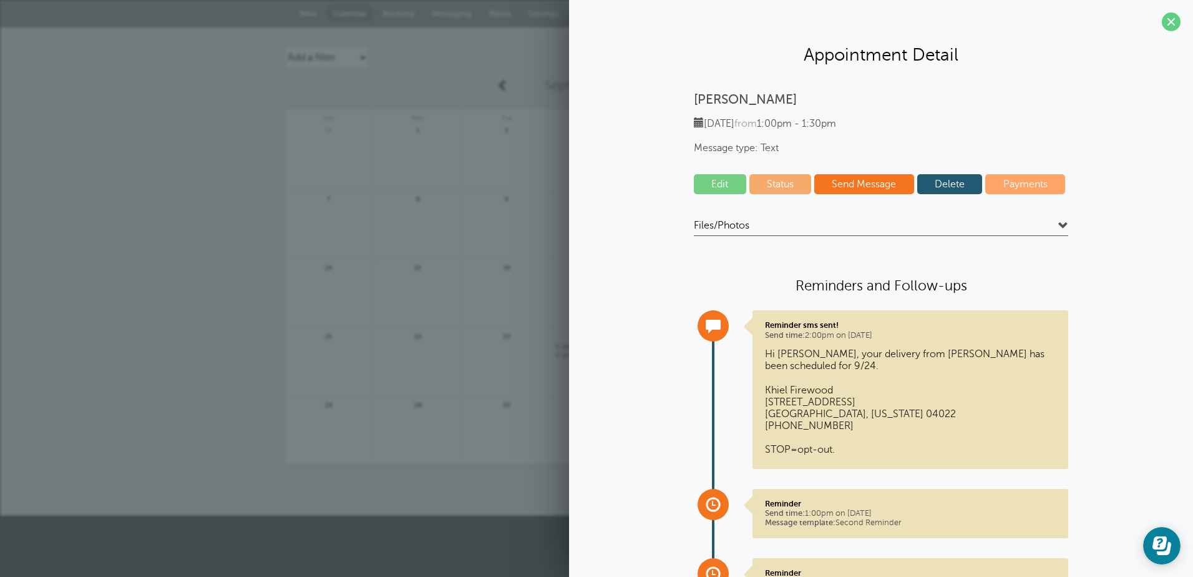
click at [947, 183] on link "Delete" at bounding box center [950, 184] width 66 height 20
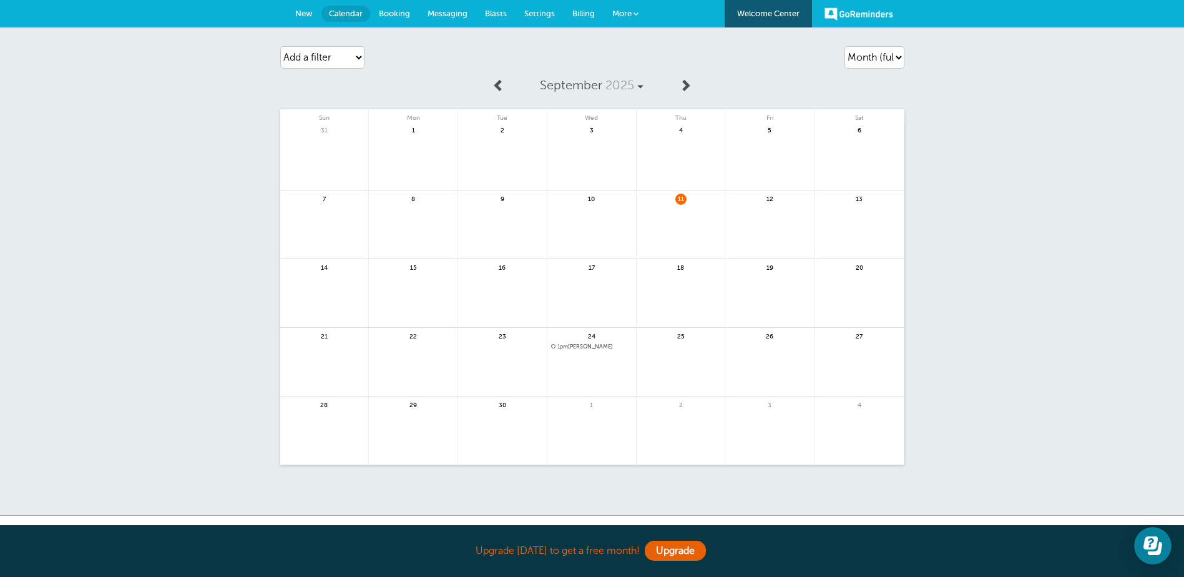
click at [594, 345] on span "1pm [PERSON_NAME]" at bounding box center [591, 346] width 81 height 7
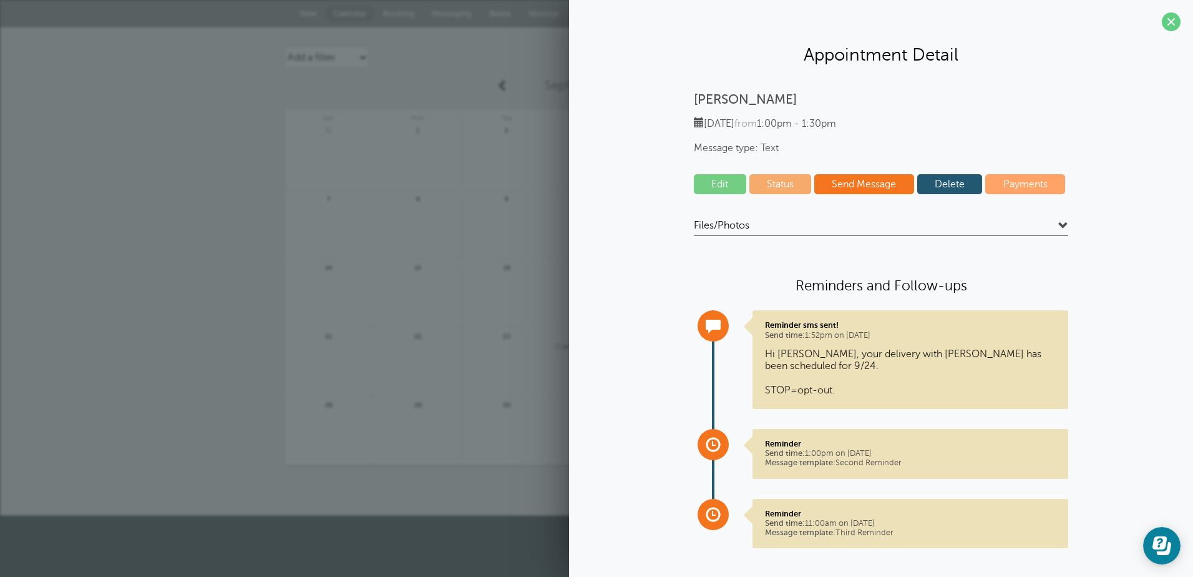
click at [928, 181] on link "Delete" at bounding box center [950, 184] width 66 height 20
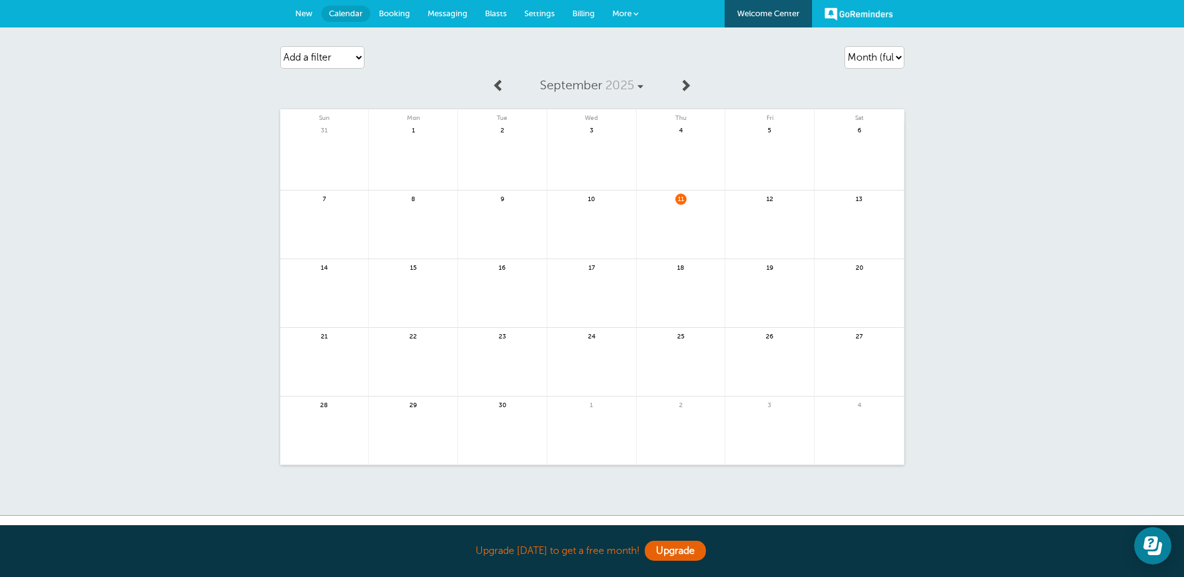
click at [1011, 243] on div "Agenda Day Week Month (full view) Month (condensed) Add a filter Customer Searc…" at bounding box center [592, 271] width 1184 height 488
click at [1092, 257] on div "Agenda Day Week Month (full view) Month (condensed) Add a filter Customer Searc…" at bounding box center [592, 271] width 1184 height 488
click at [381, 14] on span "Booking" at bounding box center [394, 13] width 31 height 9
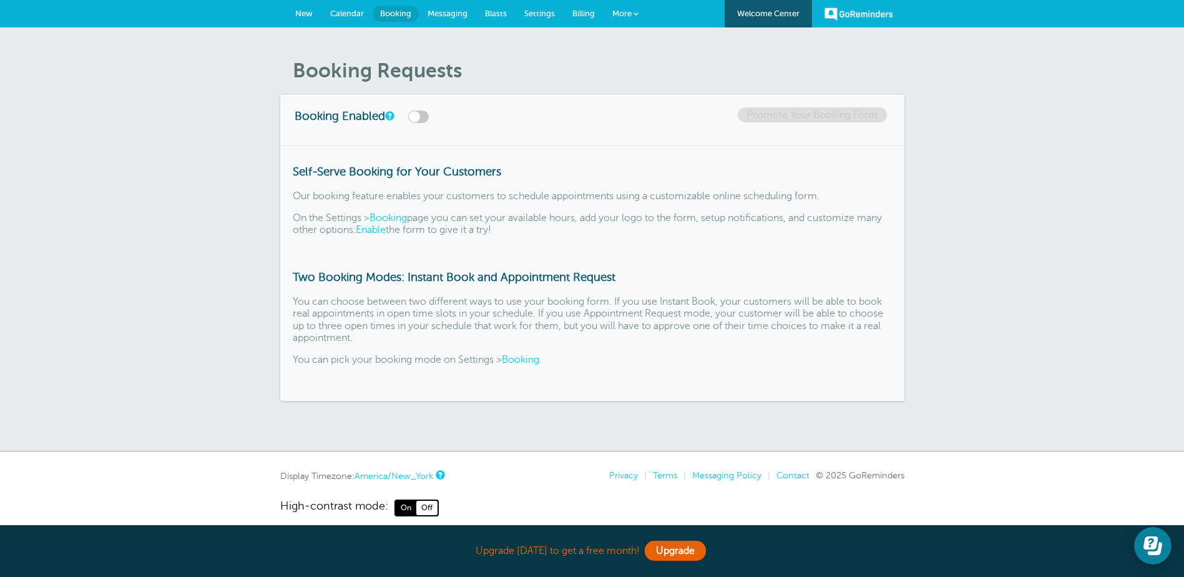
click at [447, 17] on span "Messaging" at bounding box center [448, 13] width 40 height 9
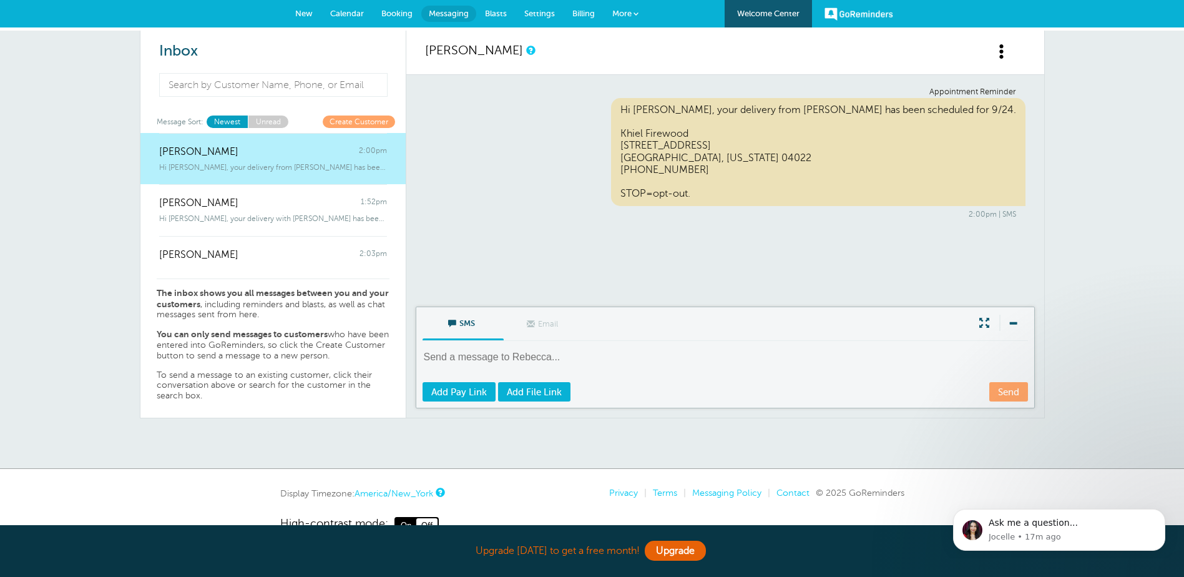
click at [1007, 58] on span at bounding box center [1002, 52] width 16 height 16
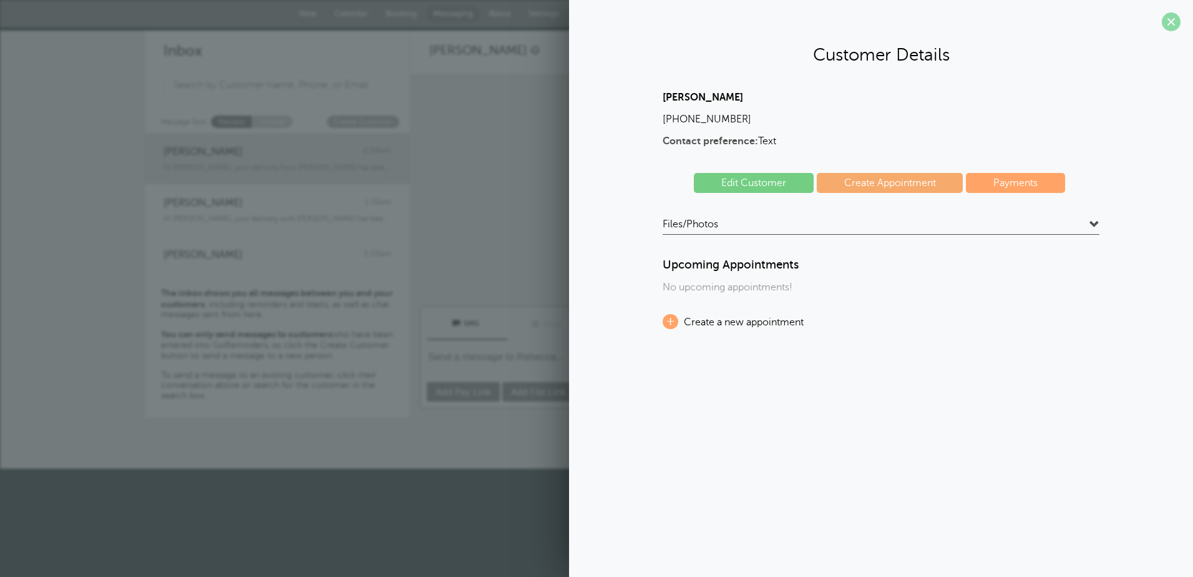
click at [1172, 24] on span at bounding box center [1171, 21] width 19 height 19
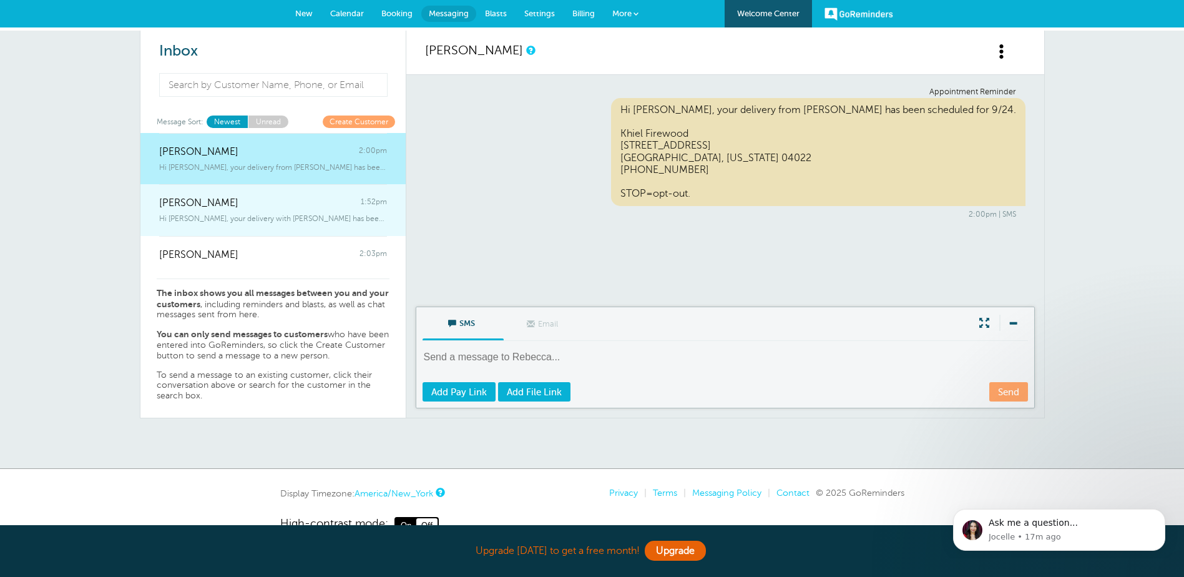
click at [275, 216] on span "Hi Miranda, your delivery with KHIEL FIREWOOD has been scheduled for 9/24." at bounding box center [273, 218] width 228 height 9
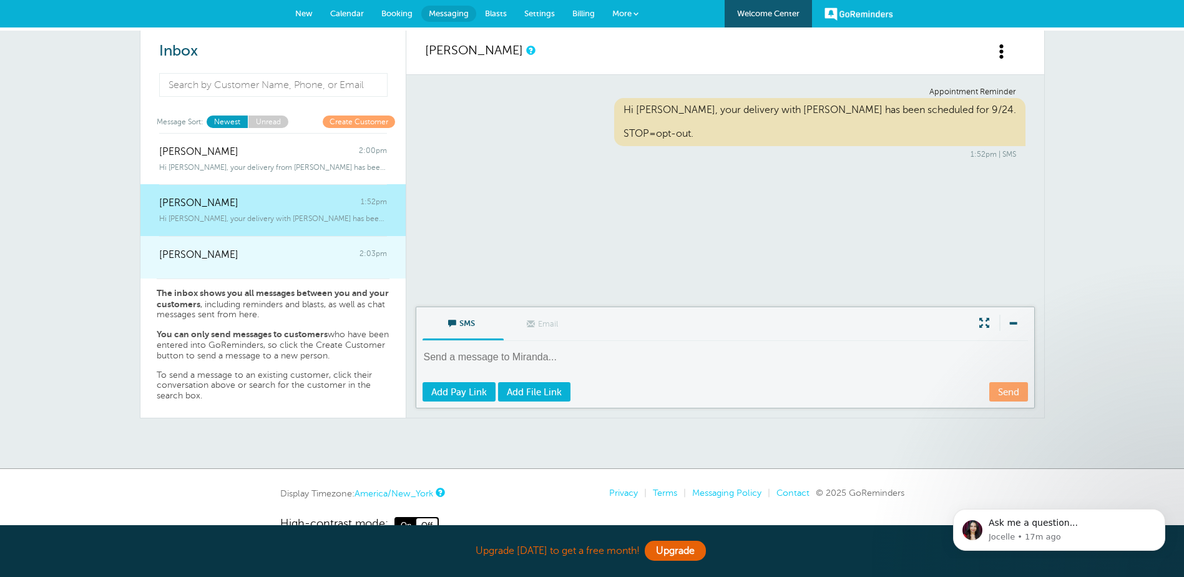
click at [266, 250] on div "MIRANDA ROSS 2:03pm" at bounding box center [273, 248] width 228 height 25
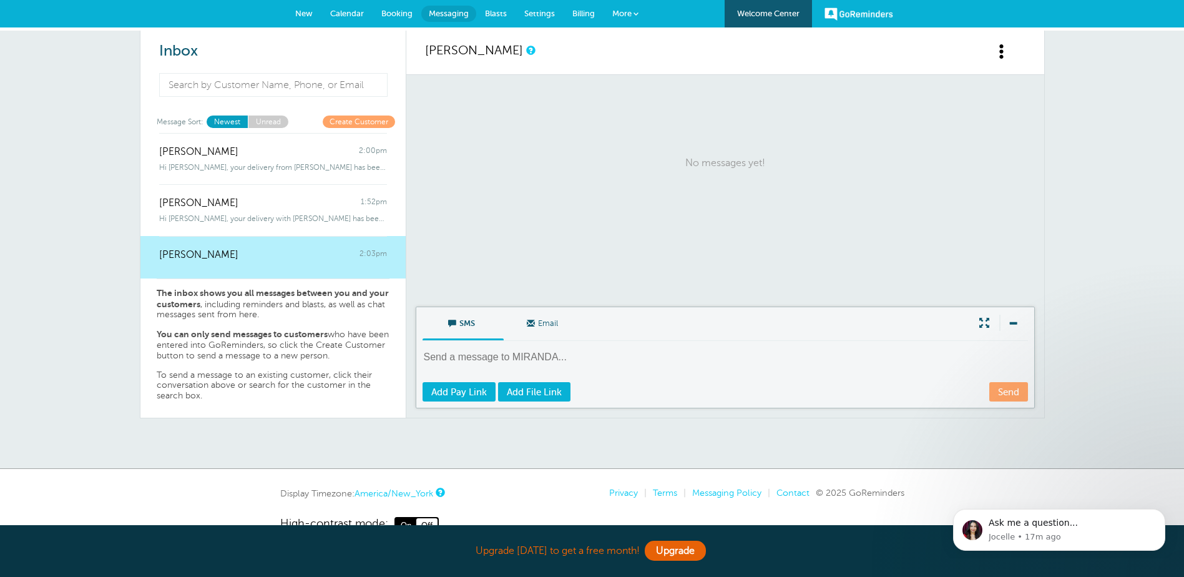
drag, startPoint x: 266, startPoint y: 250, endPoint x: 1141, endPoint y: 316, distance: 877.6
click at [1141, 316] on div "Inbox Message Sort: Newest Unread Create Customer Rebecca Khiel 2:00pm Hi Rebec…" at bounding box center [592, 250] width 1184 height 439
click at [1006, 51] on span at bounding box center [1002, 52] width 16 height 16
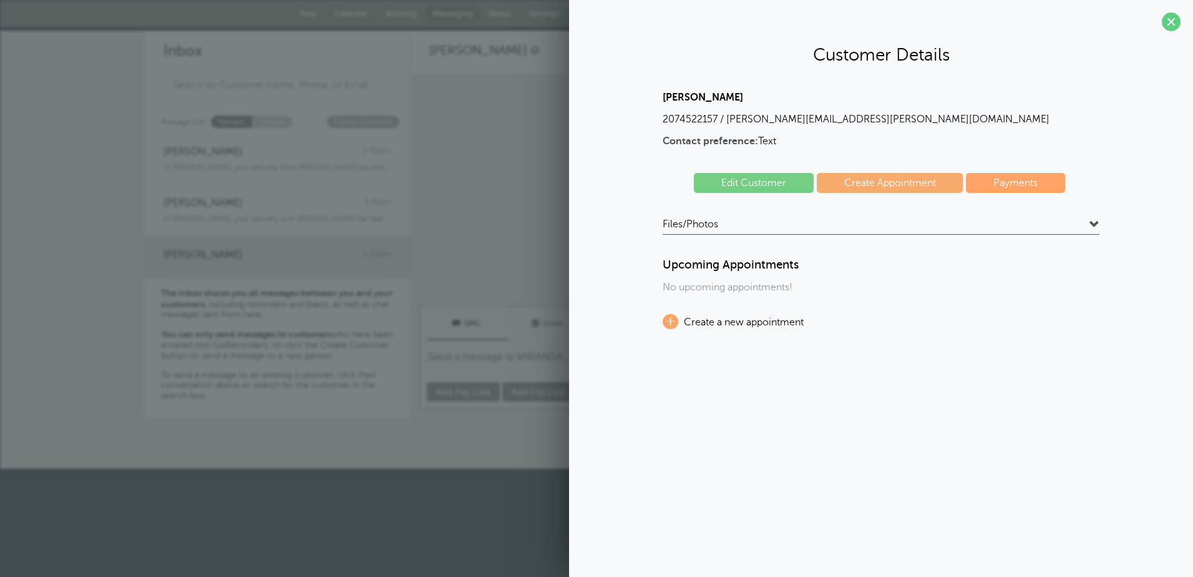
click at [773, 179] on link "Edit Customer" at bounding box center [754, 183] width 120 height 20
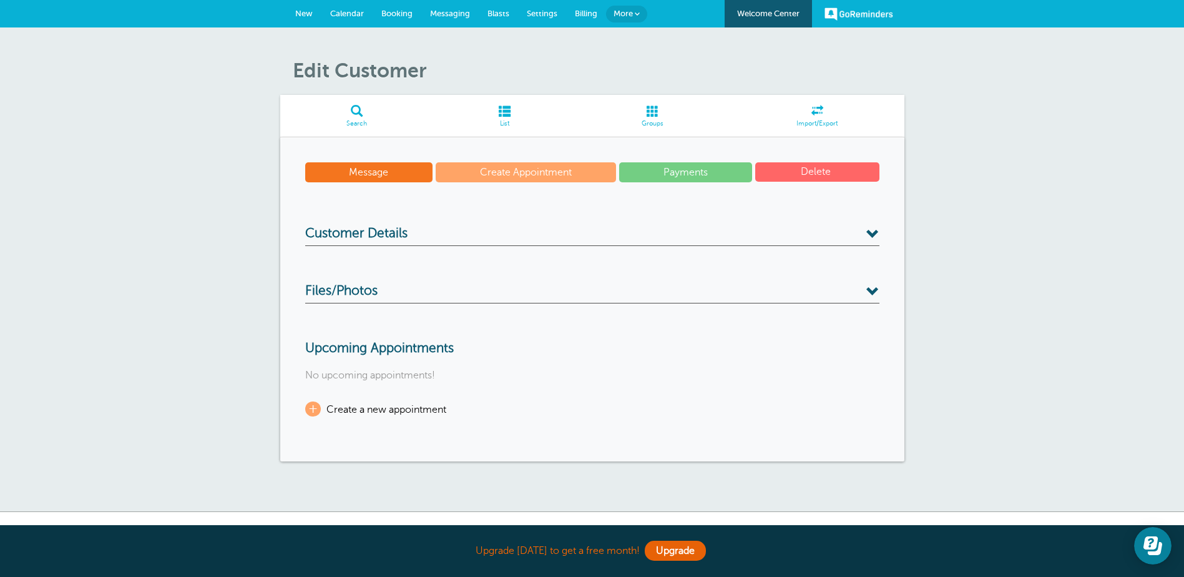
click at [813, 170] on button "Delete" at bounding box center [817, 171] width 124 height 19
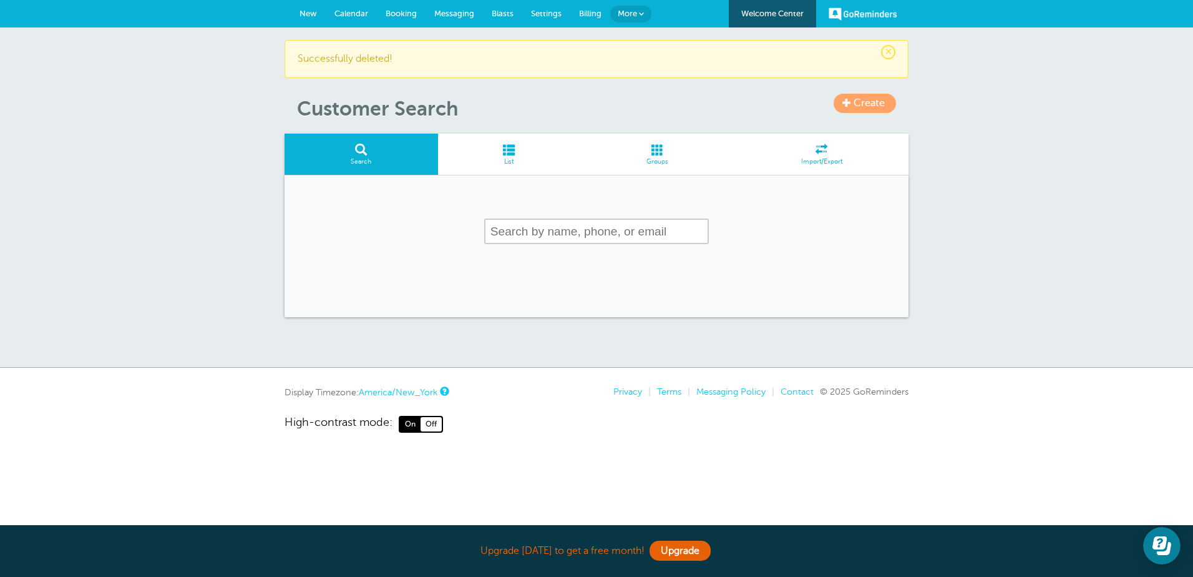
click at [306, 13] on span "New" at bounding box center [308, 13] width 17 height 9
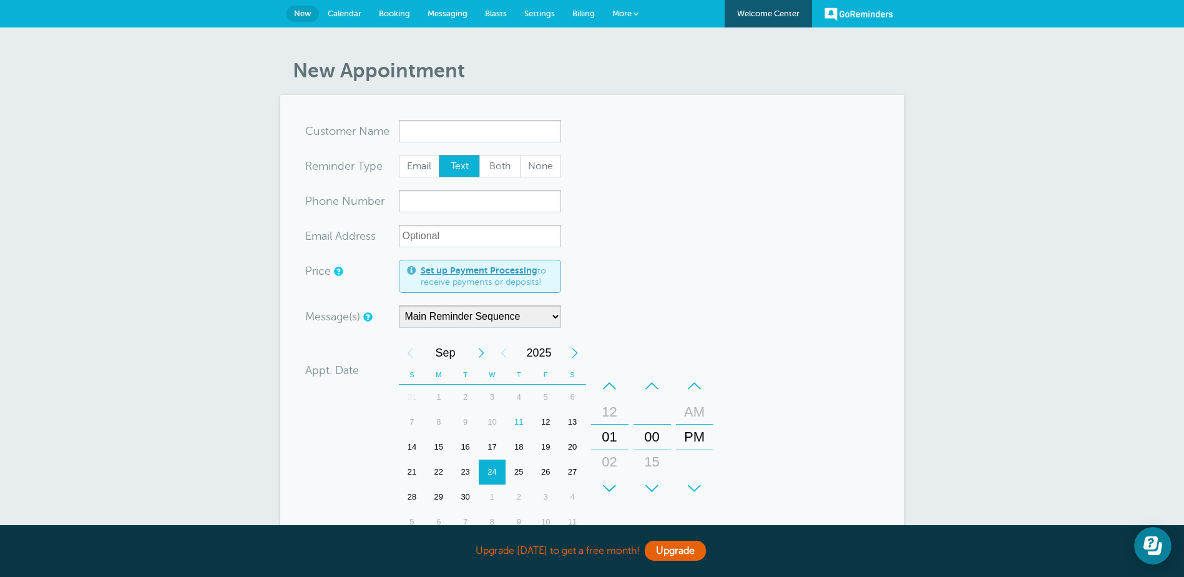
click at [503, 267] on link "Set up Payment Processing" at bounding box center [479, 270] width 117 height 10
click at [474, 270] on link "Set up Payment Processing" at bounding box center [479, 270] width 117 height 10
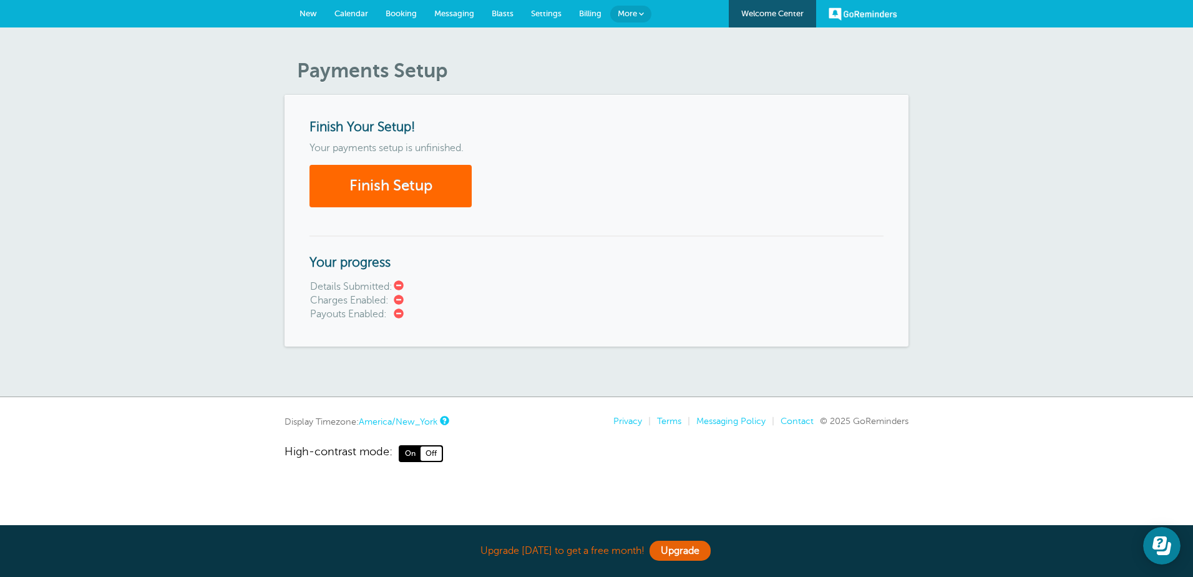
click at [303, 9] on span "New" at bounding box center [308, 13] width 17 height 9
